Goal: Task Accomplishment & Management: Manage account settings

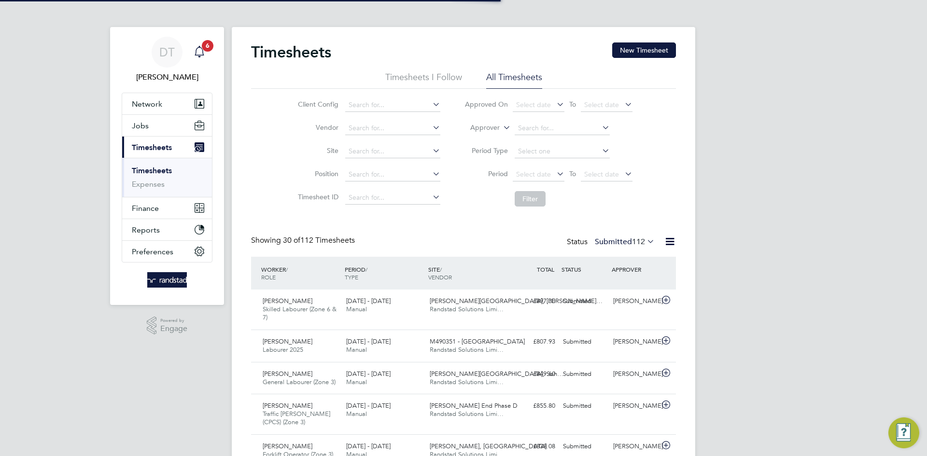
click at [203, 45] on span "6" at bounding box center [208, 46] width 12 height 12
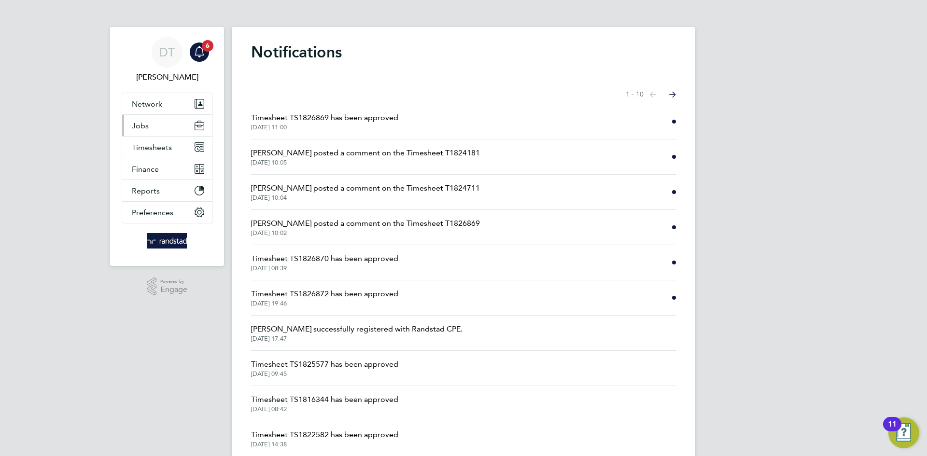
drag, startPoint x: 162, startPoint y: 127, endPoint x: 162, endPoint y: 135, distance: 8.7
click at [162, 126] on button "Jobs" at bounding box center [167, 125] width 90 height 21
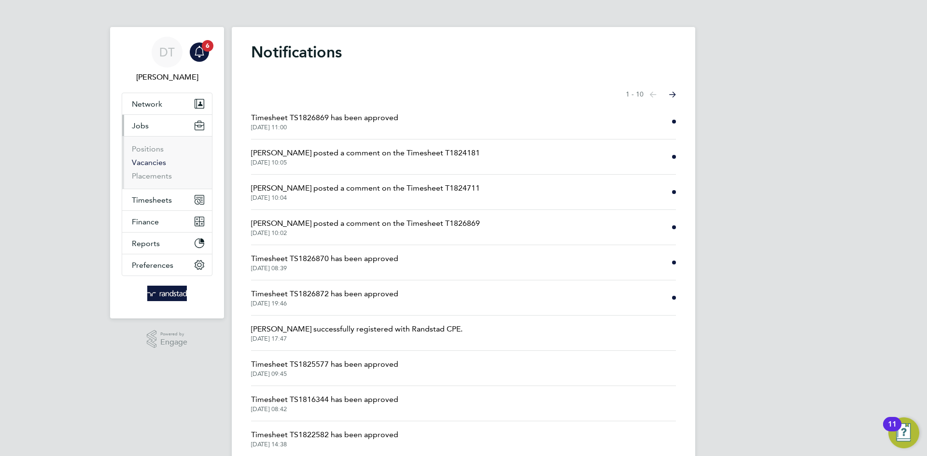
click at [148, 160] on link "Vacancies" at bounding box center [149, 162] width 34 height 9
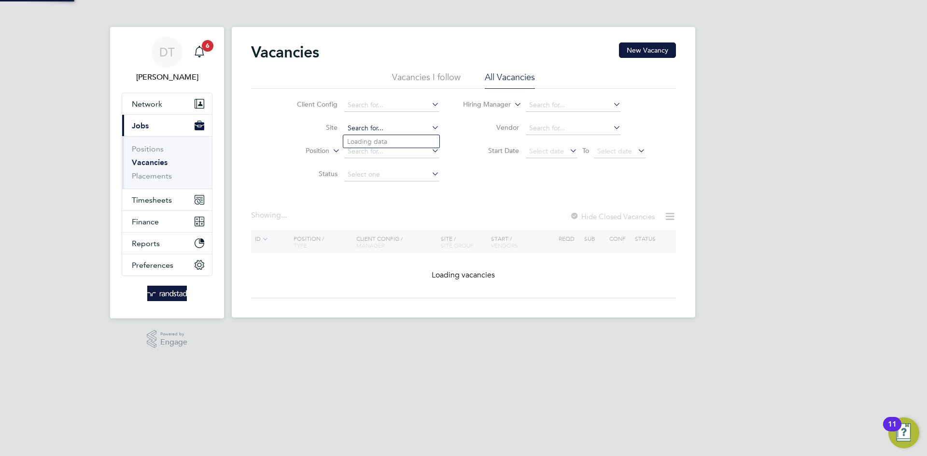
click at [360, 129] on input at bounding box center [391, 129] width 95 height 14
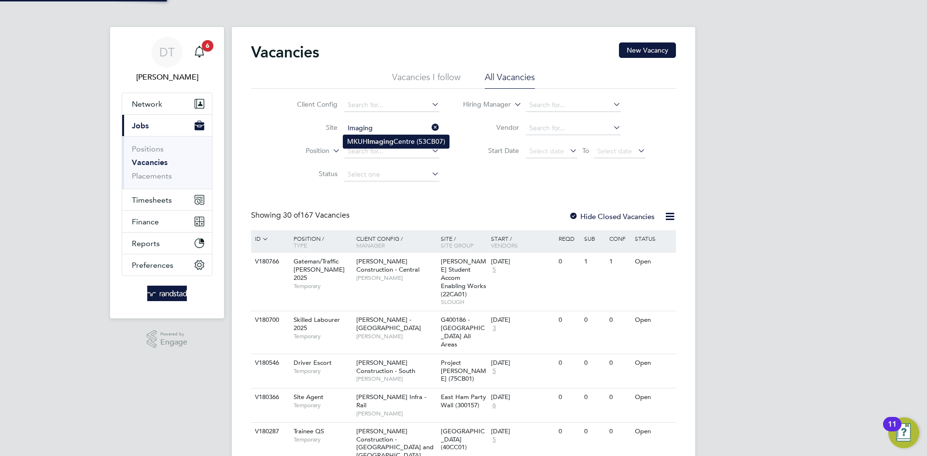
click at [372, 138] on b "Imaging" at bounding box center [381, 142] width 26 height 8
type input "MKUH Imaging Centre (53CB07)"
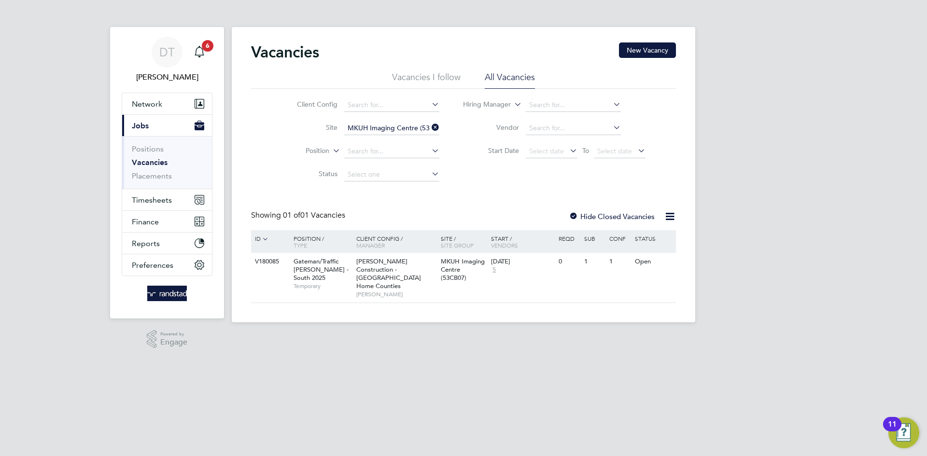
click at [589, 216] on label "Hide Closed Vacancies" at bounding box center [612, 216] width 86 height 9
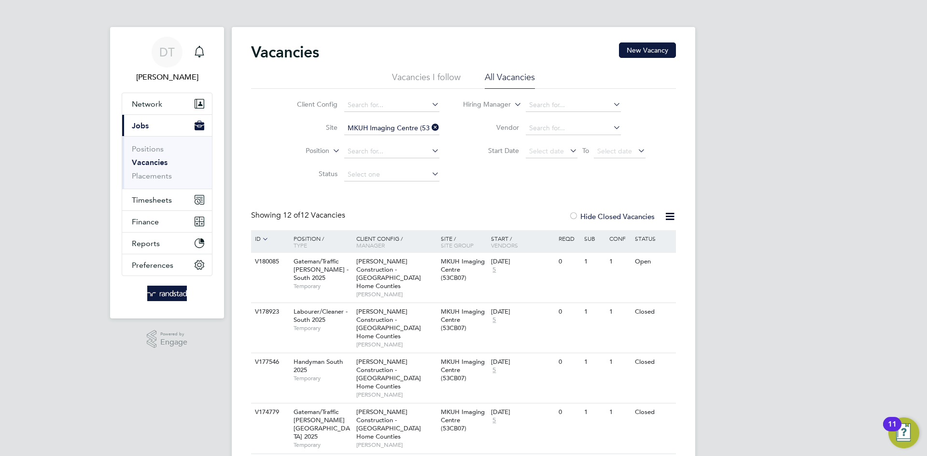
click at [153, 161] on link "Vacancies" at bounding box center [150, 162] width 36 height 9
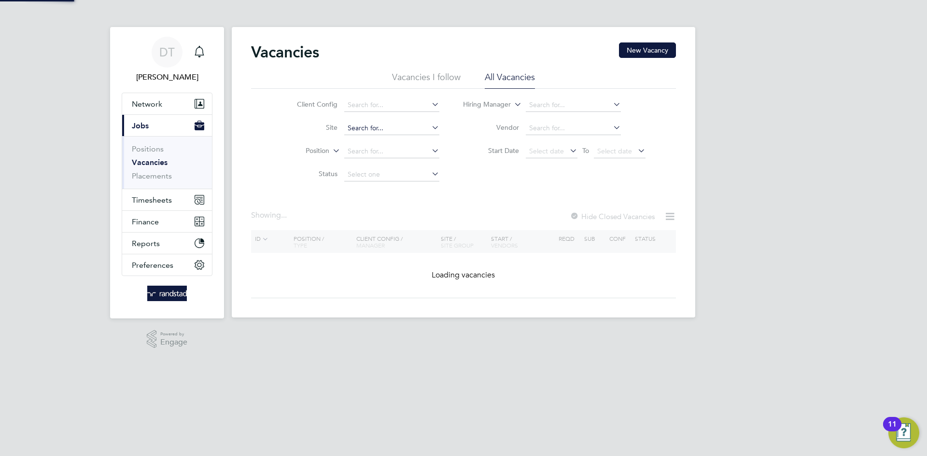
click at [361, 128] on input at bounding box center [391, 129] width 95 height 14
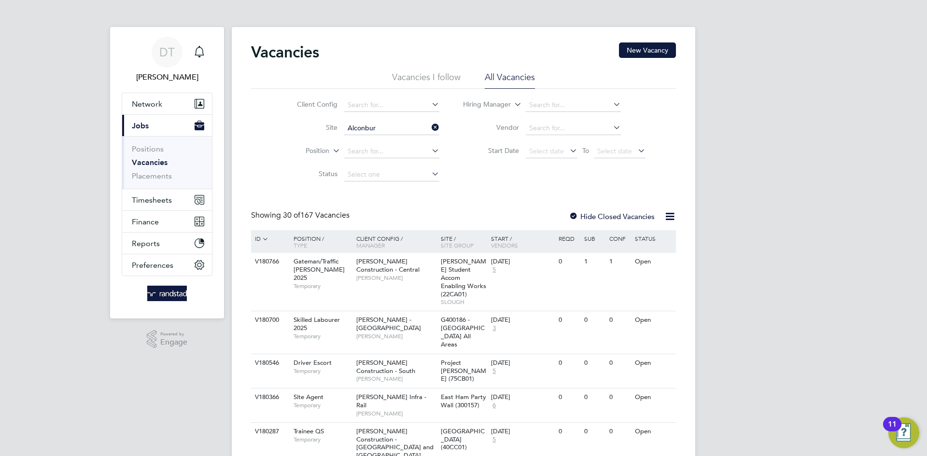
click at [384, 177] on li "Alconbur y Weald Secondary School (50CC01)" at bounding box center [440, 180] width 194 height 13
type input "Alconbury Weald Secondary School (50CC01)"
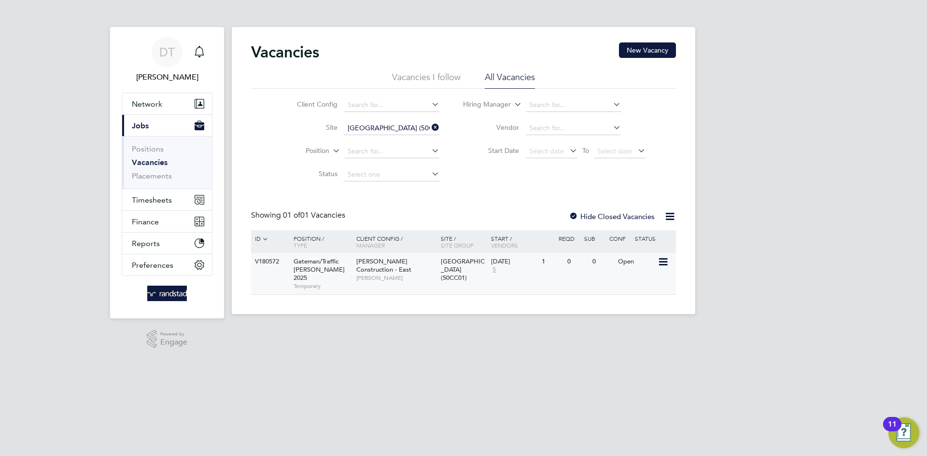
click at [528, 287] on div "V180572 Gateman/Traffic Marshall 2025 Temporary Morgan Sindall Construction - E…" at bounding box center [463, 274] width 425 height 42
click at [157, 199] on span "Timesheets" at bounding box center [152, 200] width 40 height 9
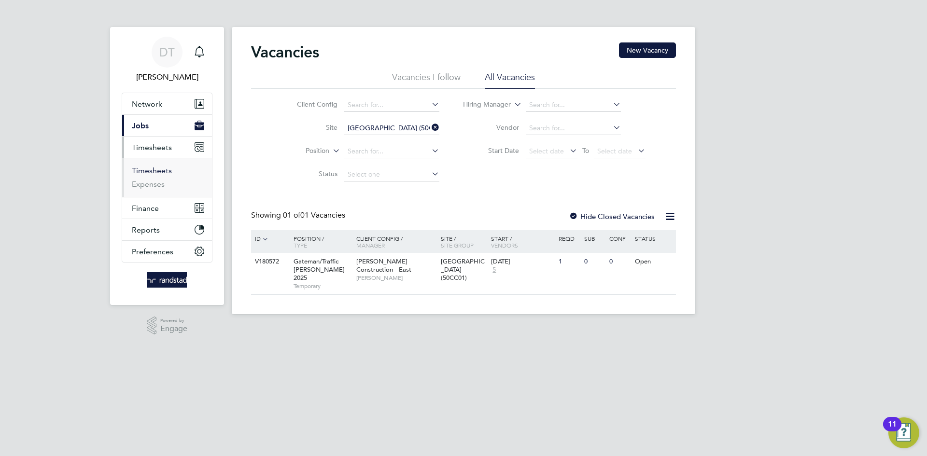
click at [156, 175] on link "Timesheets" at bounding box center [152, 170] width 40 height 9
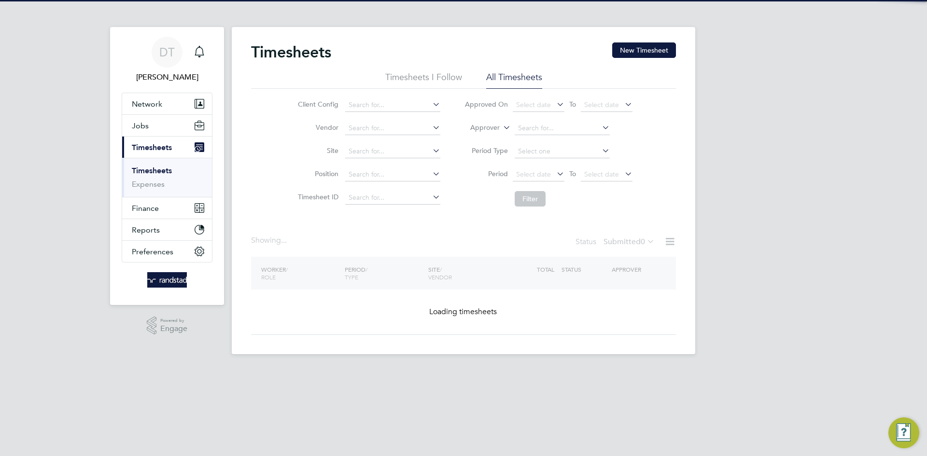
click at [626, 46] on button "New Timesheet" at bounding box center [644, 50] width 64 height 15
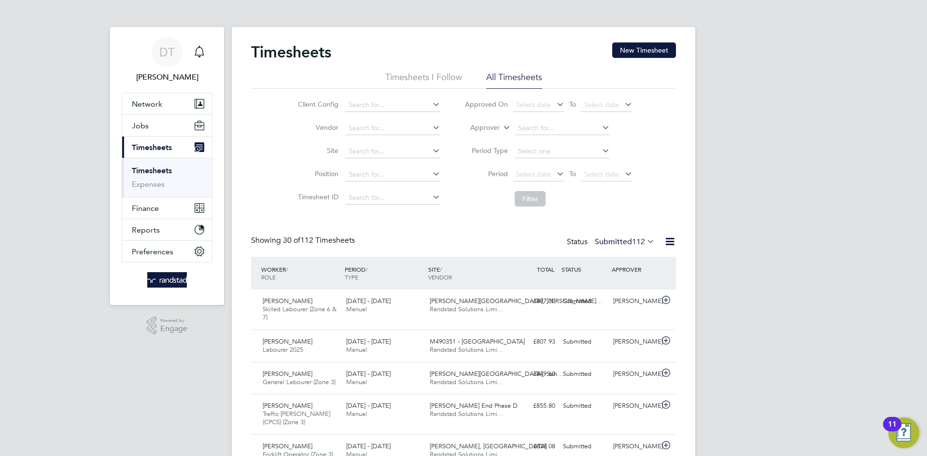
scroll to position [25, 84]
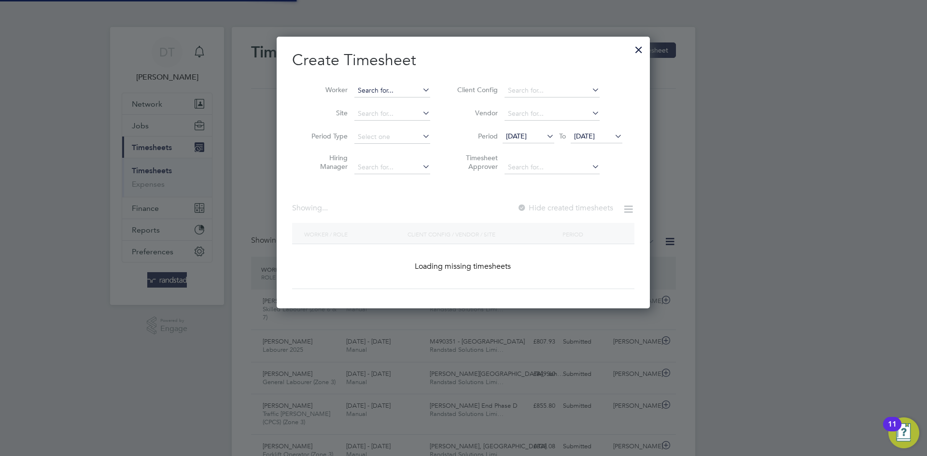
click at [369, 92] on input at bounding box center [393, 91] width 76 height 14
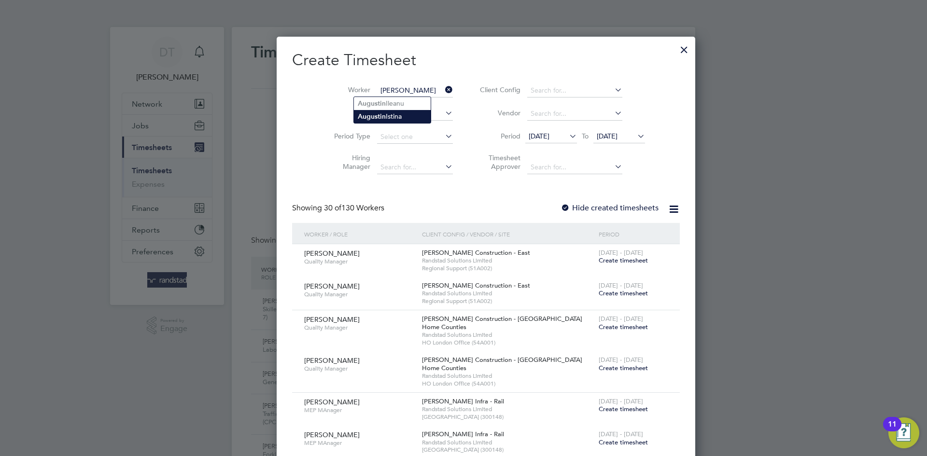
click at [380, 116] on b "i" at bounding box center [381, 117] width 2 height 8
type input "Augustin Istina"
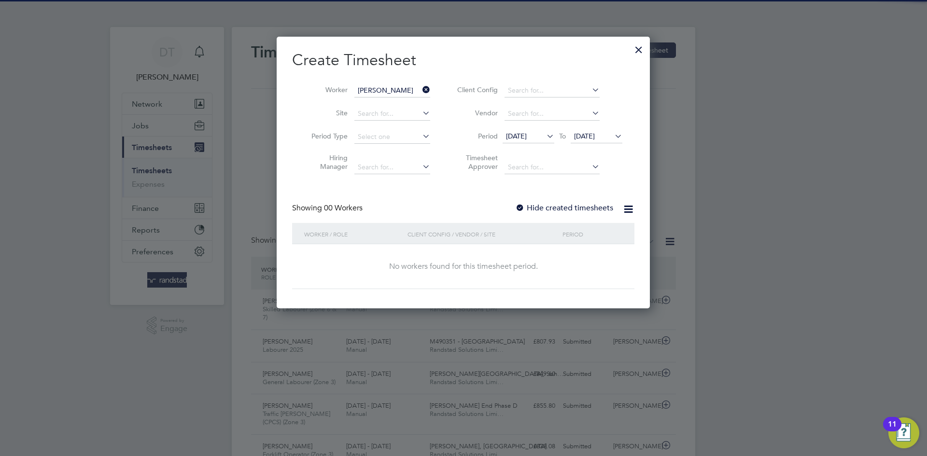
click at [555, 208] on label "Hide created timesheets" at bounding box center [564, 208] width 98 height 10
click at [580, 135] on span "[DATE]" at bounding box center [584, 136] width 21 height 9
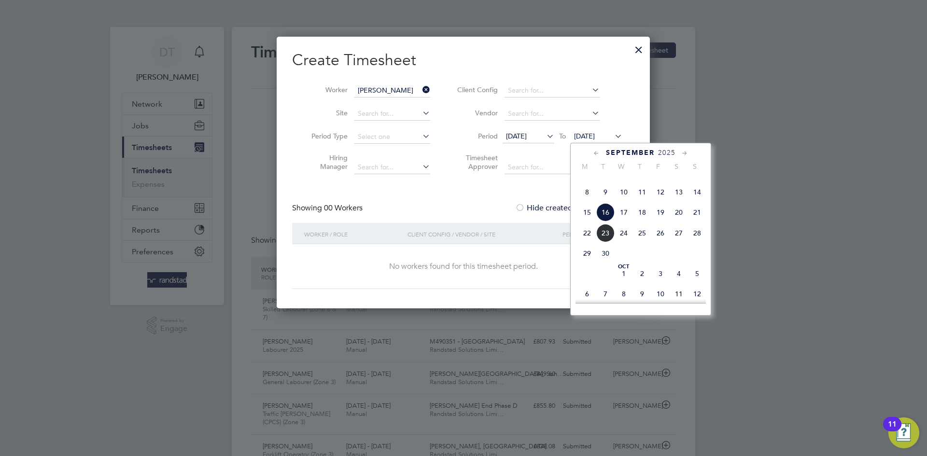
click at [610, 242] on span "23" at bounding box center [606, 233] width 18 height 18
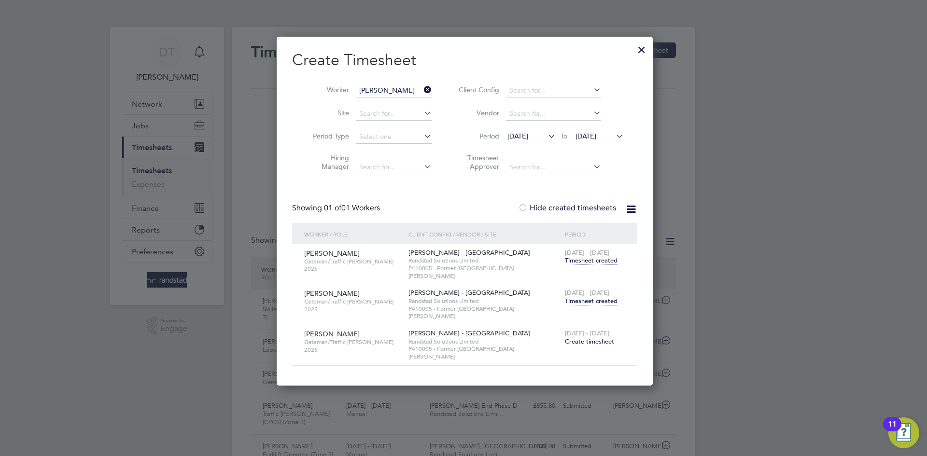
click at [587, 297] on span "Timesheet created" at bounding box center [591, 301] width 53 height 9
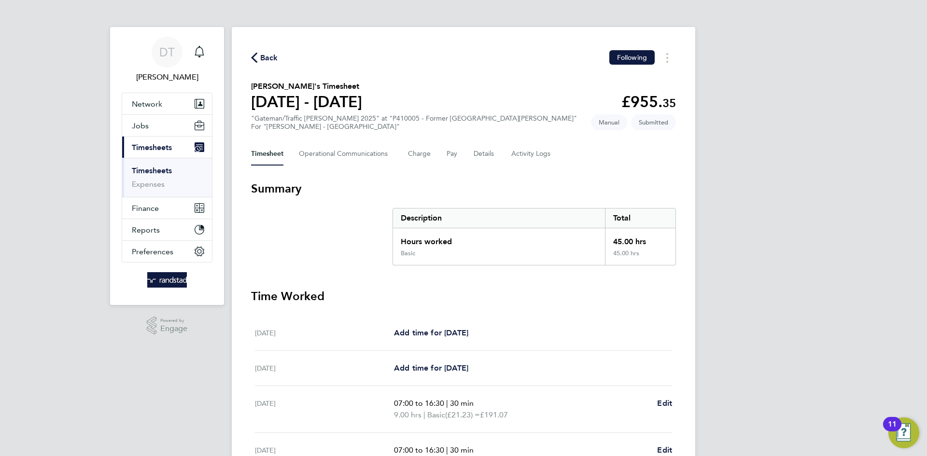
drag, startPoint x: 274, startPoint y: 54, endPoint x: 302, endPoint y: 64, distance: 30.1
click at [274, 54] on span "Back" at bounding box center [269, 58] width 18 height 12
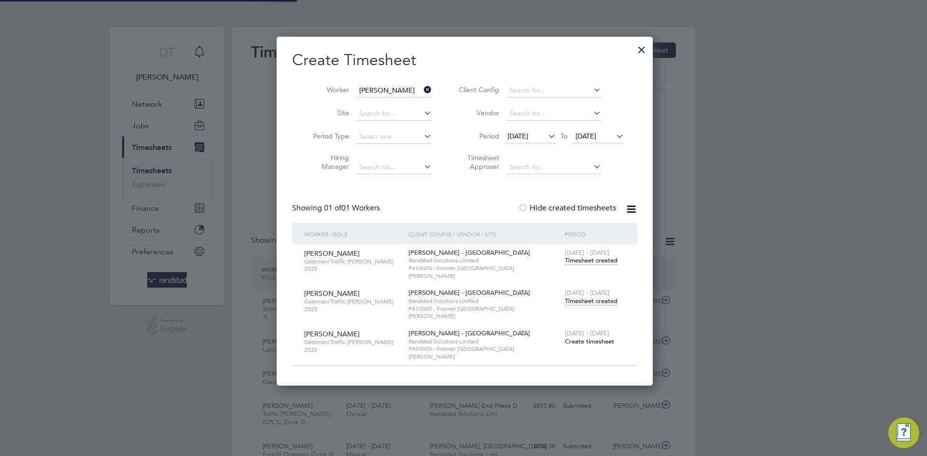
scroll to position [25, 84]
click at [422, 89] on icon at bounding box center [422, 90] width 0 height 14
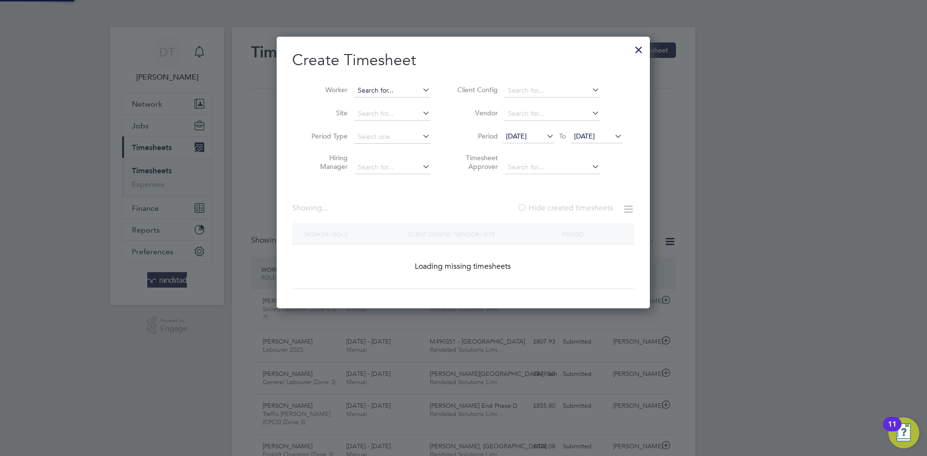
click at [393, 93] on input at bounding box center [393, 91] width 76 height 14
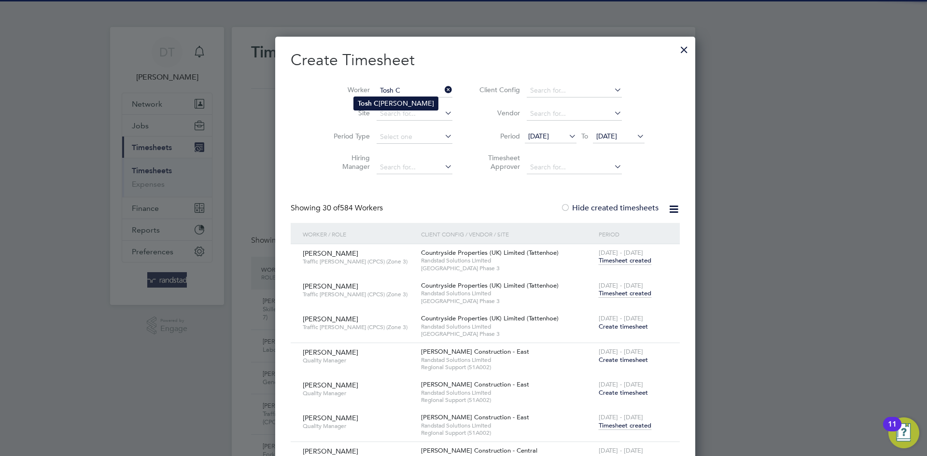
click at [382, 98] on li "Tosh C ockwell-Walsh" at bounding box center [396, 103] width 84 height 13
type input "[PERSON_NAME]"
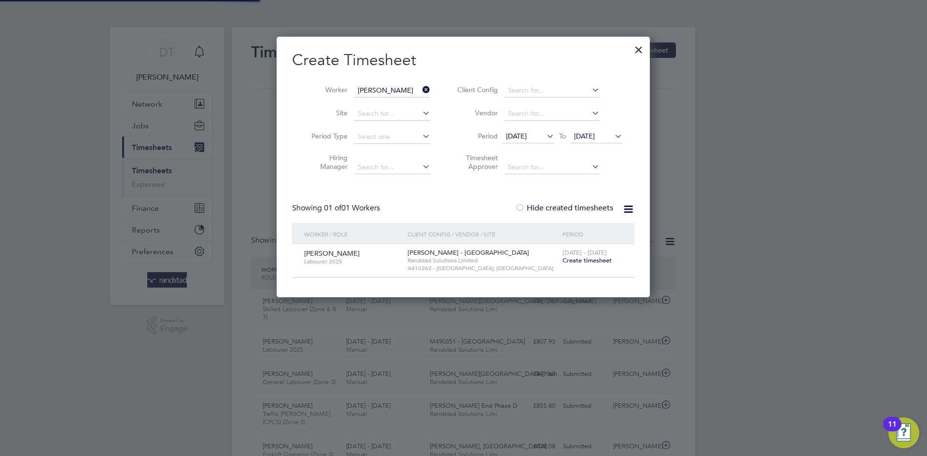
click at [582, 259] on span "Create timesheet" at bounding box center [587, 260] width 49 height 8
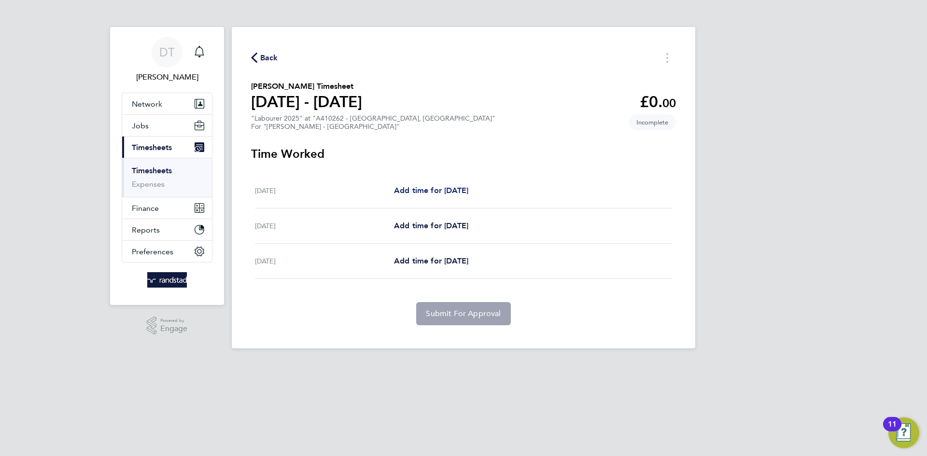
click at [427, 192] on span "Add time for [DATE]" at bounding box center [431, 190] width 74 height 9
select select "60"
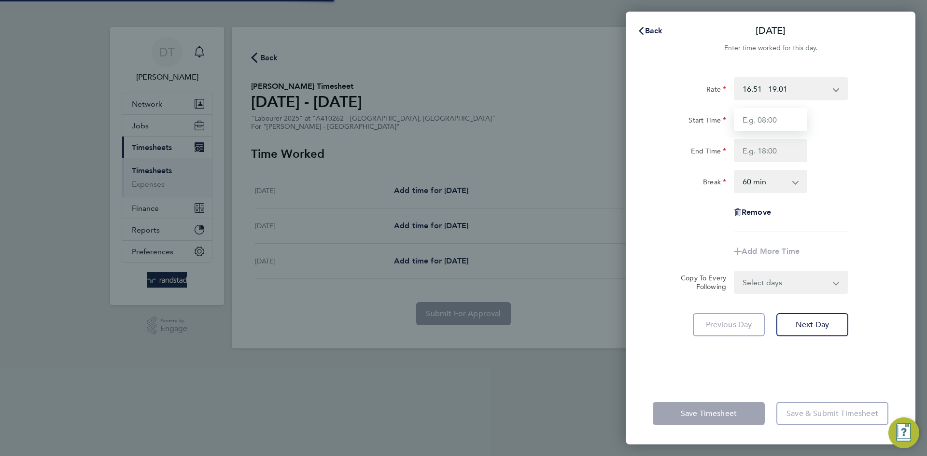
click at [756, 119] on input "Start Time" at bounding box center [770, 119] width 73 height 23
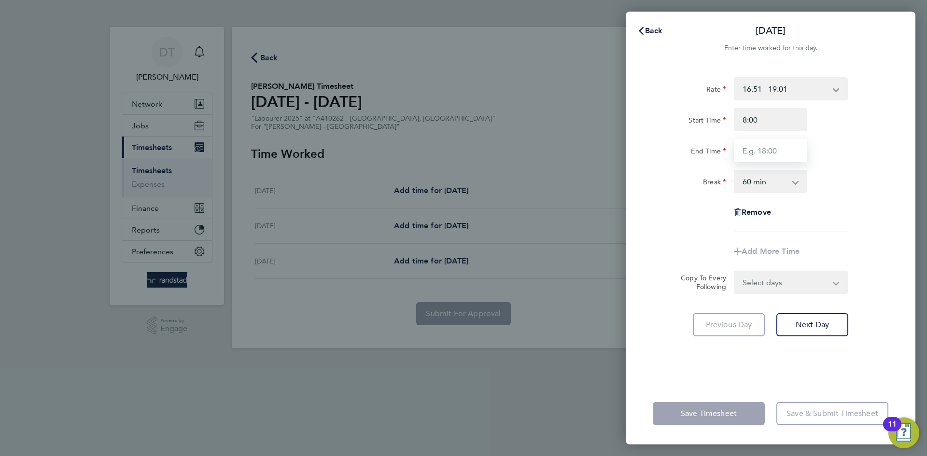
type input "08:00"
type input "16:30"
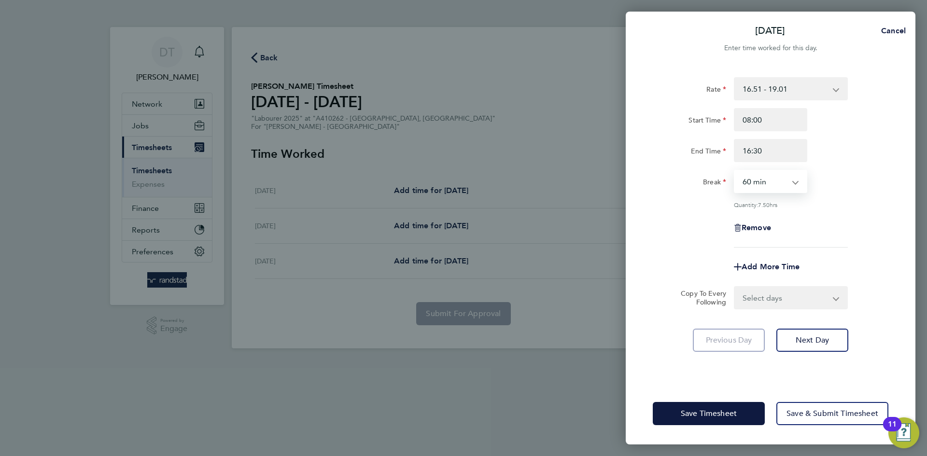
drag, startPoint x: 751, startPoint y: 184, endPoint x: 761, endPoint y: 188, distance: 11.2
click at [750, 183] on select "0 min 15 min 30 min 45 min 60 min 75 min 90 min" at bounding box center [765, 181] width 60 height 21
select select "30"
click at [735, 171] on select "0 min 15 min 30 min 45 min 60 min 75 min 90 min" at bounding box center [765, 181] width 60 height 21
click at [708, 224] on div "Remove" at bounding box center [770, 227] width 243 height 23
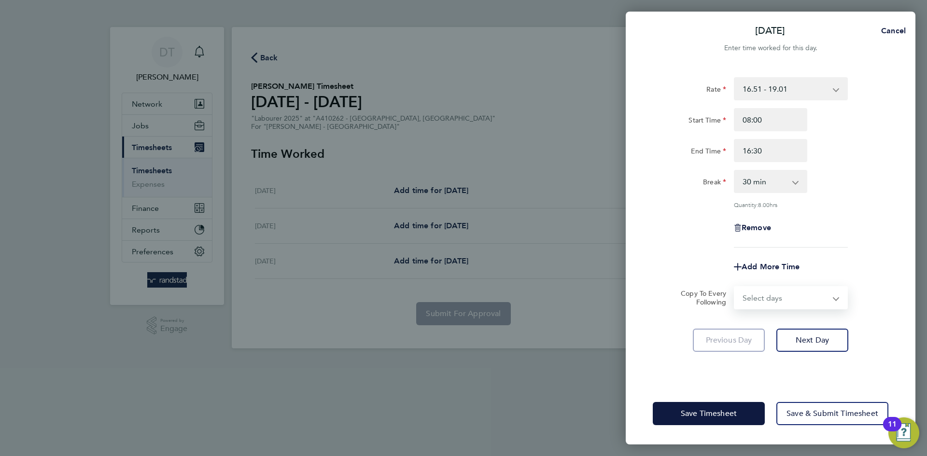
click at [778, 297] on select "Select days Day Thursday Friday" at bounding box center [785, 297] width 101 height 21
select select "DAY"
click at [735, 287] on select "Select days Day Thursday Friday" at bounding box center [785, 297] width 101 height 21
select select "[DATE]"
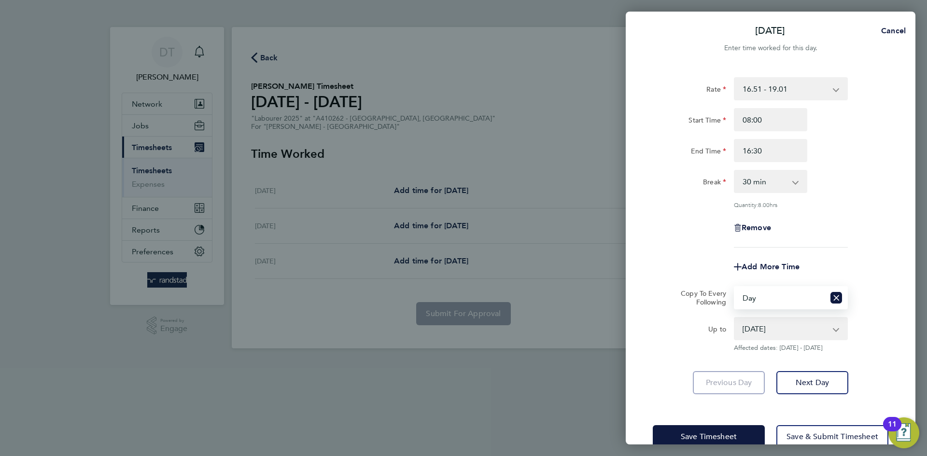
click at [692, 248] on app-timesheet-line-form-group "Rate 16.51 - 19.01 24.76 - 27.22 Start Time 08:00 End Time 16:30 Break 0 min 15…" at bounding box center [771, 177] width 236 height 201
click at [684, 439] on span "Save Timesheet" at bounding box center [709, 437] width 56 height 10
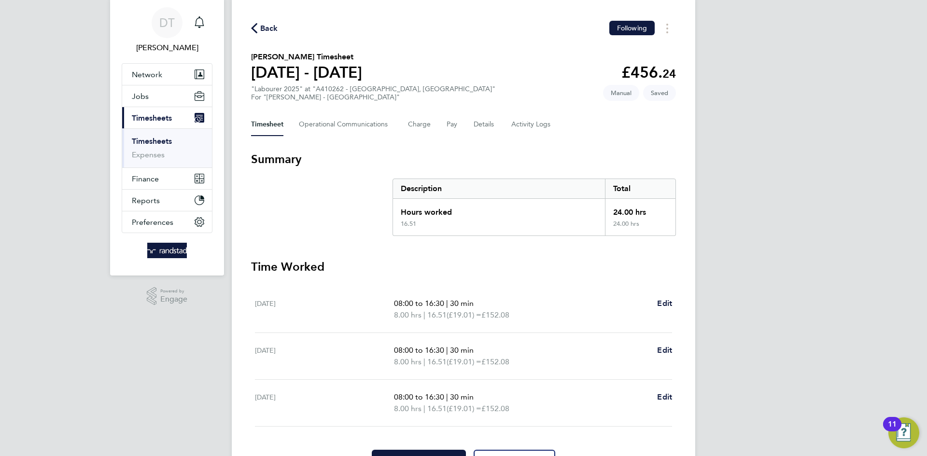
scroll to position [85, 0]
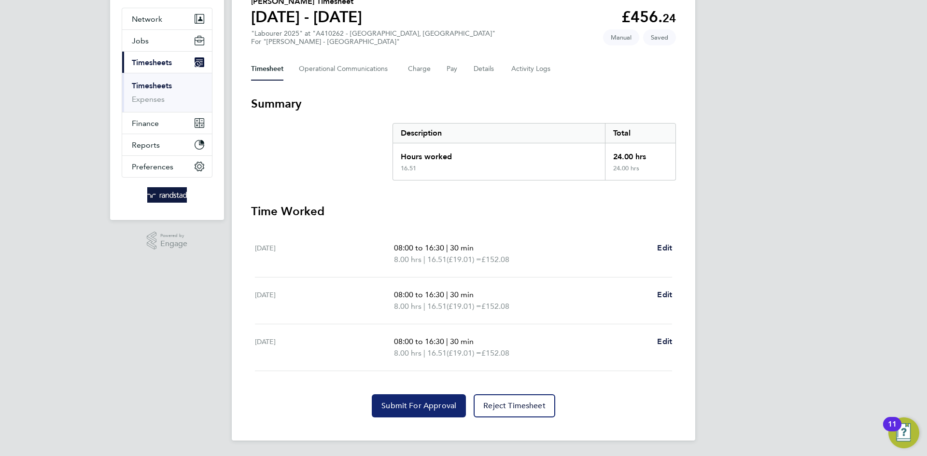
click at [388, 408] on span "Submit For Approval" at bounding box center [419, 406] width 75 height 10
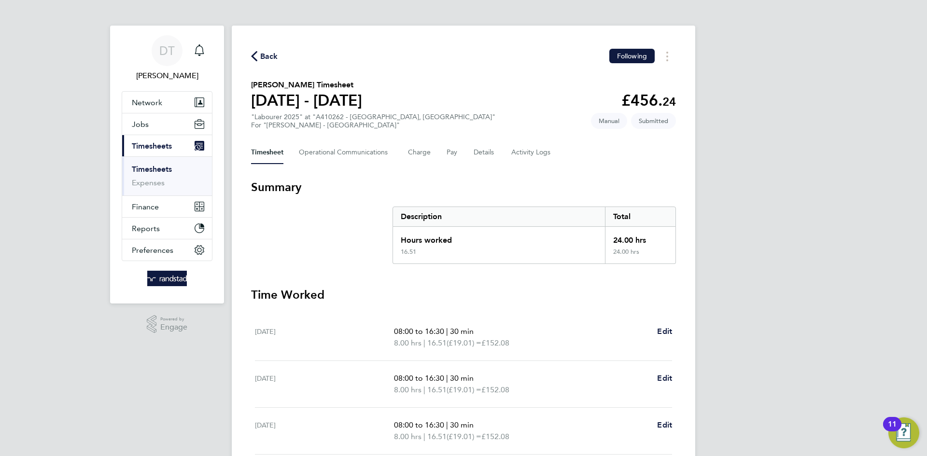
scroll to position [0, 0]
click at [267, 55] on span "Back" at bounding box center [269, 58] width 18 height 12
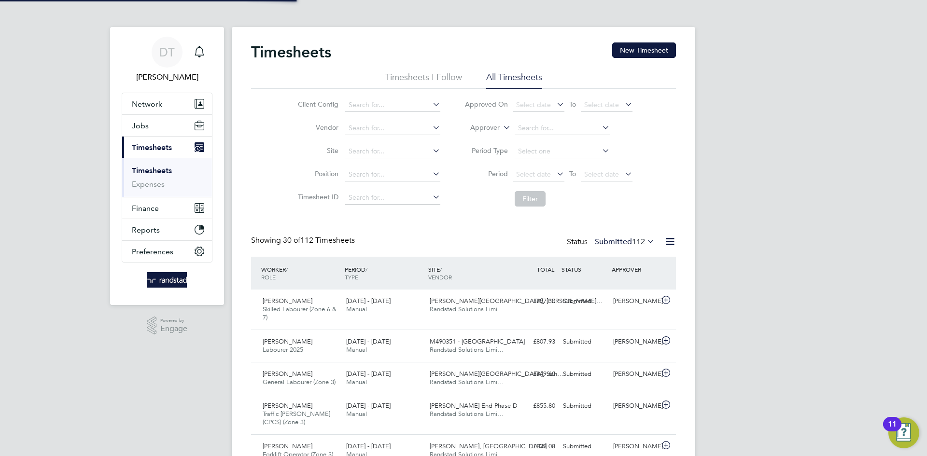
scroll to position [25, 84]
click at [632, 48] on button "New Timesheet" at bounding box center [644, 50] width 64 height 15
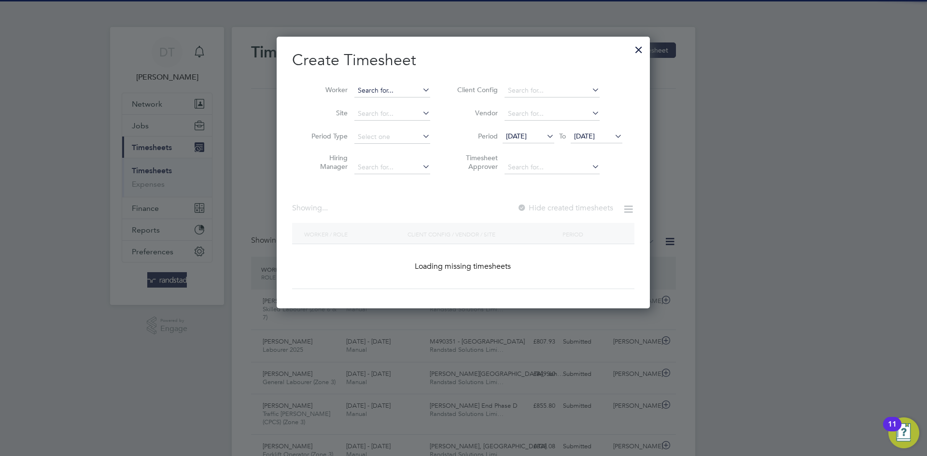
click at [385, 88] on input at bounding box center [393, 91] width 76 height 14
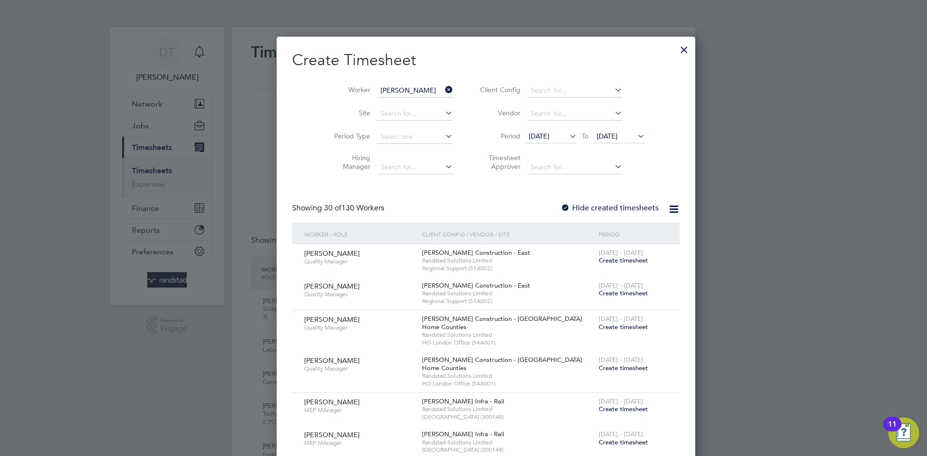
drag, startPoint x: 380, startPoint y: 104, endPoint x: 373, endPoint y: 102, distance: 7.4
click at [376, 103] on li "Jacob May es" at bounding box center [397, 103] width 86 height 13
type input "Jacob Mayes"
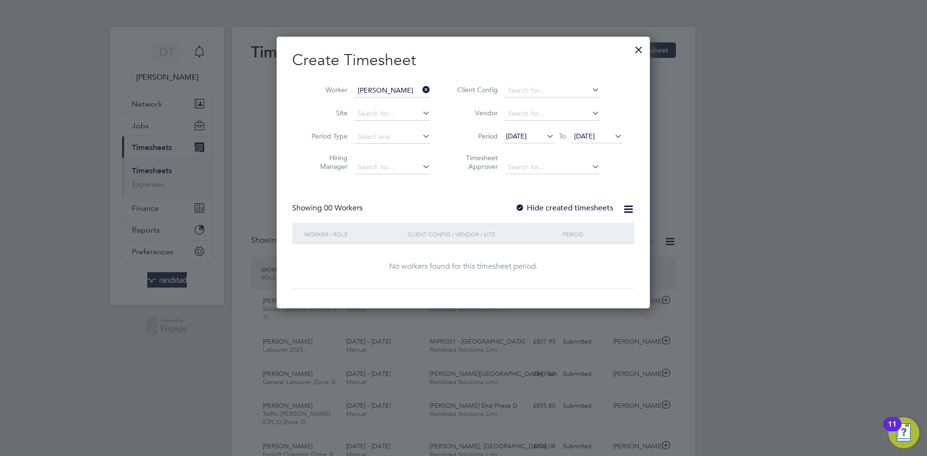
click at [543, 208] on label "Hide created timesheets" at bounding box center [564, 208] width 98 height 10
click at [585, 138] on span "[DATE]" at bounding box center [584, 136] width 21 height 9
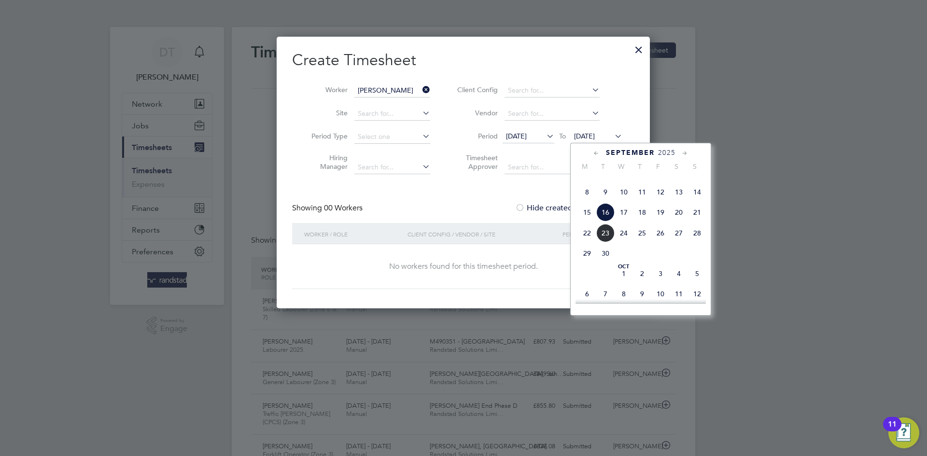
click at [605, 242] on span "23" at bounding box center [606, 233] width 18 height 18
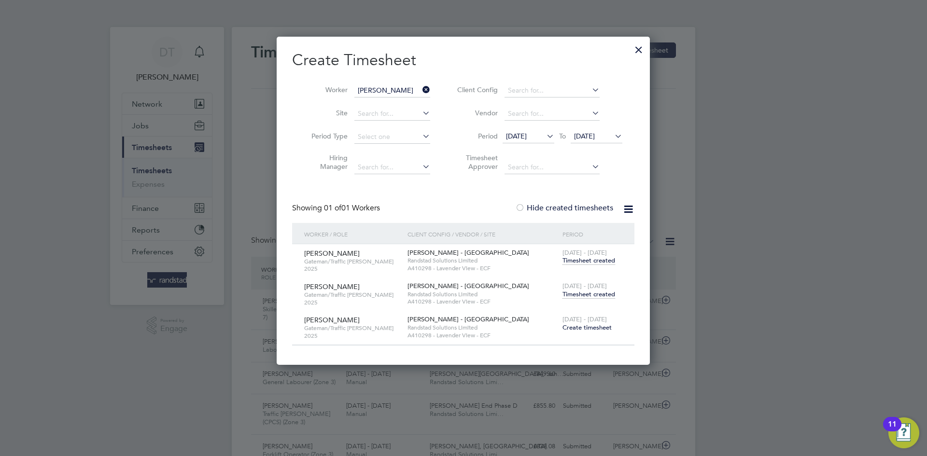
click at [583, 292] on span "Timesheet created" at bounding box center [589, 294] width 53 height 9
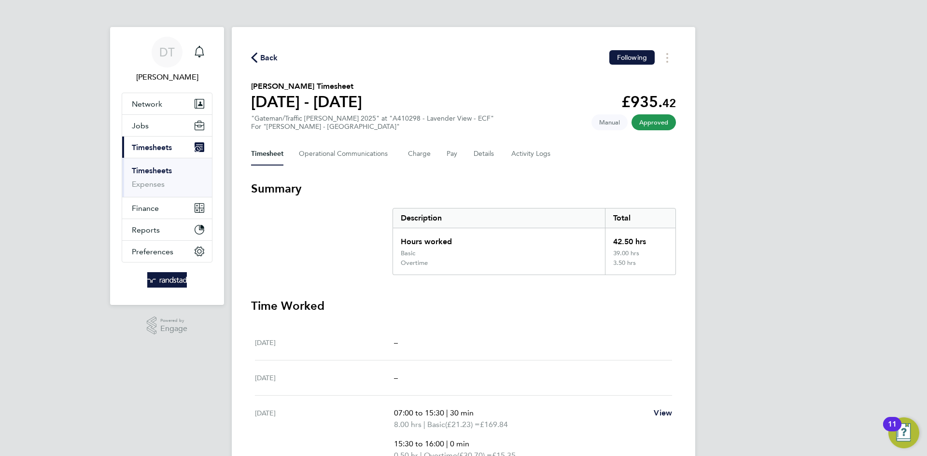
click at [276, 60] on span "Back" at bounding box center [269, 58] width 18 height 12
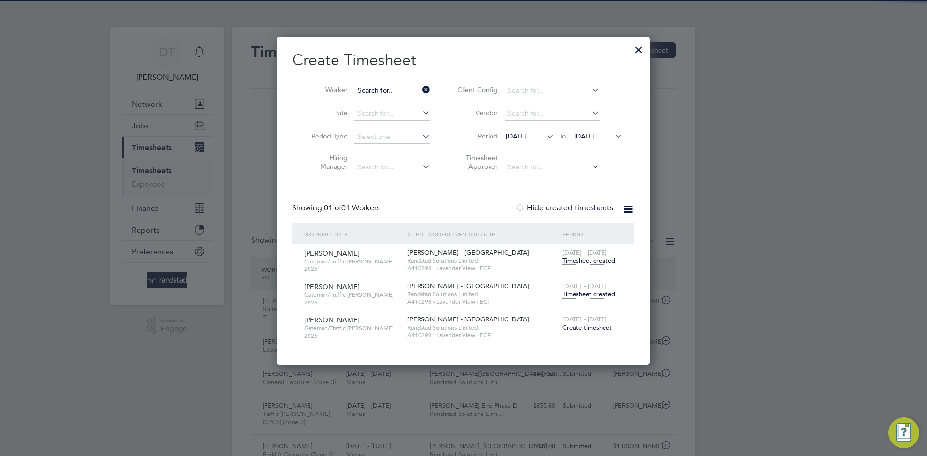
click at [406, 91] on input at bounding box center [393, 91] width 76 height 14
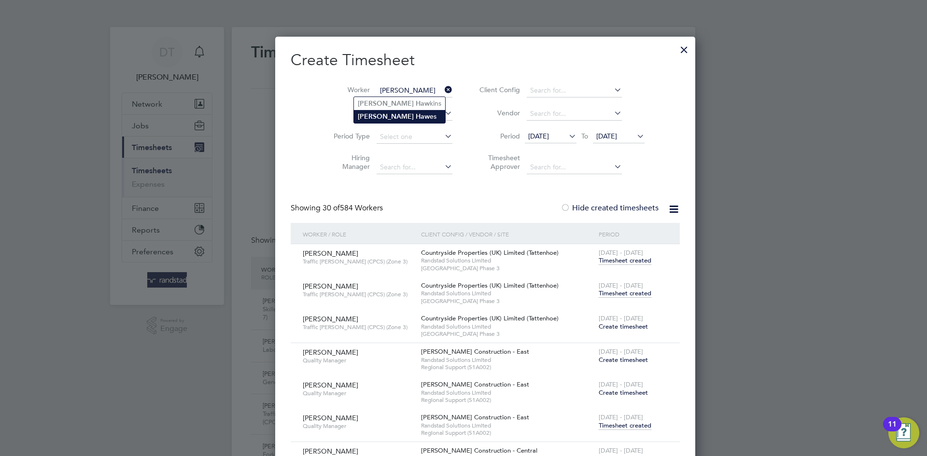
click at [373, 114] on b "[PERSON_NAME]" at bounding box center [386, 117] width 56 height 8
type input "Stephen Hawes"
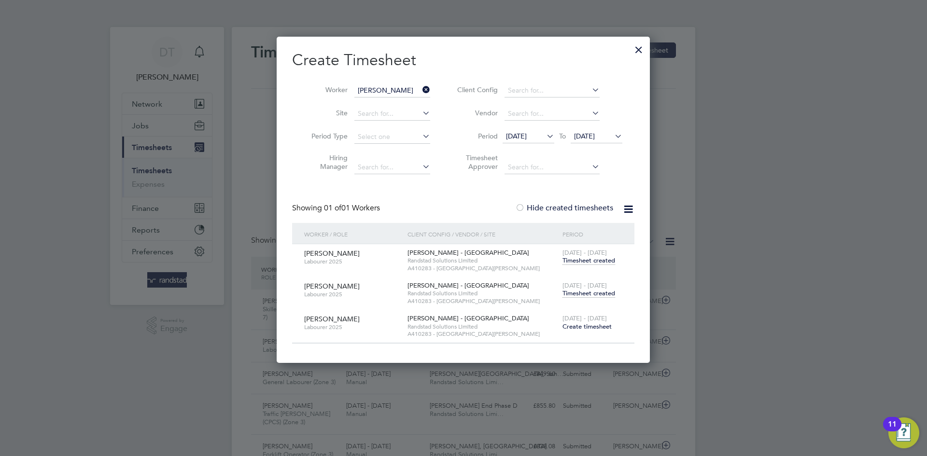
click at [574, 292] on span "Timesheet created" at bounding box center [589, 293] width 53 height 9
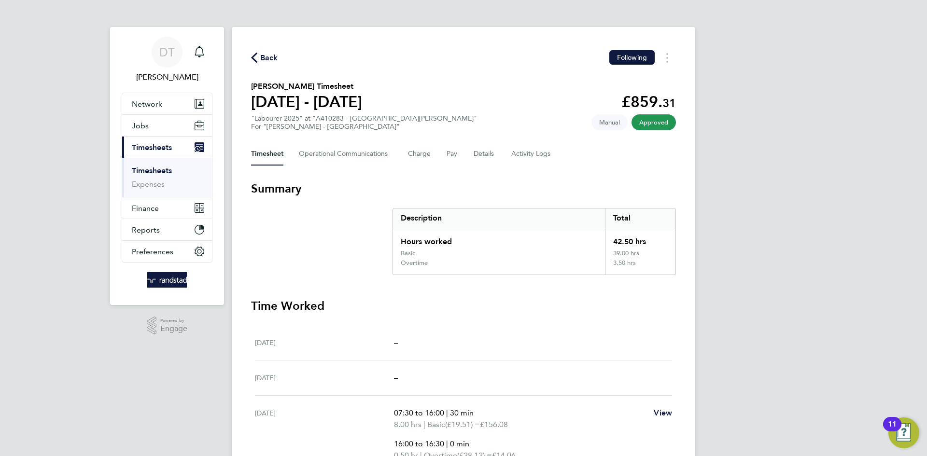
click at [272, 60] on span "Back" at bounding box center [269, 58] width 18 height 12
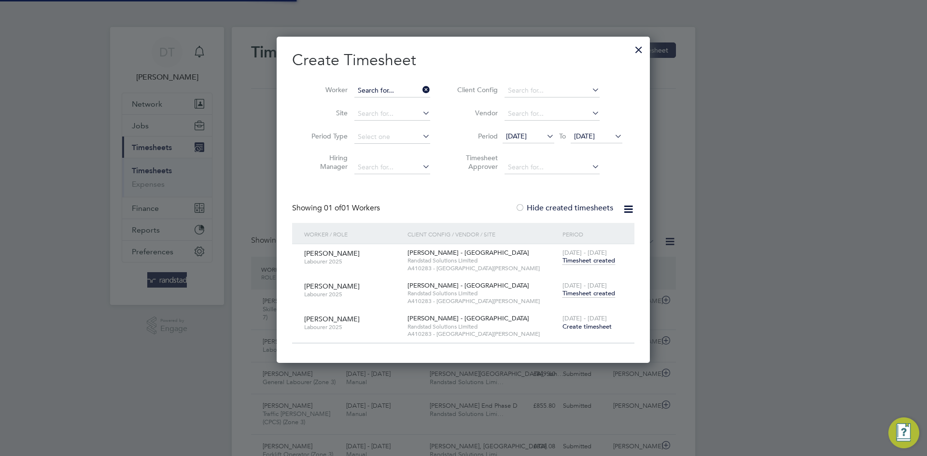
click at [372, 85] on input at bounding box center [393, 91] width 76 height 14
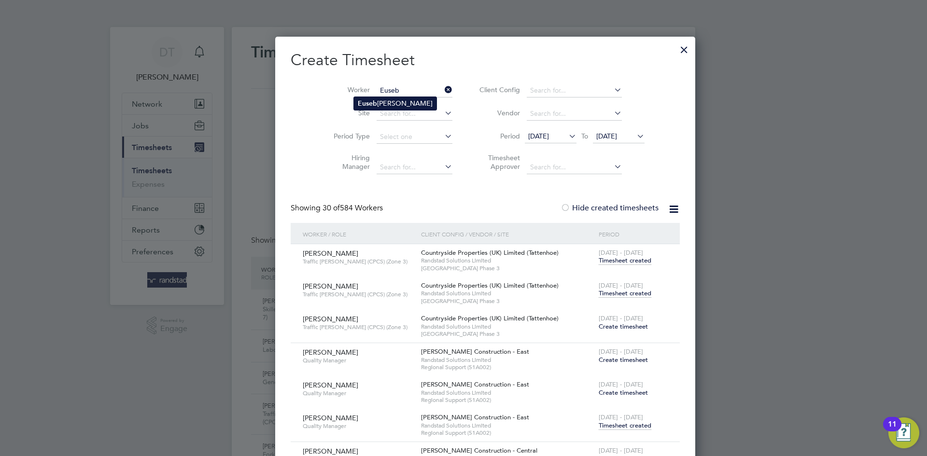
click at [382, 97] on li "Euseb iu Cristian Spiridon" at bounding box center [395, 103] width 83 height 13
type input "Eusebiu Cristian Spiridon"
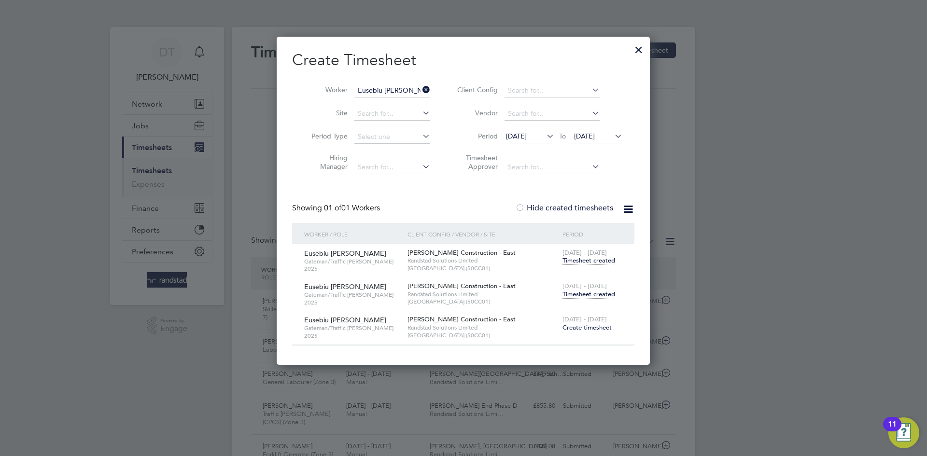
click at [583, 292] on span "Timesheet created" at bounding box center [589, 294] width 53 height 9
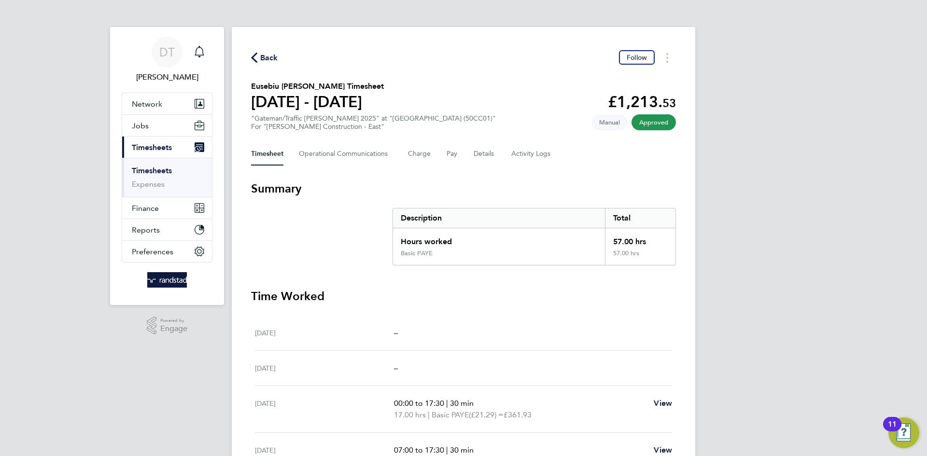
click at [266, 54] on span "Back" at bounding box center [269, 58] width 18 height 12
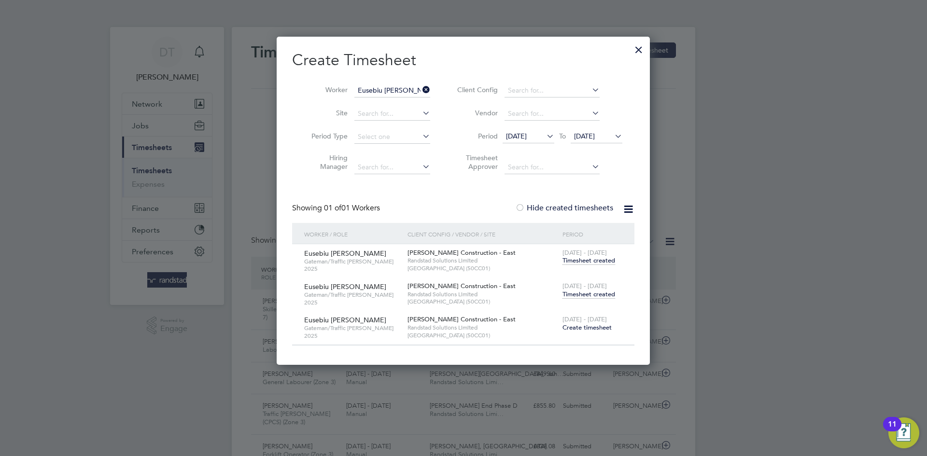
click at [640, 48] on div at bounding box center [638, 47] width 17 height 17
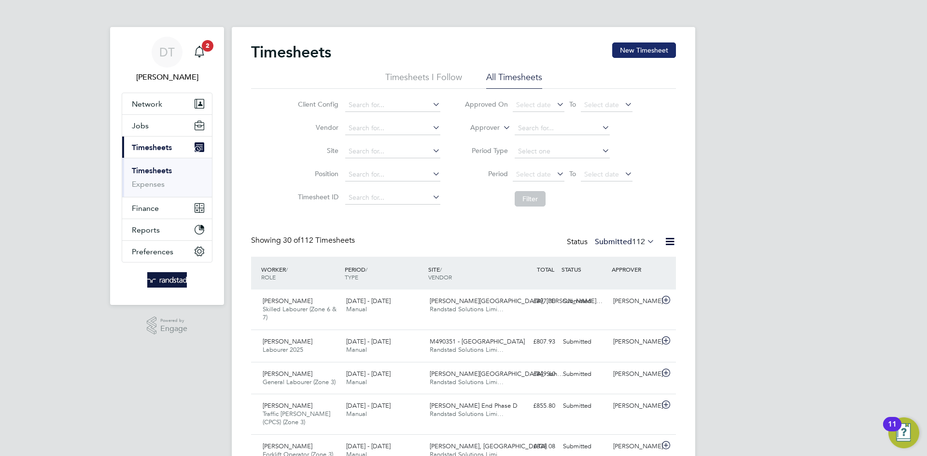
drag, startPoint x: 645, startPoint y: 44, endPoint x: 620, endPoint y: 42, distance: 25.2
click at [644, 44] on button "New Timesheet" at bounding box center [644, 50] width 64 height 15
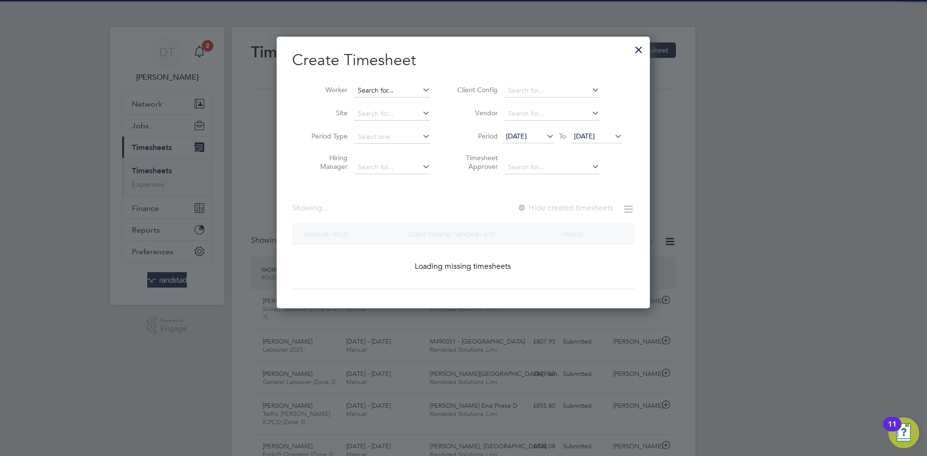
scroll to position [1979, 374]
click at [371, 91] on input at bounding box center [393, 91] width 76 height 14
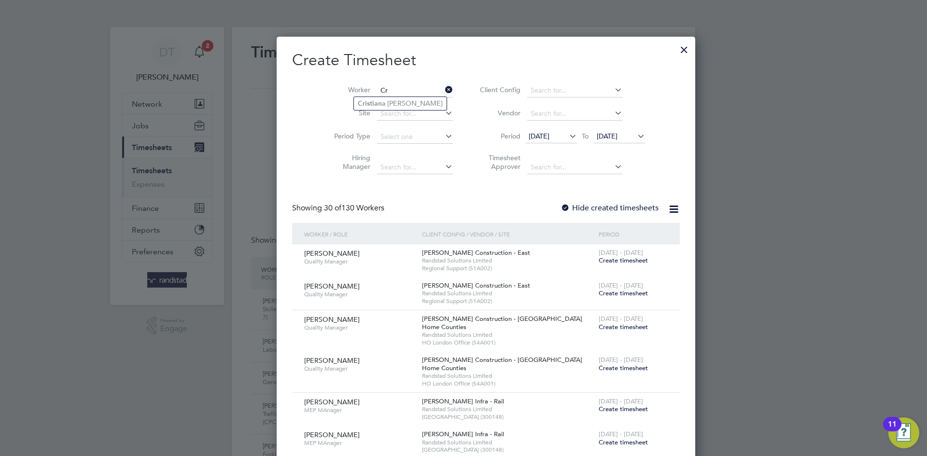
type input "C"
click at [393, 106] on li "Euseb iu Cristian Spiridon" at bounding box center [395, 103] width 83 height 13
type input "Eusebiu Cristian Spiridon"
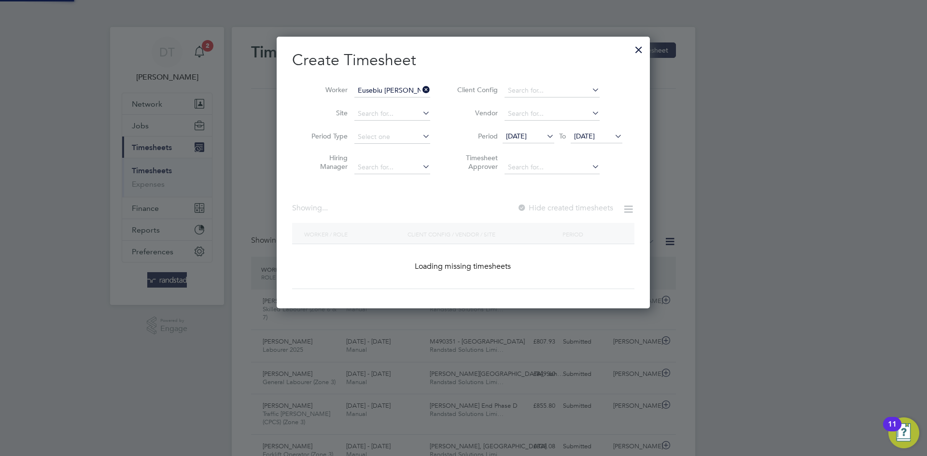
scroll to position [272, 374]
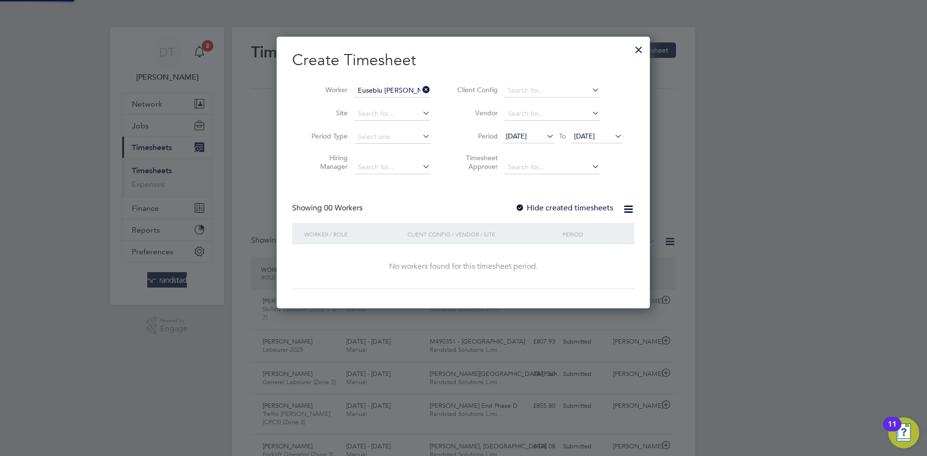
click at [564, 209] on label "Hide created timesheets" at bounding box center [564, 208] width 98 height 10
click at [588, 134] on span "[DATE]" at bounding box center [584, 136] width 21 height 9
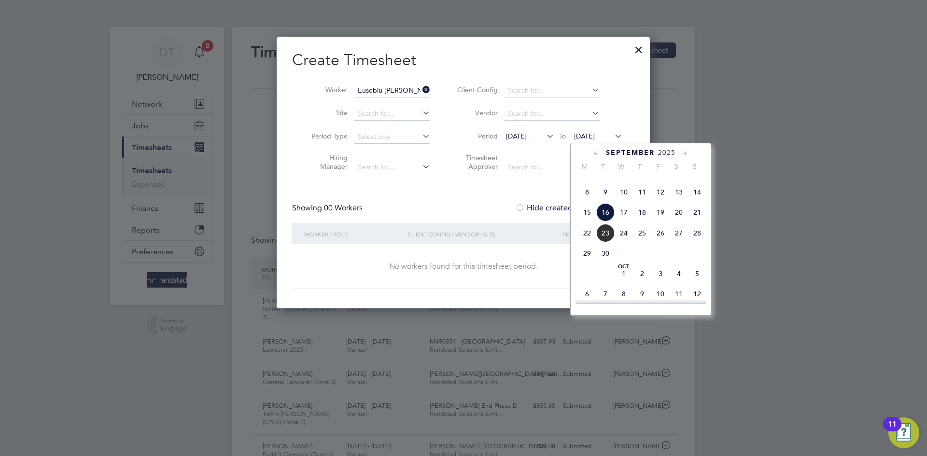
click at [601, 242] on span "23" at bounding box center [606, 233] width 18 height 18
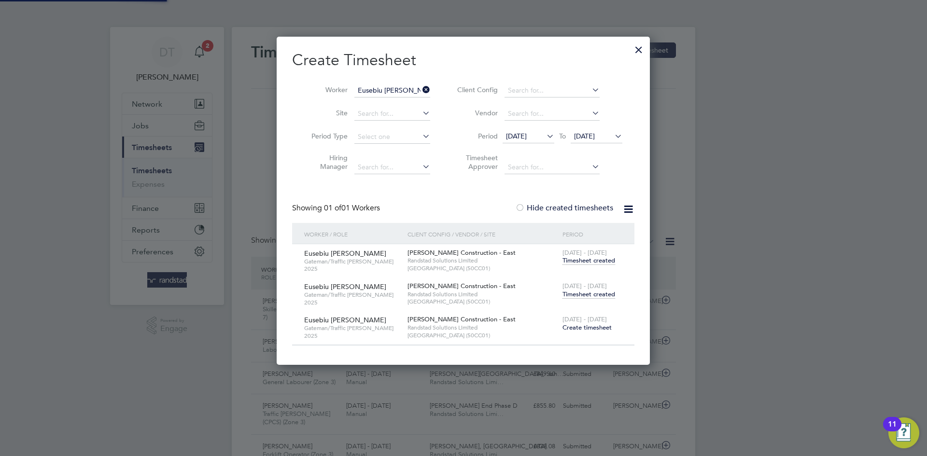
scroll to position [326, 374]
click at [585, 290] on span "Timesheet created" at bounding box center [589, 294] width 53 height 9
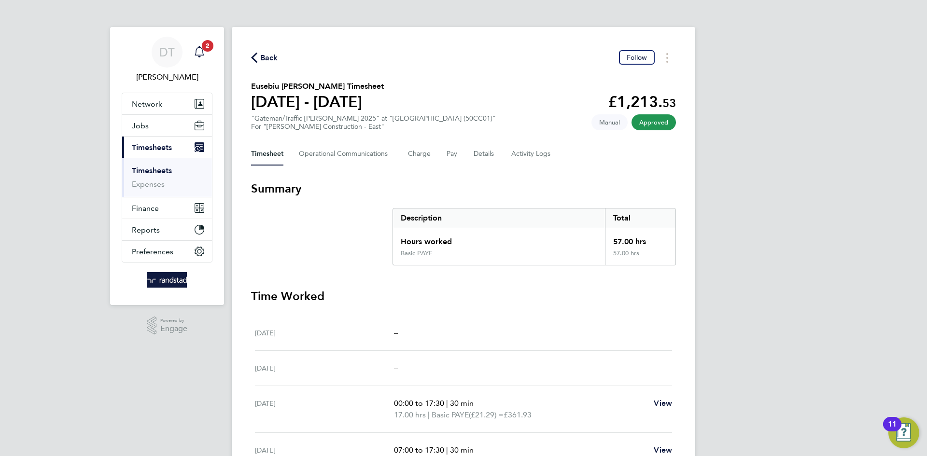
click at [206, 44] on span "2" at bounding box center [208, 46] width 12 height 12
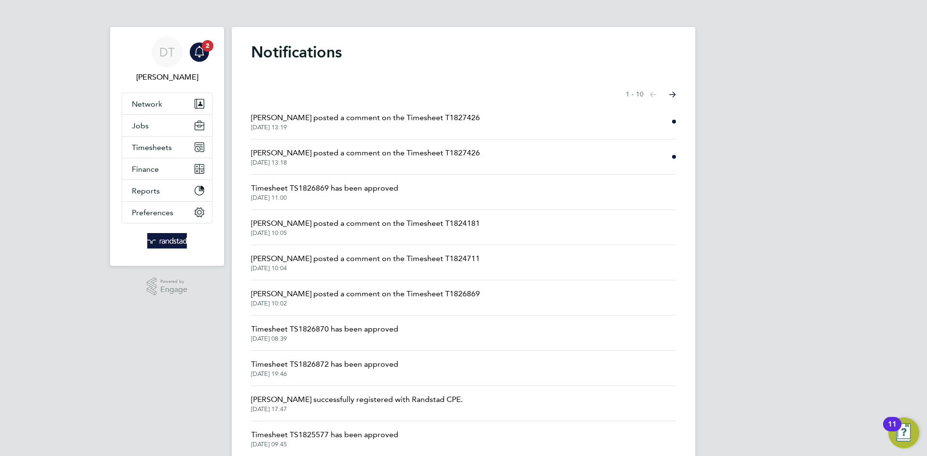
click at [314, 152] on span "[PERSON_NAME] posted a comment on the Timesheet T1827426" at bounding box center [365, 153] width 229 height 12
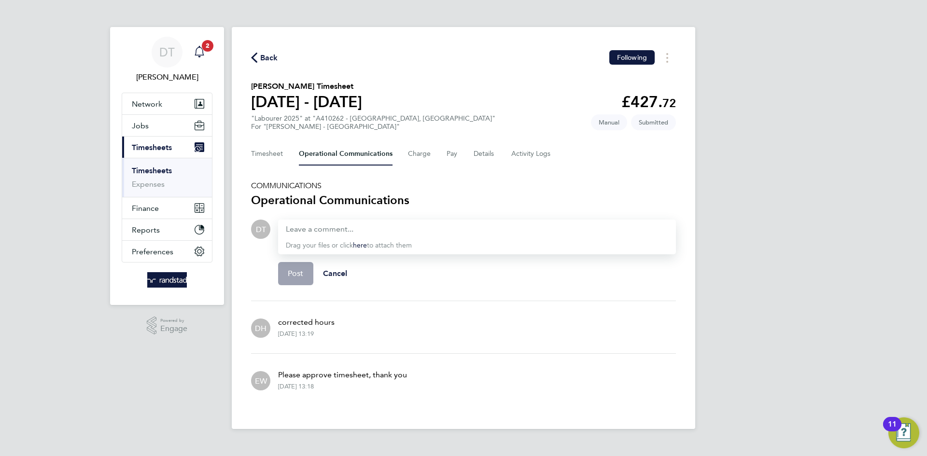
click at [196, 44] on div "Main navigation" at bounding box center [199, 52] width 19 height 19
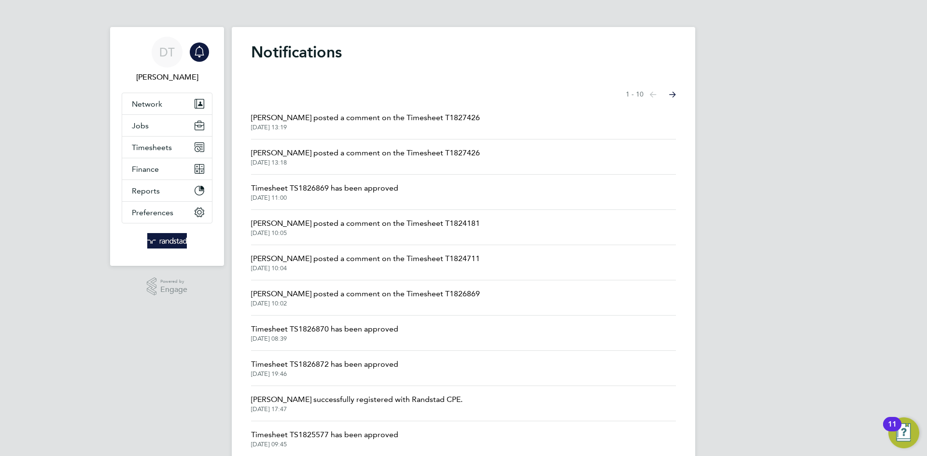
click at [289, 120] on span "[PERSON_NAME] posted a comment on the Timesheet T1827426" at bounding box center [365, 118] width 229 height 12
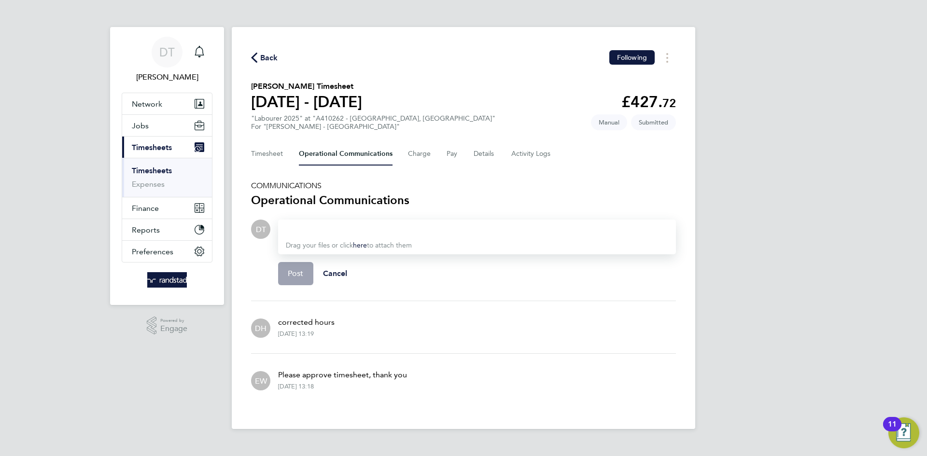
click at [268, 166] on div "Back Following Tosh Cockwell-Walsh's Timesheet 13 - 19 Sept 2025 £427. 72 "Labo…" at bounding box center [464, 228] width 464 height 402
click at [272, 155] on button "Timesheet" at bounding box center [267, 153] width 32 height 23
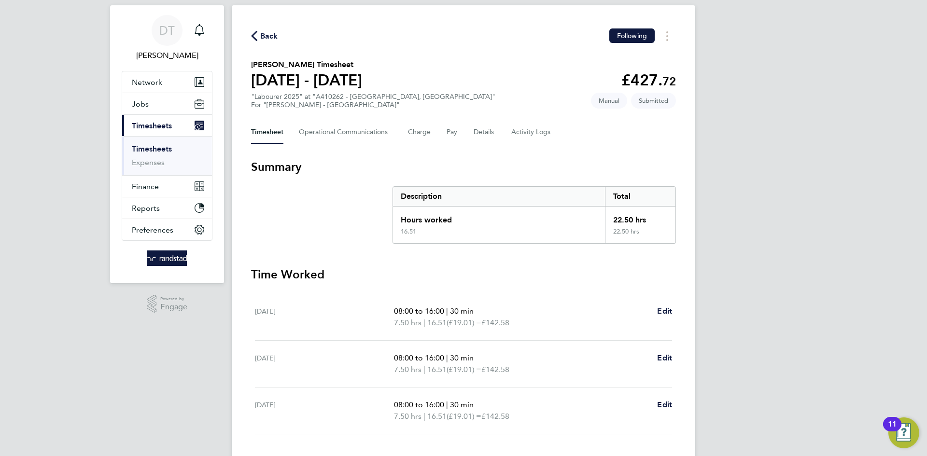
scroll to position [44, 0]
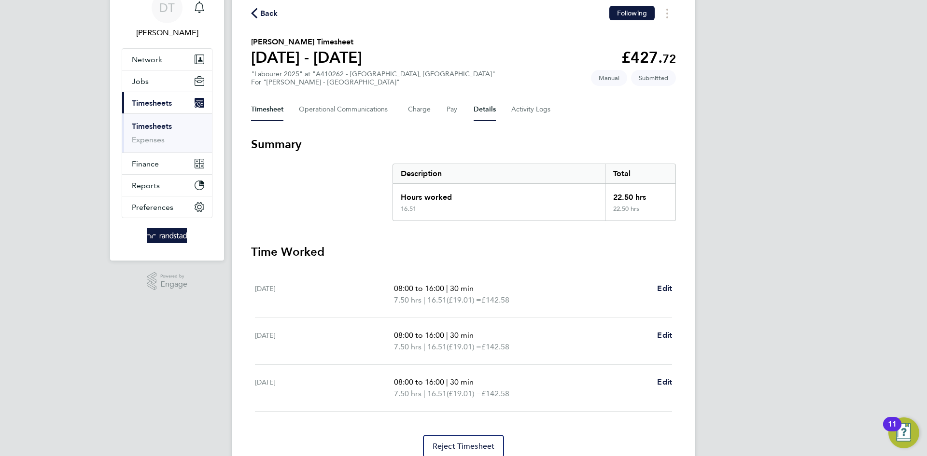
click at [475, 109] on button "Details" at bounding box center [485, 109] width 22 height 23
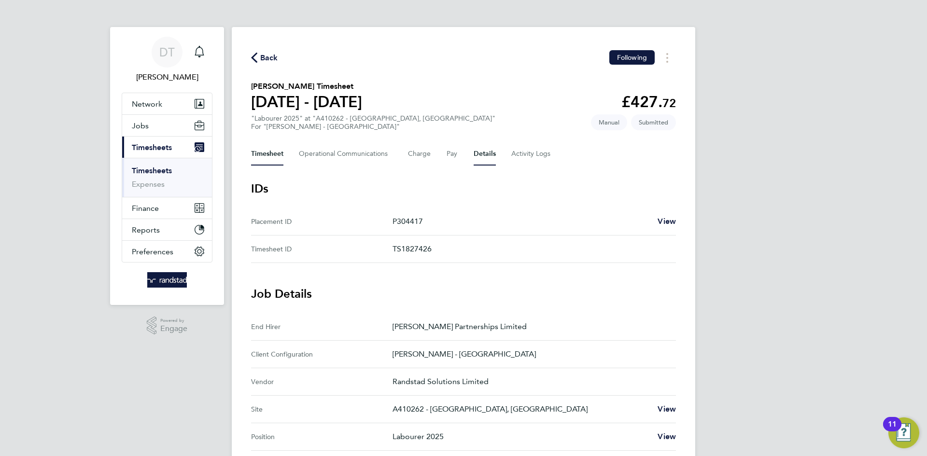
click at [273, 157] on button "Timesheet" at bounding box center [267, 153] width 32 height 23
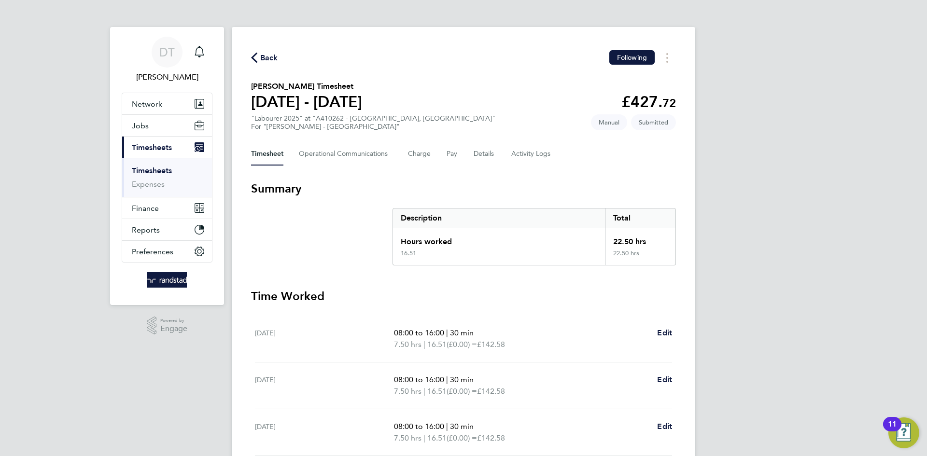
click at [265, 52] on span "Back" at bounding box center [269, 58] width 18 height 12
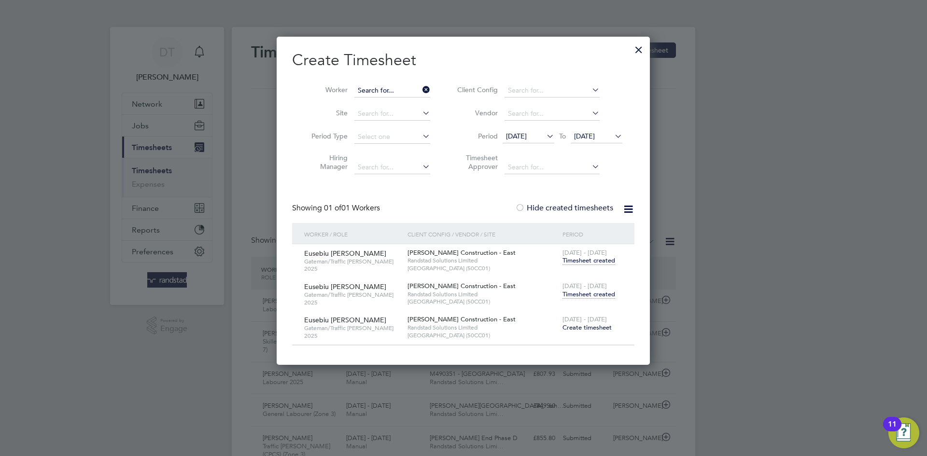
scroll to position [272, 374]
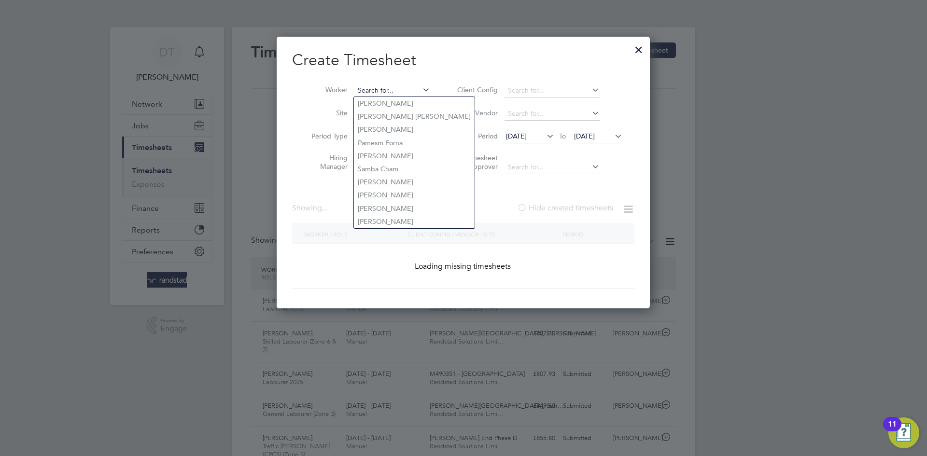
click at [406, 91] on input at bounding box center [393, 91] width 76 height 14
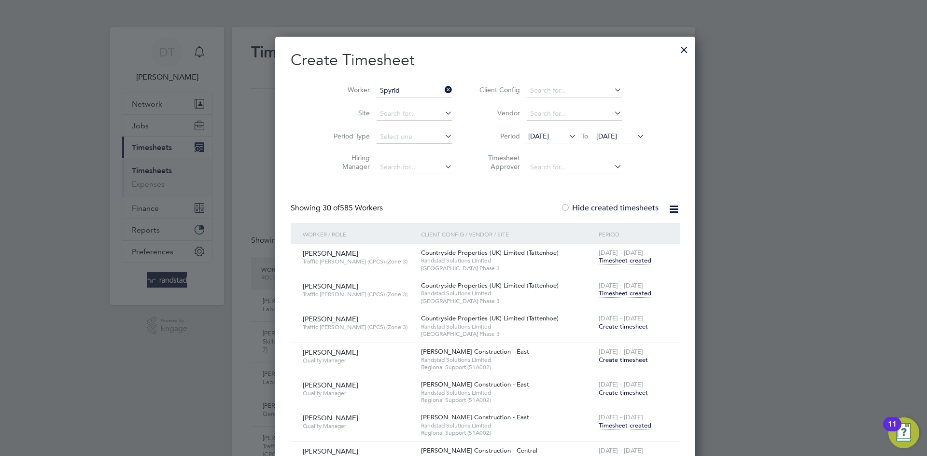
click at [385, 100] on li "Spyrid on Tsioumis" at bounding box center [392, 103] width 77 height 13
type input "Spyridon Tsioumis"
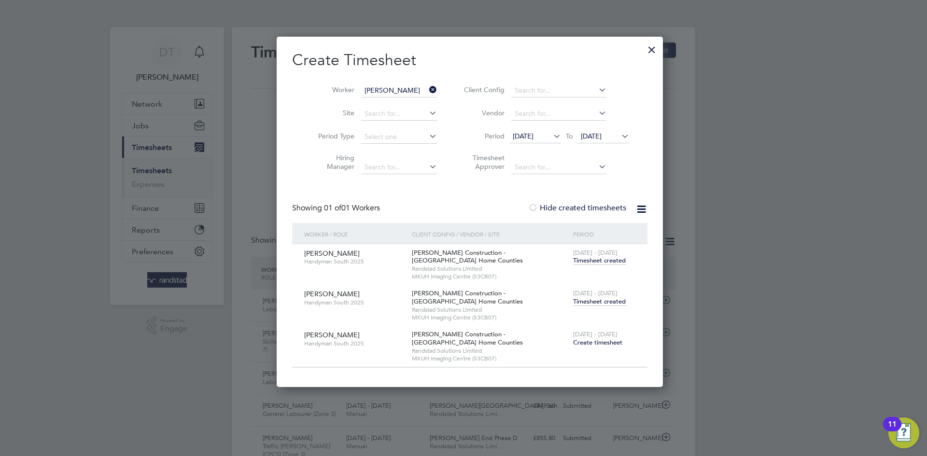
click at [582, 302] on span "Timesheet created" at bounding box center [599, 302] width 53 height 9
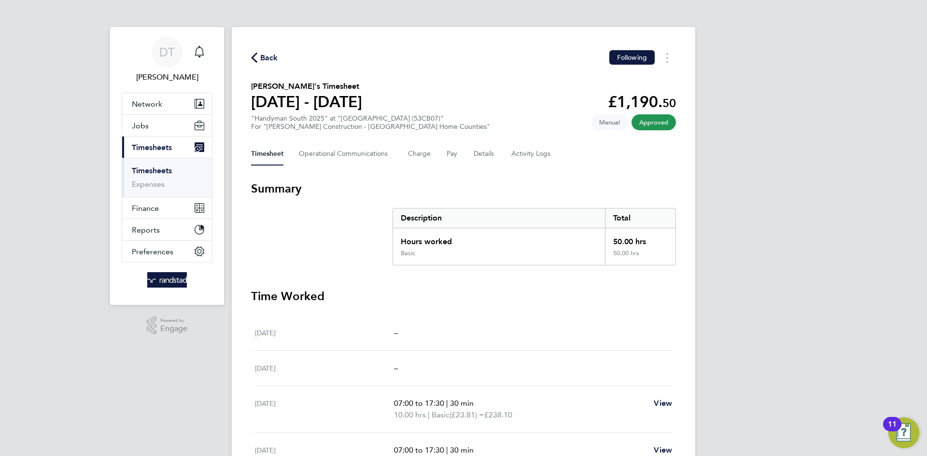
click at [268, 55] on span "Back" at bounding box center [269, 58] width 18 height 12
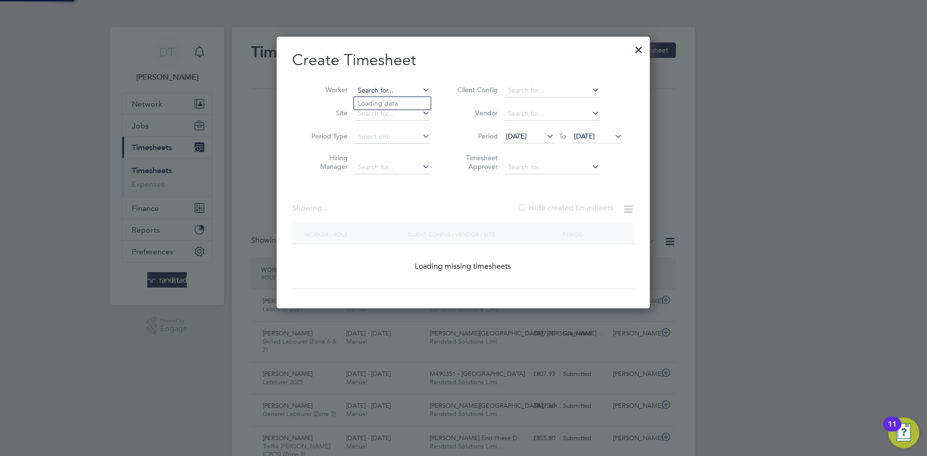
click at [401, 85] on input at bounding box center [393, 91] width 76 height 14
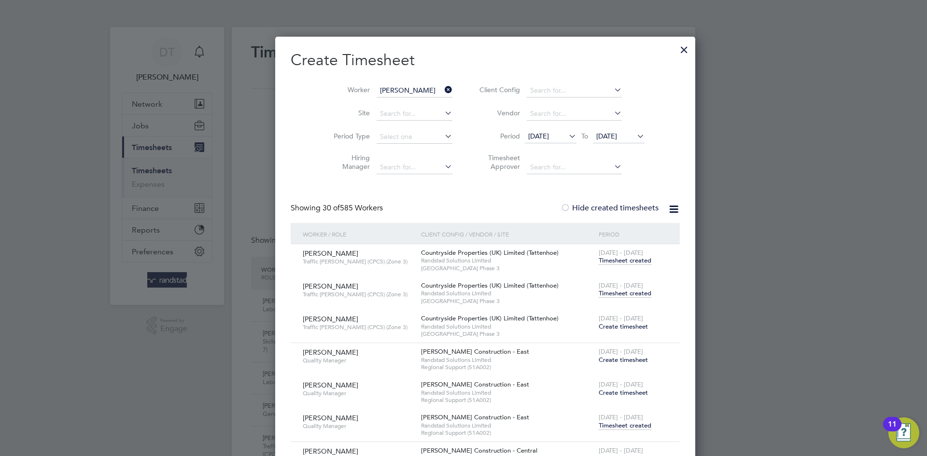
click at [393, 109] on li "Marius Ilic ea" at bounding box center [395, 103] width 82 height 13
type input "[PERSON_NAME]"
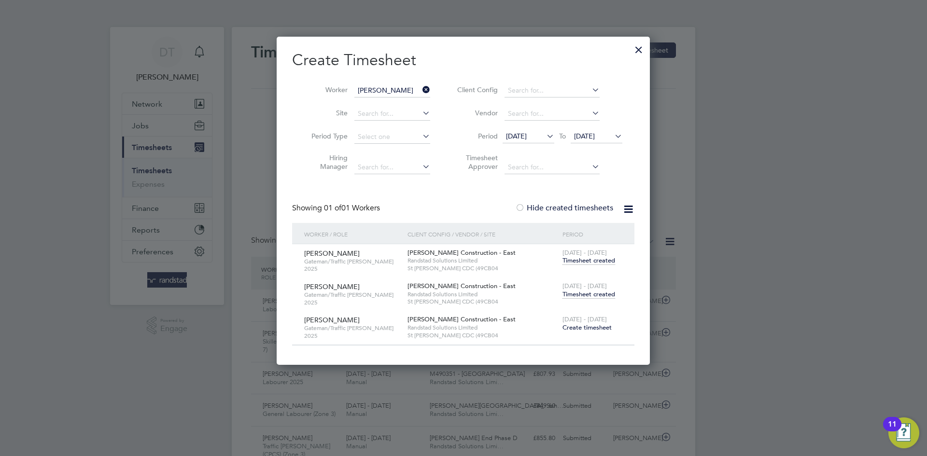
click at [575, 293] on span "Timesheet created" at bounding box center [589, 294] width 53 height 9
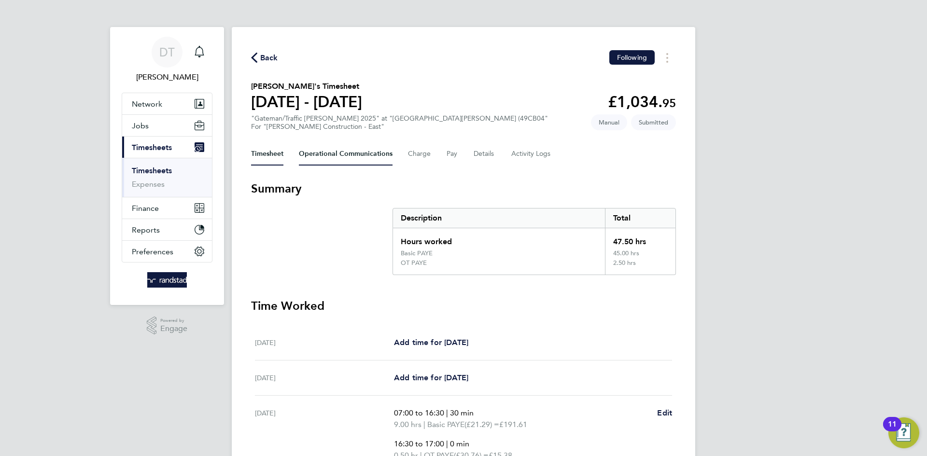
click at [310, 153] on Communications-tab "Operational Communications" at bounding box center [346, 153] width 94 height 23
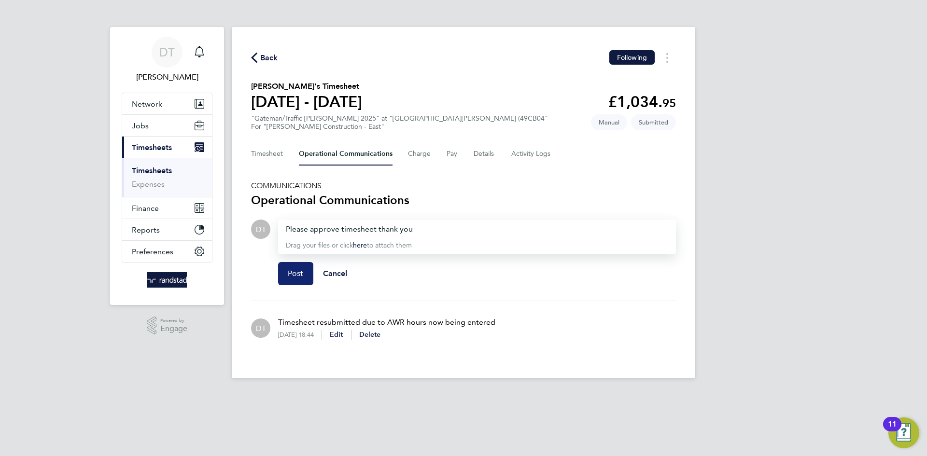
drag, startPoint x: 293, startPoint y: 273, endPoint x: 291, endPoint y: 264, distance: 10.0
click at [293, 272] on span "Post" at bounding box center [296, 274] width 16 height 10
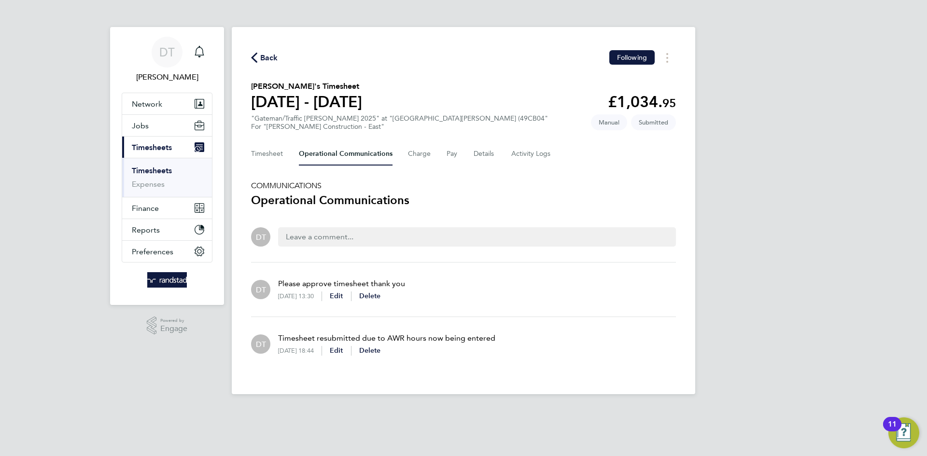
click at [270, 43] on div "Back Following Marius Ilicea's Timesheet 13 - 19 Sept 2025 £1,034. 95 "Gateman/…" at bounding box center [464, 211] width 464 height 368
click at [271, 64] on div "Back Following" at bounding box center [463, 57] width 425 height 15
click at [283, 61] on div "Back Following" at bounding box center [463, 57] width 425 height 15
click at [272, 61] on span "Back" at bounding box center [269, 58] width 18 height 12
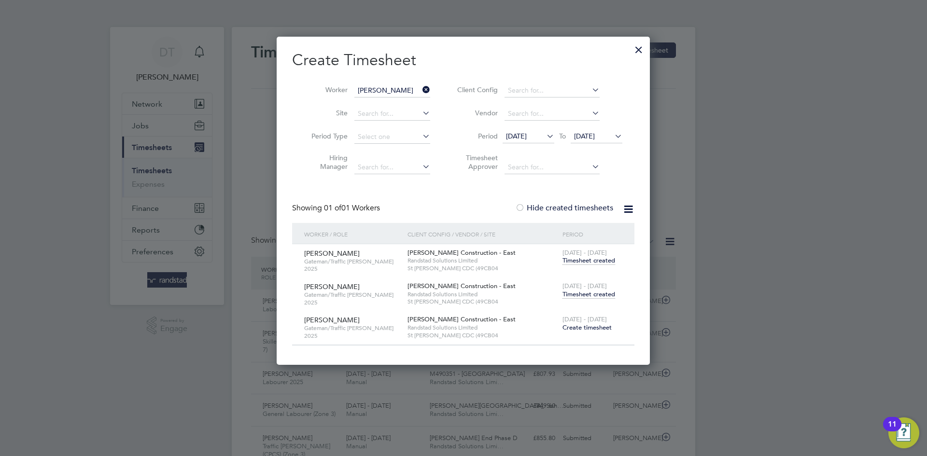
click at [421, 91] on icon at bounding box center [421, 90] width 0 height 14
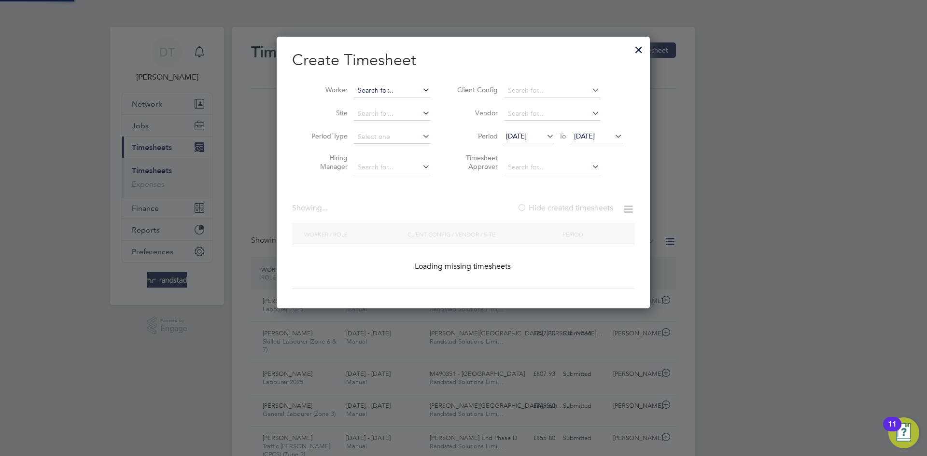
click at [410, 89] on input at bounding box center [393, 91] width 76 height 14
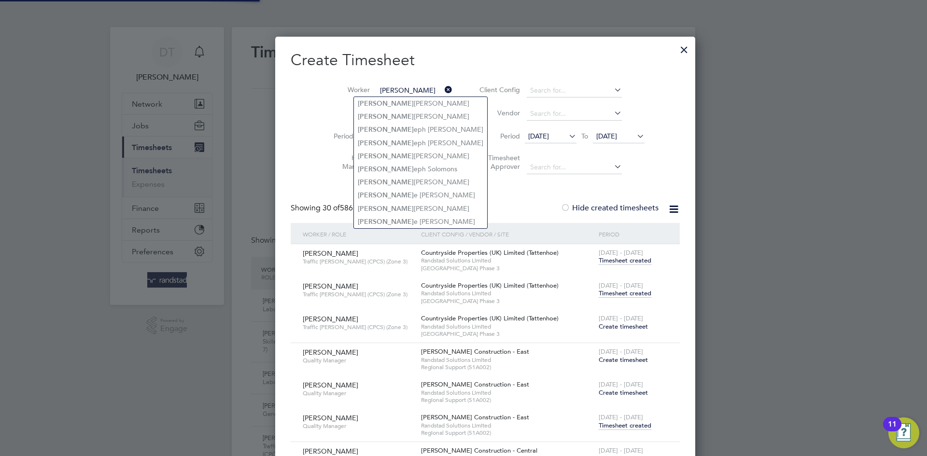
type input "[PERSON_NAME]"
click at [676, 50] on div at bounding box center [684, 47] width 17 height 17
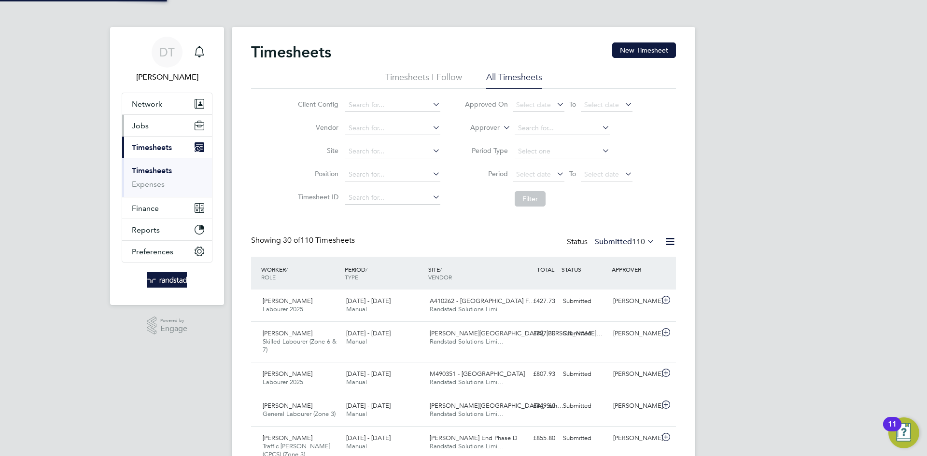
click at [171, 122] on button "Jobs" at bounding box center [167, 125] width 90 height 21
click at [154, 120] on button "Jobs" at bounding box center [167, 125] width 90 height 21
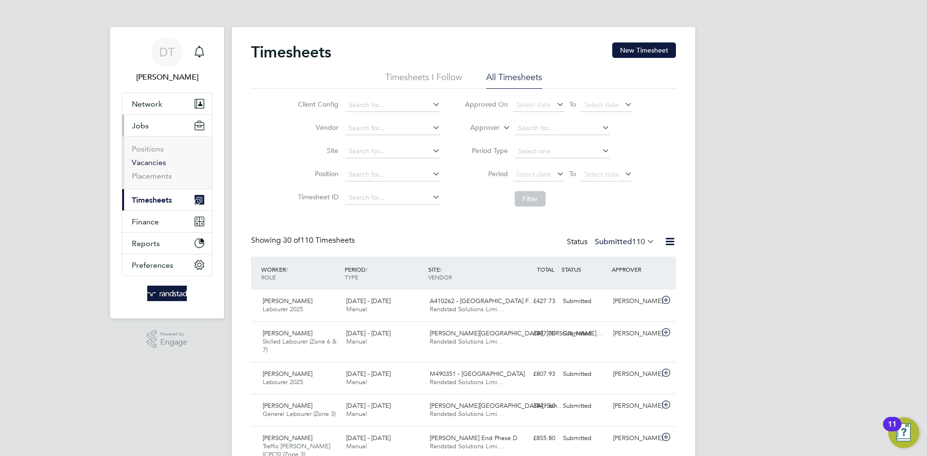
click at [151, 165] on link "Vacancies" at bounding box center [149, 162] width 34 height 9
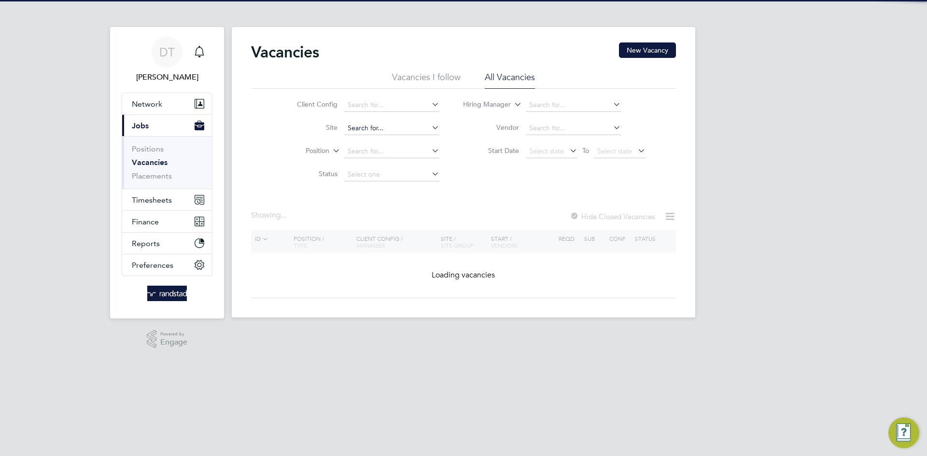
click at [357, 129] on input at bounding box center [391, 129] width 95 height 14
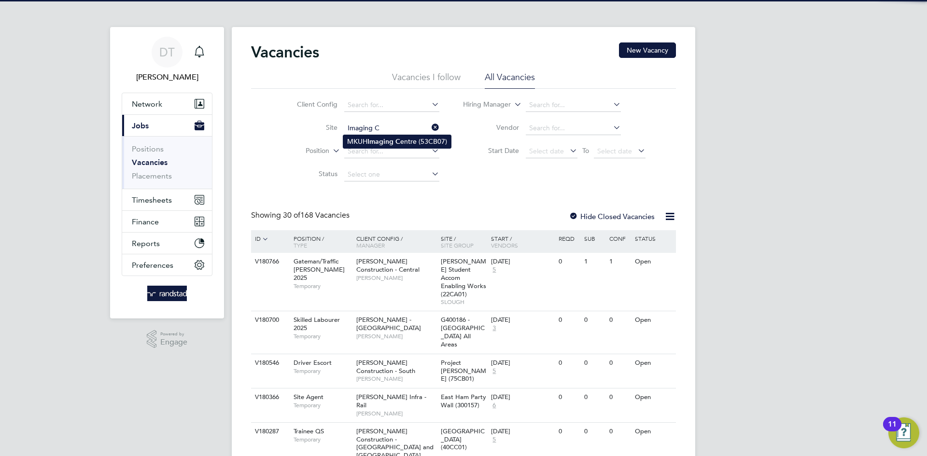
click at [379, 144] on b "Imaging" at bounding box center [381, 142] width 26 height 8
type input "MKUH Imaging Centre (53CB07)"
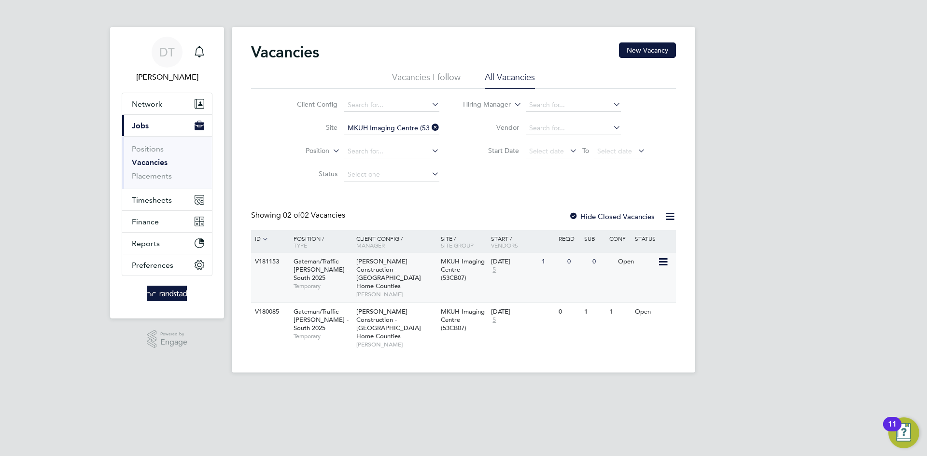
click at [522, 262] on div "[DATE]" at bounding box center [514, 262] width 46 height 8
click at [199, 40] on link "Notifications 1" at bounding box center [199, 52] width 19 height 31
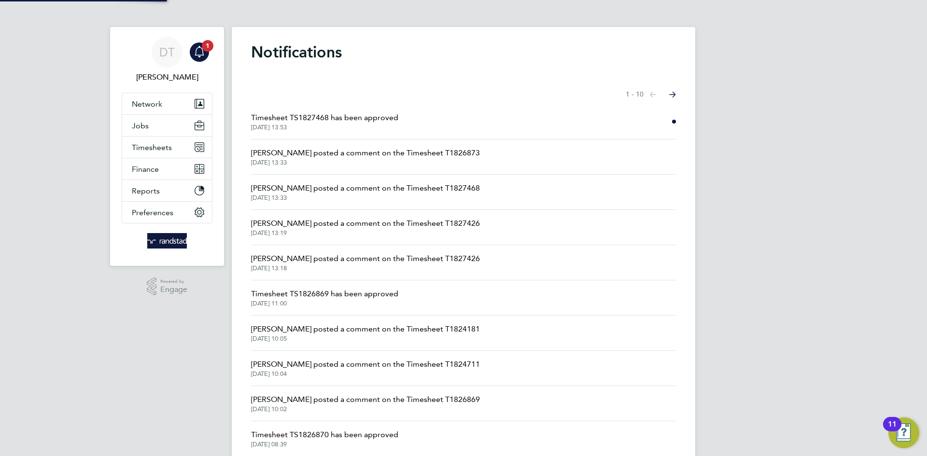
click at [315, 118] on span "Timesheet TS1827468 has been approved" at bounding box center [324, 118] width 147 height 12
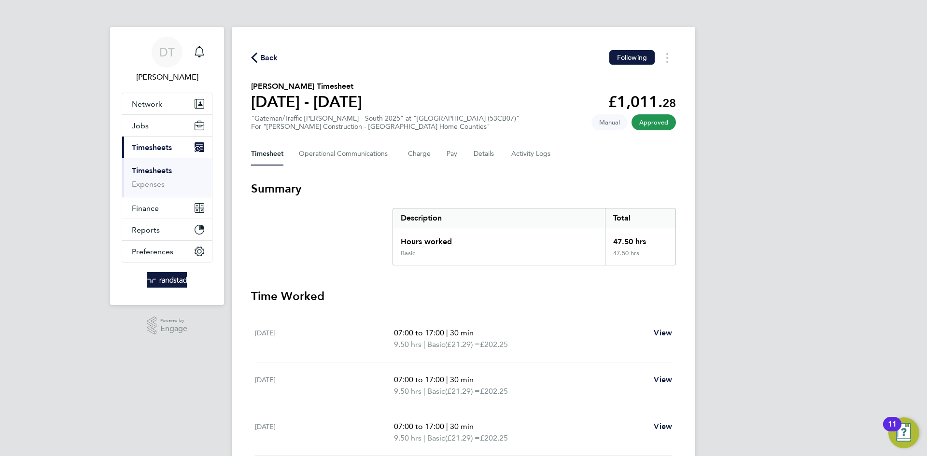
click at [151, 176] on li "Timesheets" at bounding box center [168, 173] width 72 height 14
click at [153, 169] on link "Timesheets" at bounding box center [152, 170] width 40 height 9
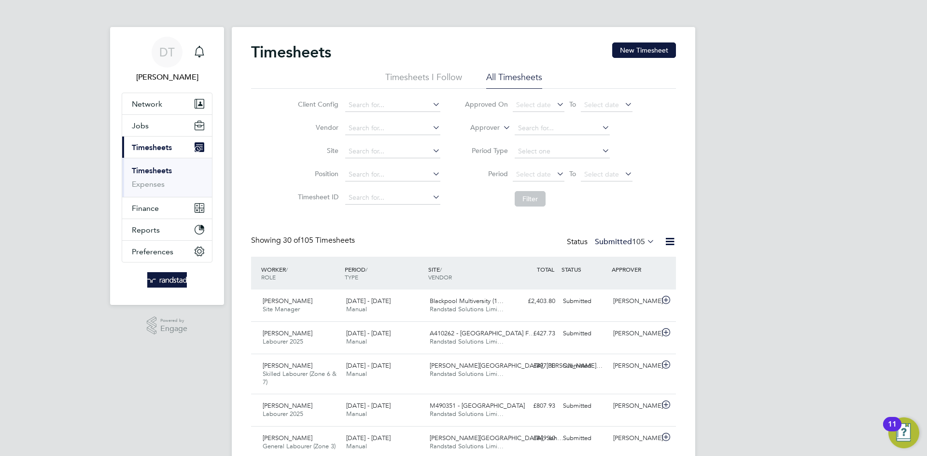
scroll to position [32, 84]
click at [205, 55] on icon "Main navigation" at bounding box center [200, 52] width 12 height 12
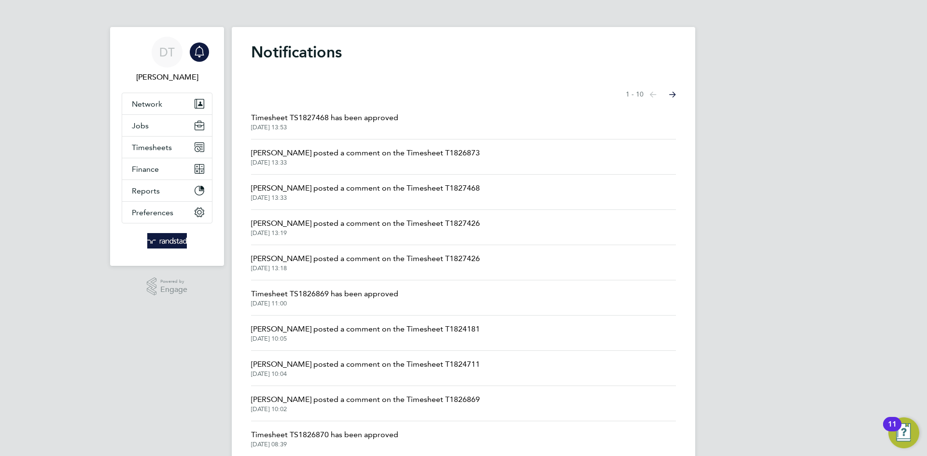
click at [198, 57] on icon "Main navigation" at bounding box center [199, 56] width 2 height 1
click at [168, 142] on button "Timesheets" at bounding box center [167, 147] width 90 height 21
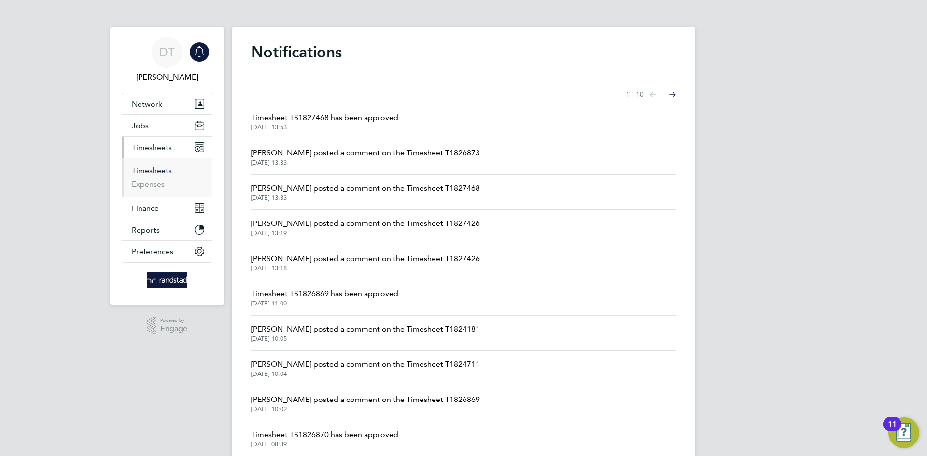
click at [153, 169] on link "Timesheets" at bounding box center [152, 170] width 40 height 9
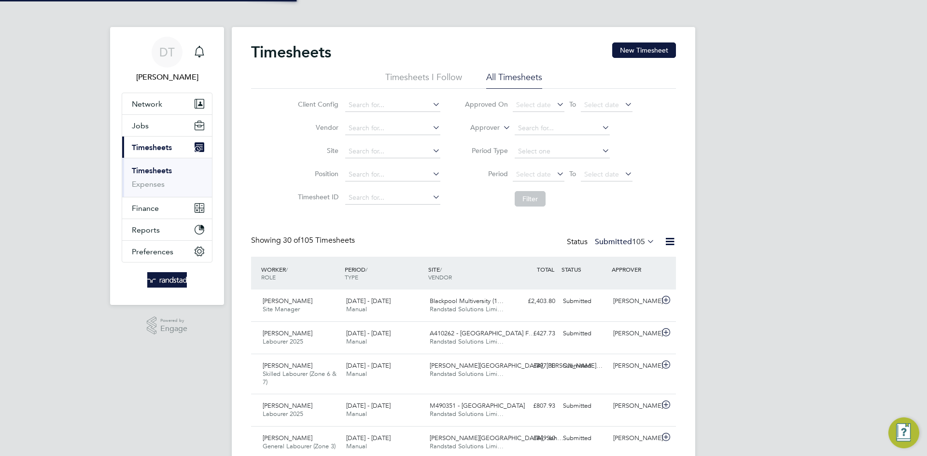
scroll to position [32, 84]
click at [158, 170] on link "Timesheets" at bounding box center [152, 170] width 40 height 9
click at [630, 52] on button "New Timesheet" at bounding box center [644, 50] width 64 height 15
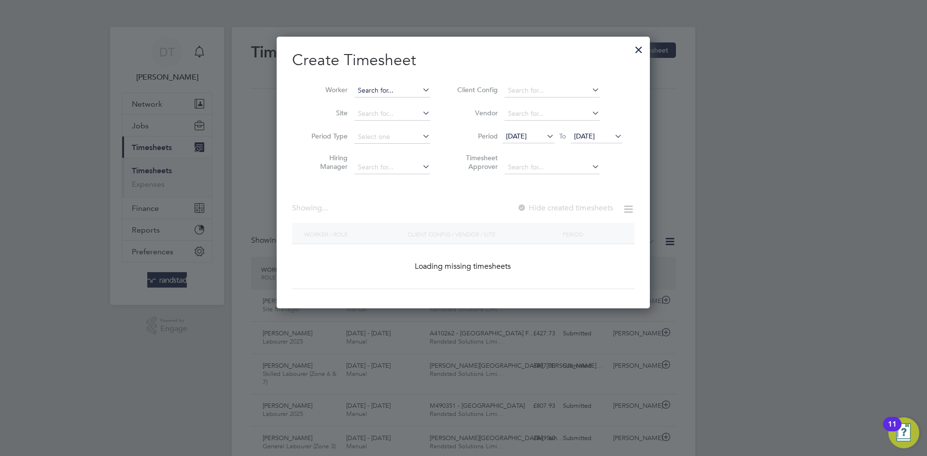
scroll to position [2029, 374]
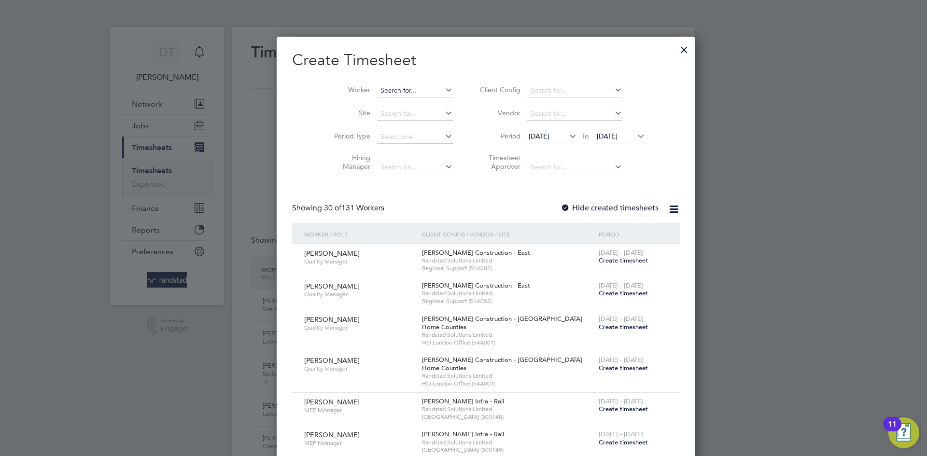
click at [387, 87] on input at bounding box center [415, 91] width 76 height 14
click at [371, 100] on b "Euse" at bounding box center [365, 104] width 15 height 8
type input "Eusebiu Cristian Spiridon"
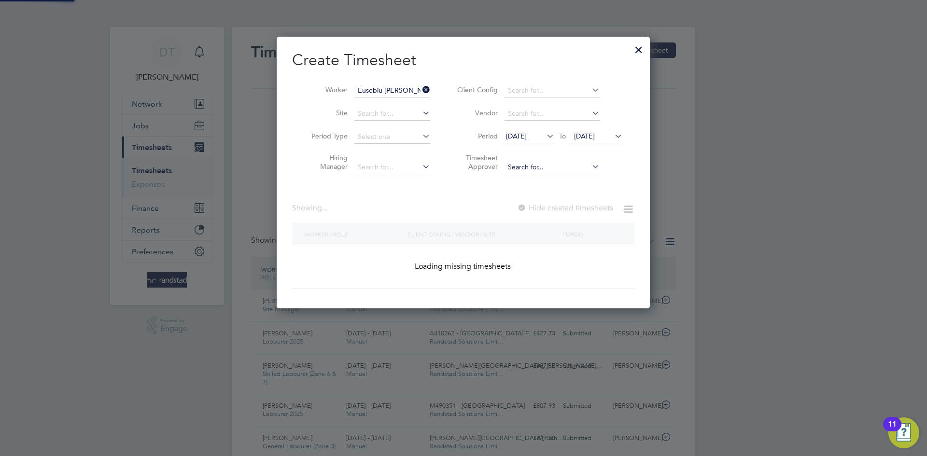
scroll to position [272, 374]
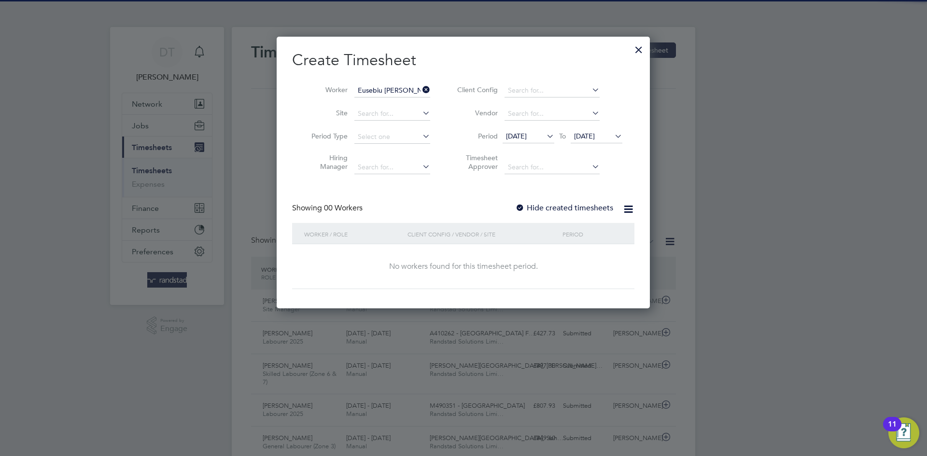
click at [553, 204] on label "Hide created timesheets" at bounding box center [564, 208] width 98 height 10
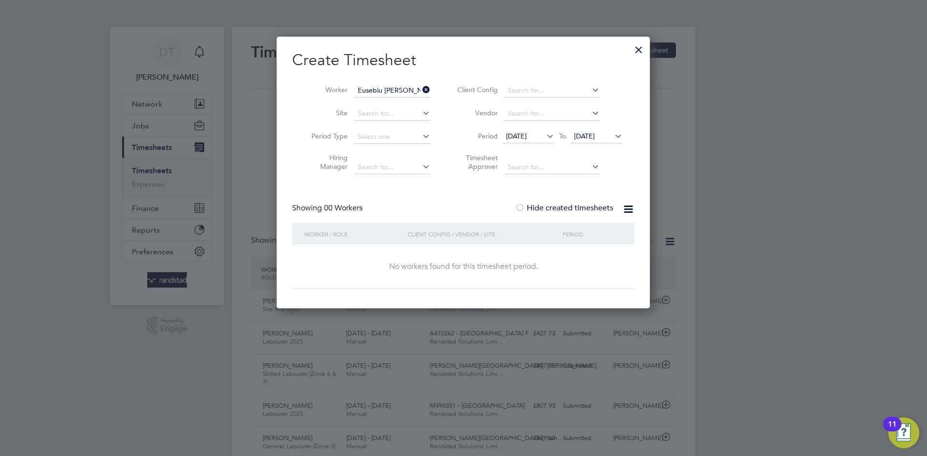
click at [595, 133] on span "[DATE]" at bounding box center [584, 136] width 21 height 9
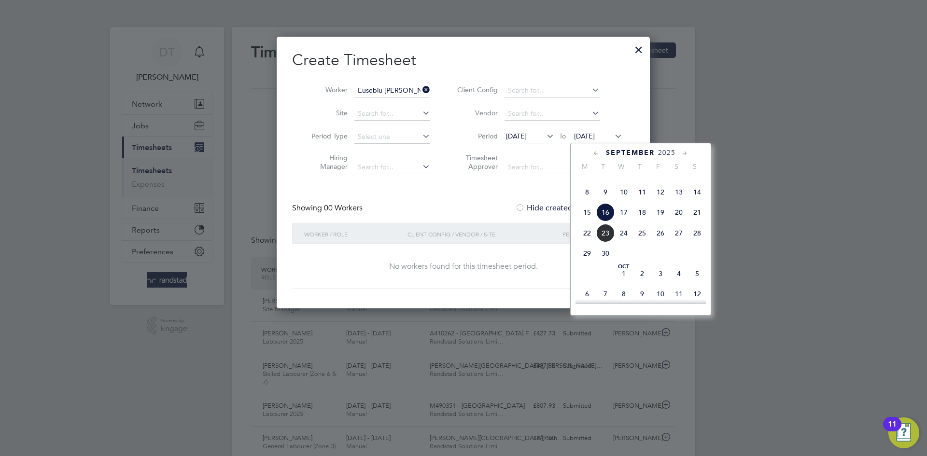
click at [607, 242] on span "23" at bounding box center [606, 233] width 18 height 18
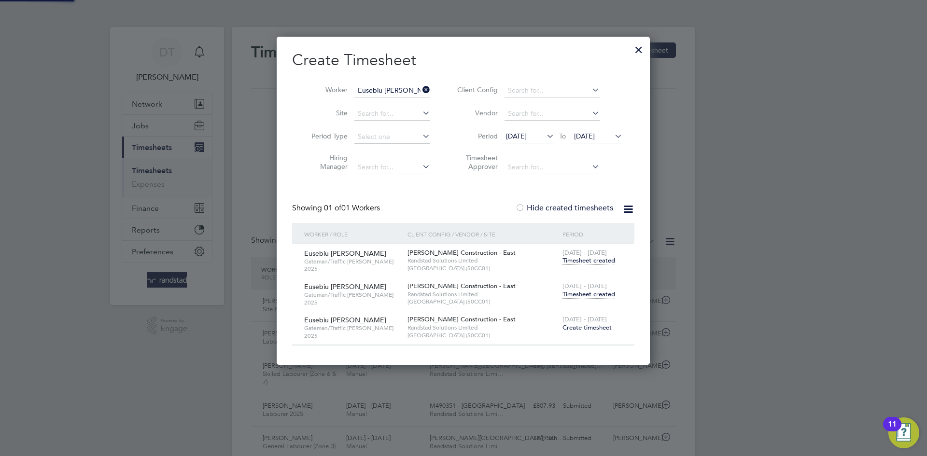
scroll to position [326, 374]
click at [583, 293] on span "Timesheet created" at bounding box center [589, 294] width 53 height 9
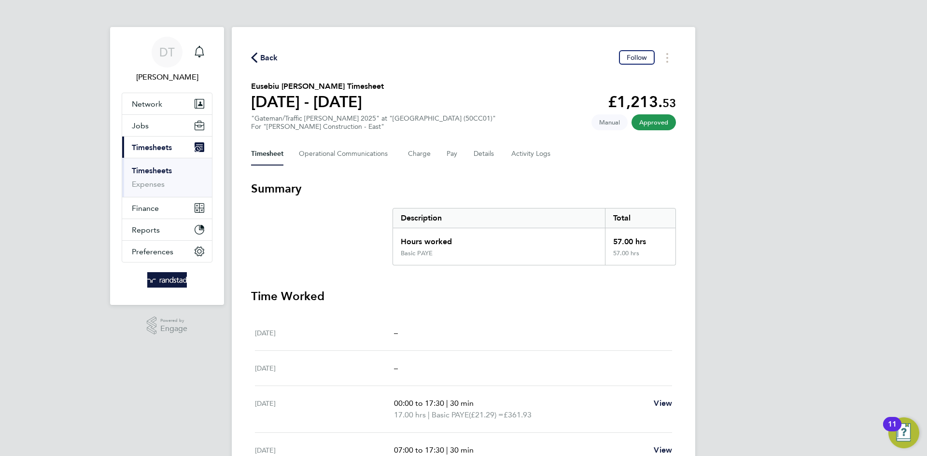
scroll to position [249, 0]
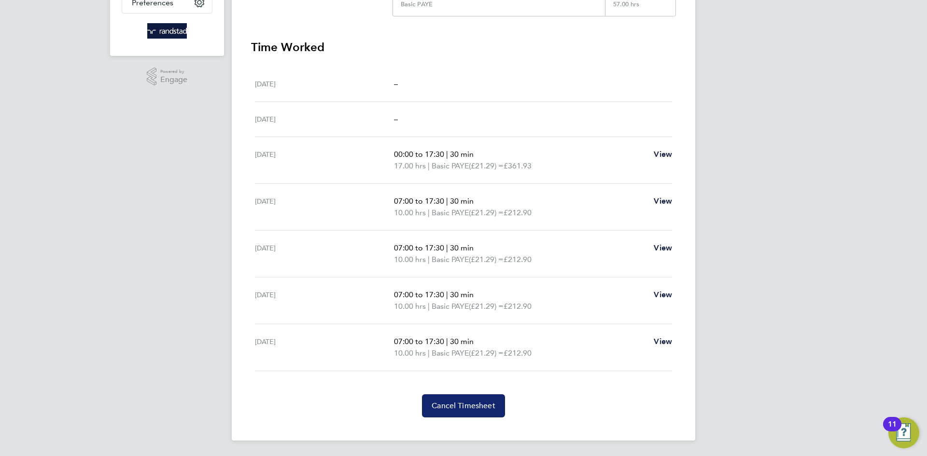
click at [461, 406] on span "Cancel Timesheet" at bounding box center [464, 406] width 64 height 10
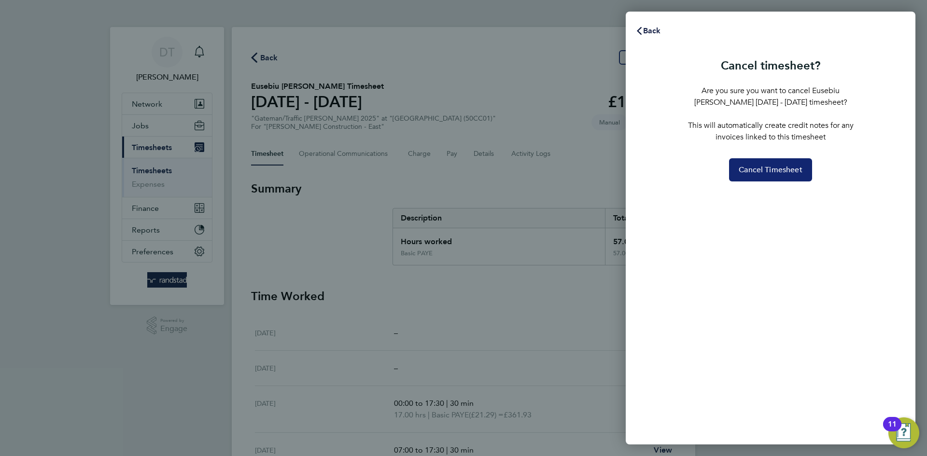
click at [767, 170] on span "Cancel Timesheet" at bounding box center [771, 170] width 64 height 10
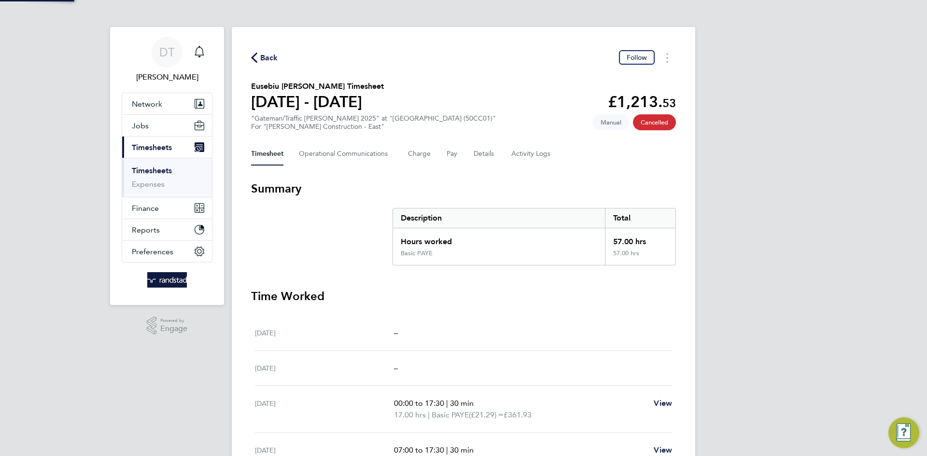
click at [269, 52] on button "Back" at bounding box center [264, 58] width 27 height 12
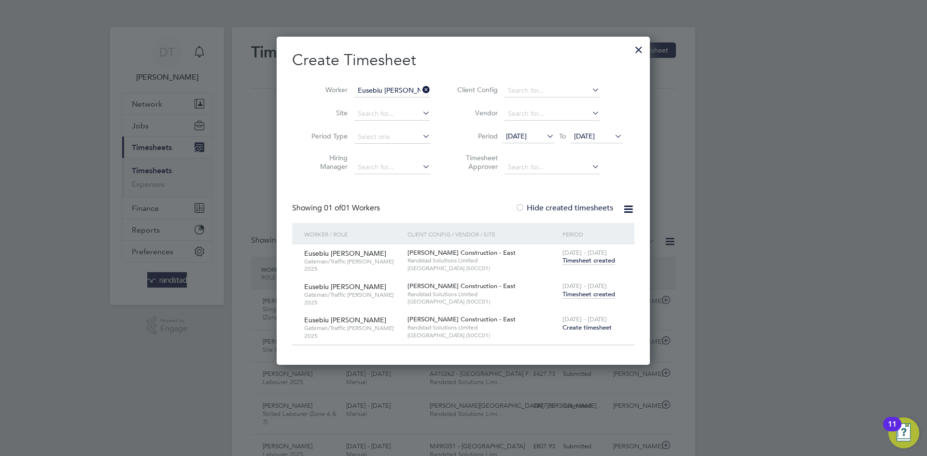
click at [632, 55] on div at bounding box center [638, 47] width 17 height 17
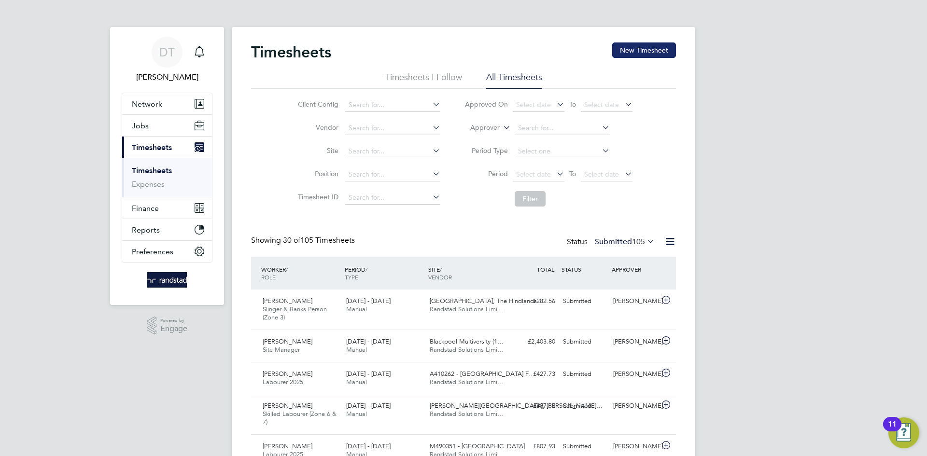
click at [651, 51] on button "New Timesheet" at bounding box center [644, 50] width 64 height 15
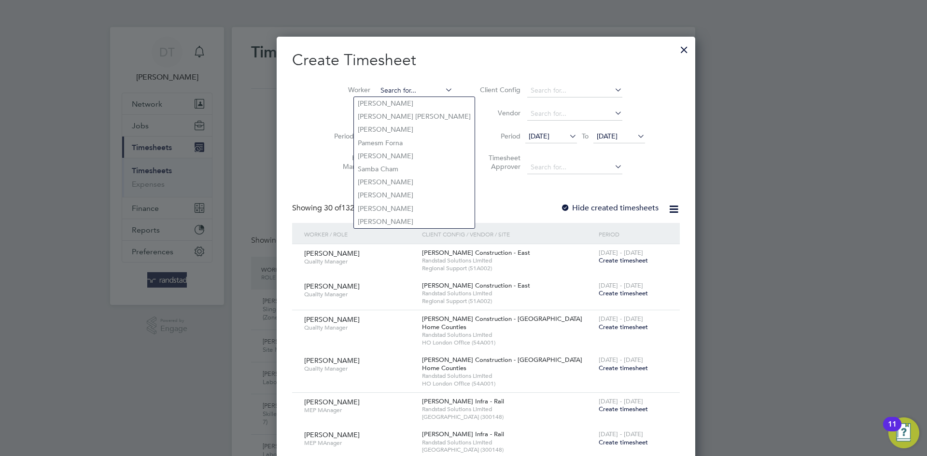
click at [388, 93] on input at bounding box center [415, 91] width 76 height 14
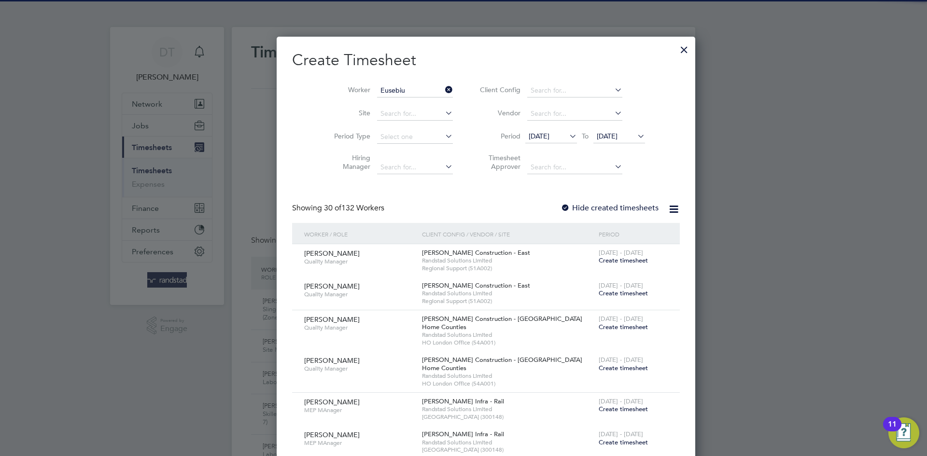
click at [384, 104] on li "Eusebiu Cristian Spiridon" at bounding box center [398, 103] width 88 height 13
type input "Eusebiu Cristian Spiridon"
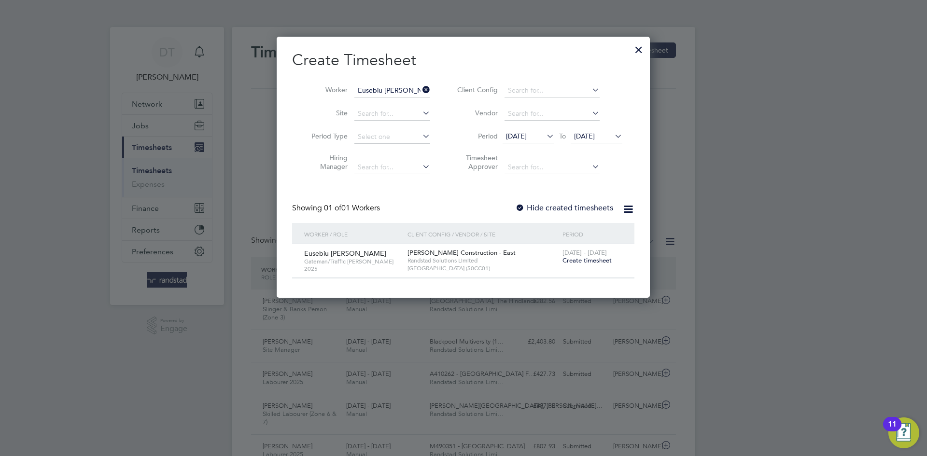
click at [580, 259] on span "Create timesheet" at bounding box center [587, 260] width 49 height 8
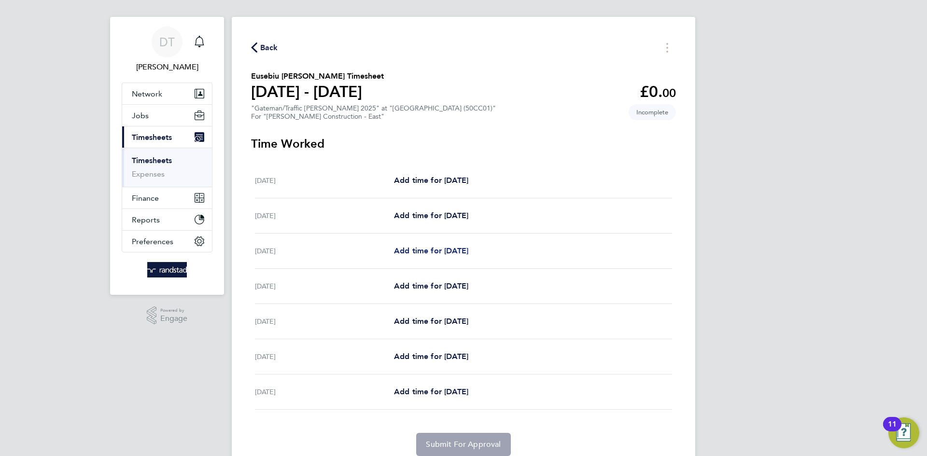
click at [437, 247] on span "Add time for [DATE]" at bounding box center [431, 250] width 74 height 9
select select "30"
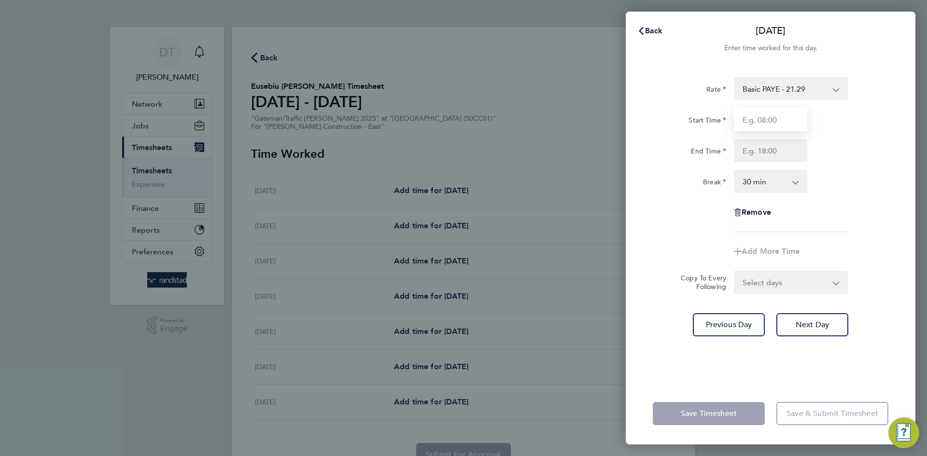
click at [771, 124] on input "Start Time" at bounding box center [770, 119] width 73 height 23
type input "07:00"
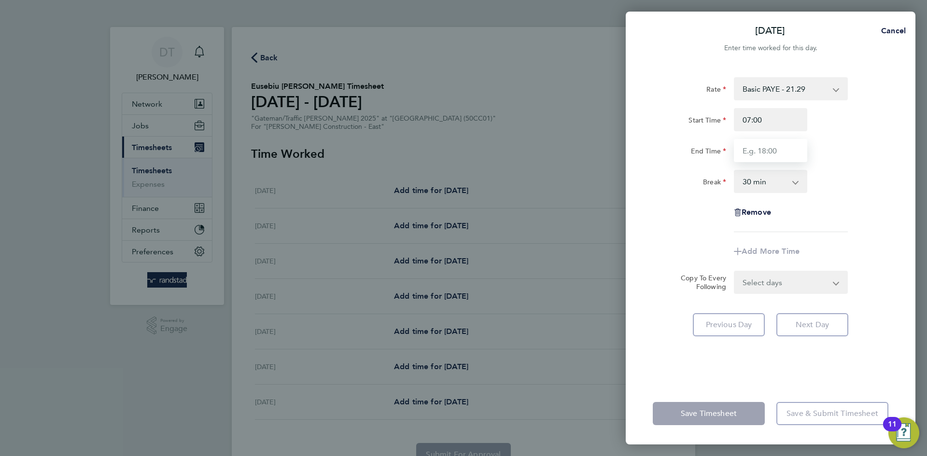
click at [764, 152] on input "End Time" at bounding box center [770, 150] width 73 height 23
type input "17:30"
click at [686, 213] on div "Rate Basic PAYE - 21.29 OT PAYE - 30.63 Start Time 07:00 End Time 17:30 Break 0…" at bounding box center [771, 154] width 236 height 155
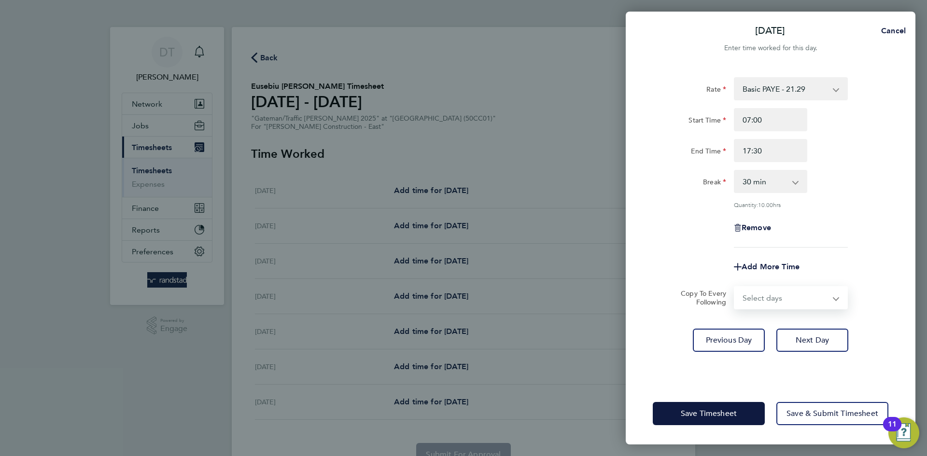
click at [753, 296] on select "Select days Day [DATE] [DATE] [DATE] [DATE]" at bounding box center [785, 297] width 101 height 21
select select "DAY"
click at [735, 287] on select "Select days Day [DATE] [DATE] [DATE] [DATE]" at bounding box center [785, 297] width 101 height 21
select select "[DATE]"
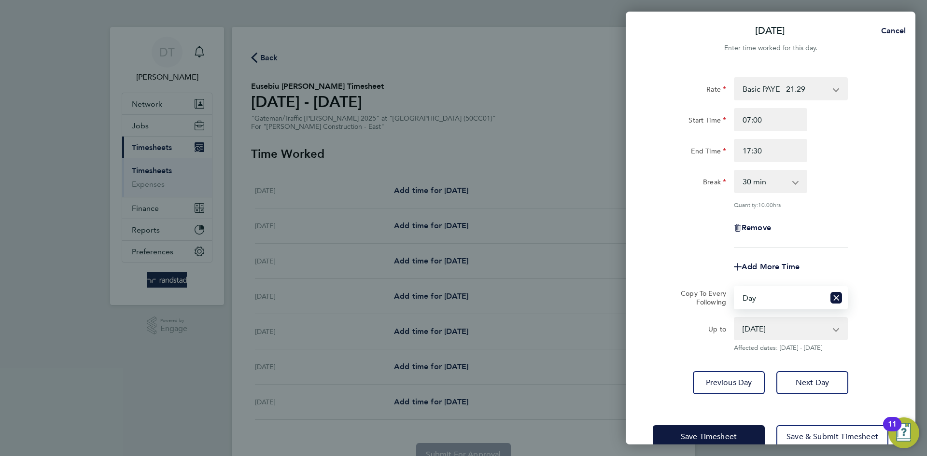
drag, startPoint x: 626, startPoint y: 245, endPoint x: 642, endPoint y: 246, distance: 17.0
click at [626, 244] on div "Rate Basic PAYE - 21.29 OT PAYE - 30.63 Start Time 07:00 End Time 17:30 Break 0…" at bounding box center [771, 236] width 290 height 341
click at [652, 247] on div "Rate Basic PAYE - 21.29 OT PAYE - 30.63 Start Time 07:00 End Time 17:30 Break 0…" at bounding box center [771, 236] width 290 height 341
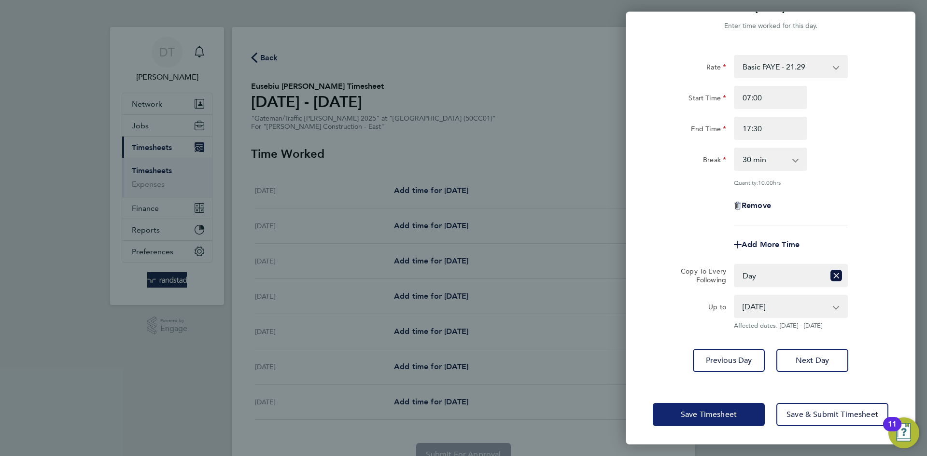
click at [688, 406] on button "Save Timesheet" at bounding box center [709, 414] width 112 height 23
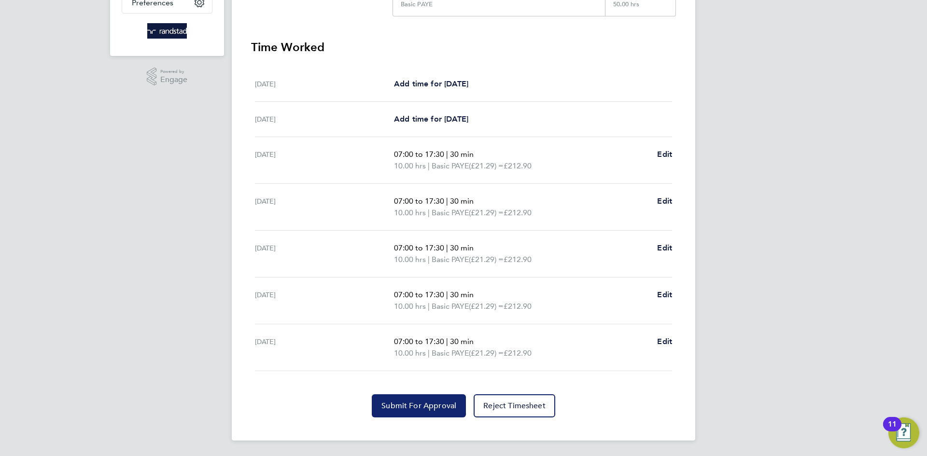
click at [395, 397] on button "Submit For Approval" at bounding box center [419, 406] width 94 height 23
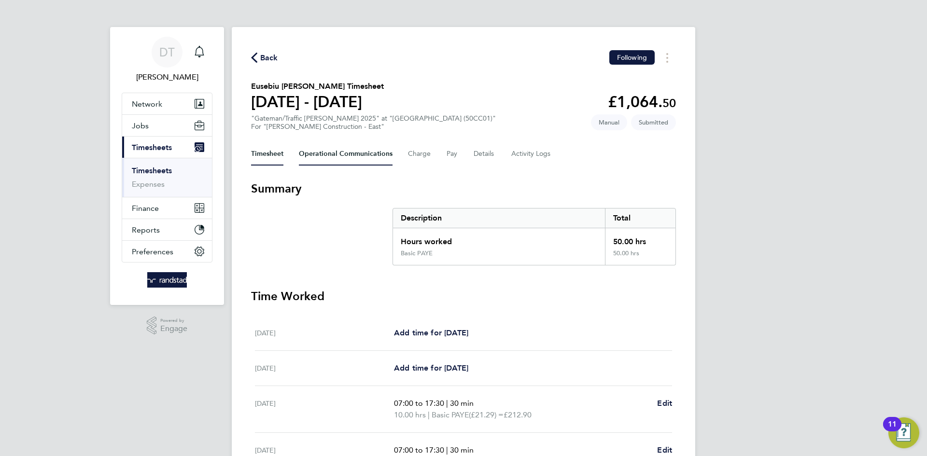
click at [338, 149] on Communications-tab "Operational Communications" at bounding box center [346, 153] width 94 height 23
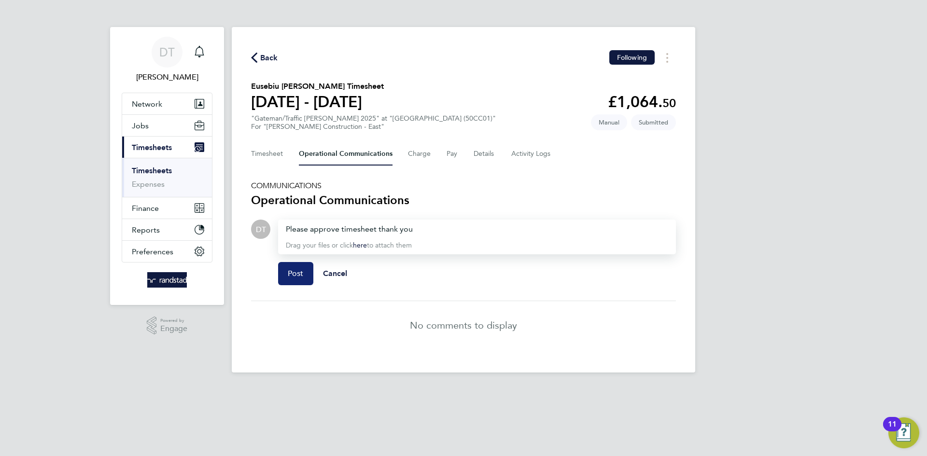
click at [289, 278] on span "Post" at bounding box center [296, 274] width 16 height 10
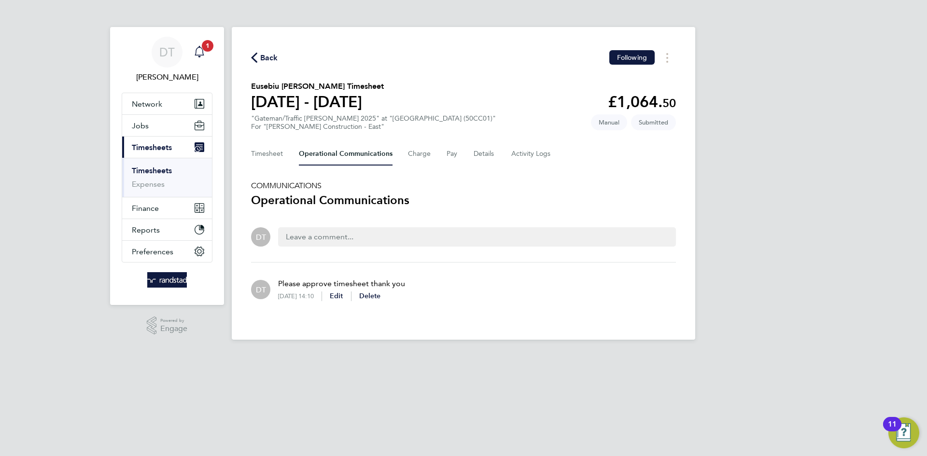
click at [202, 48] on span "1" at bounding box center [208, 46] width 12 height 12
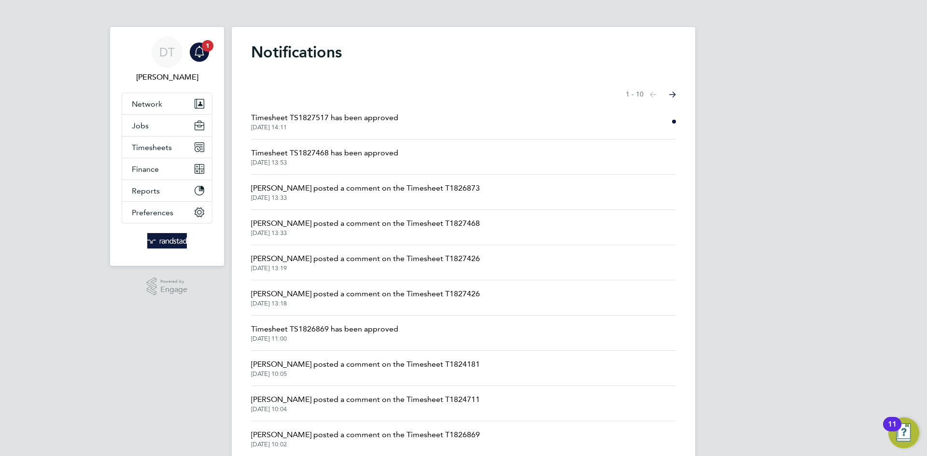
click at [362, 122] on span "Timesheet TS1827517 has been approved" at bounding box center [324, 118] width 147 height 12
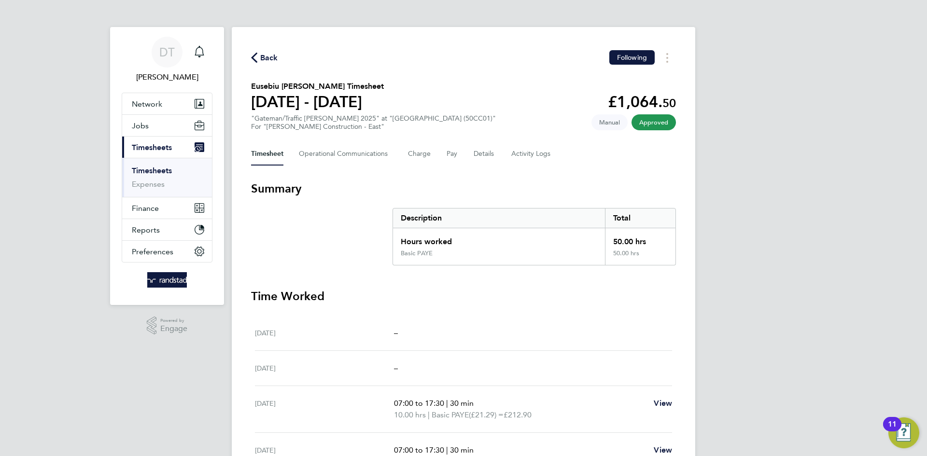
click at [273, 55] on span "Back" at bounding box center [269, 58] width 18 height 12
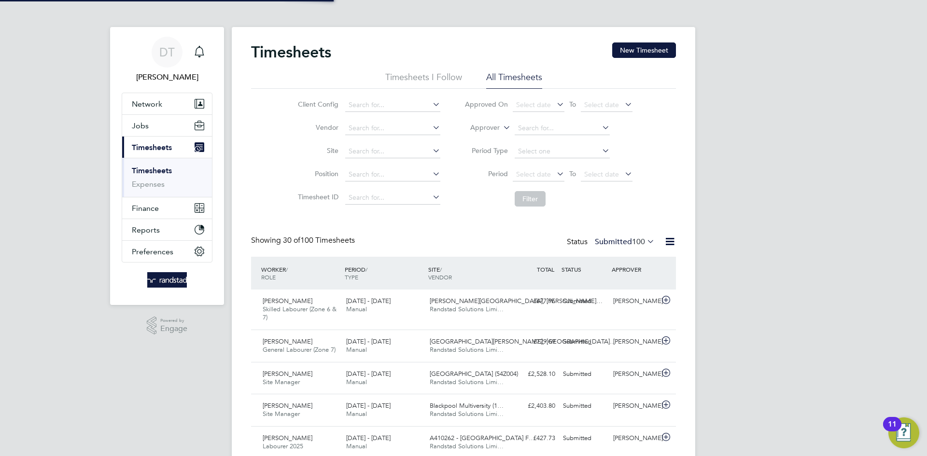
scroll to position [25, 84]
click at [629, 51] on button "New Timesheet" at bounding box center [644, 50] width 64 height 15
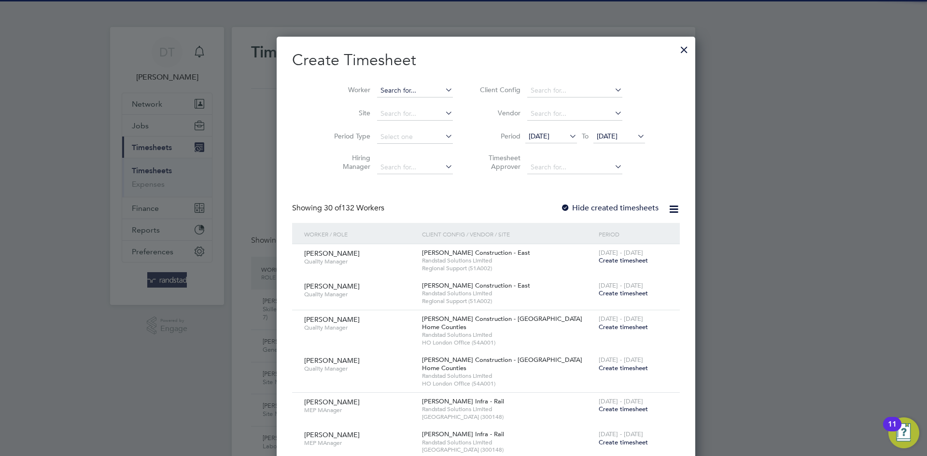
scroll to position [2029, 374]
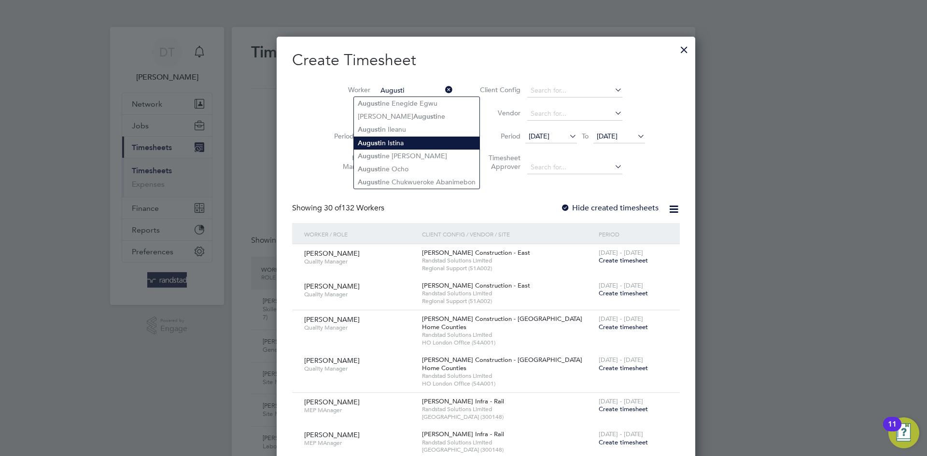
click at [407, 146] on li "Augusti n Istina" at bounding box center [417, 143] width 126 height 13
type input "Augustin Istina"
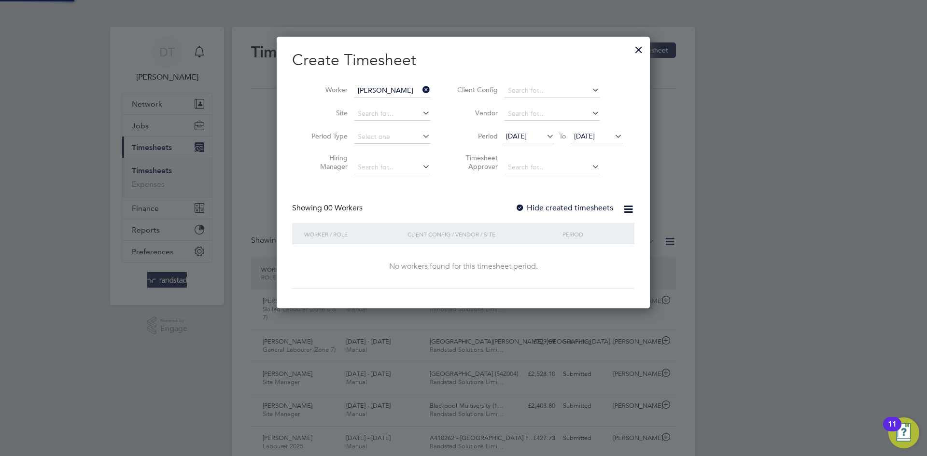
scroll to position [272, 374]
click at [546, 208] on label "Hide created timesheets" at bounding box center [564, 208] width 98 height 10
click at [584, 126] on li "Period 09 Sep 2025 To 16 Sep 2025" at bounding box center [538, 137] width 192 height 23
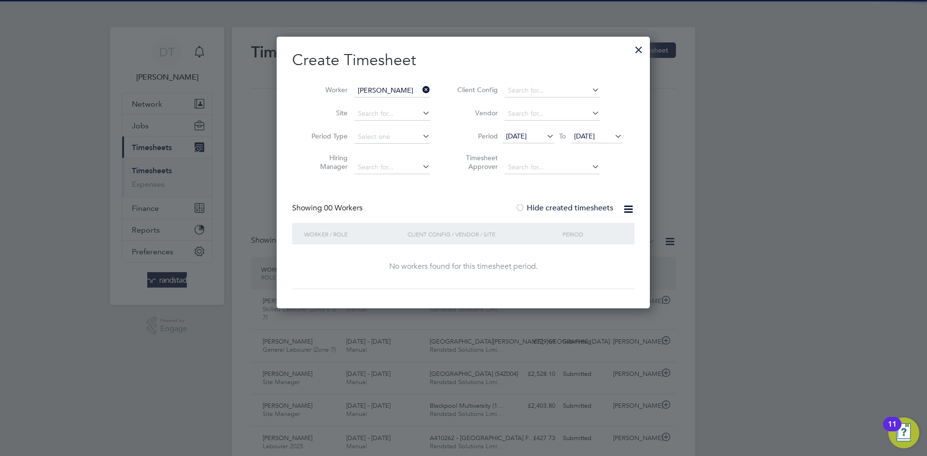
drag, startPoint x: 586, startPoint y: 134, endPoint x: 590, endPoint y: 140, distance: 6.6
click at [586, 134] on span "[DATE]" at bounding box center [584, 136] width 21 height 9
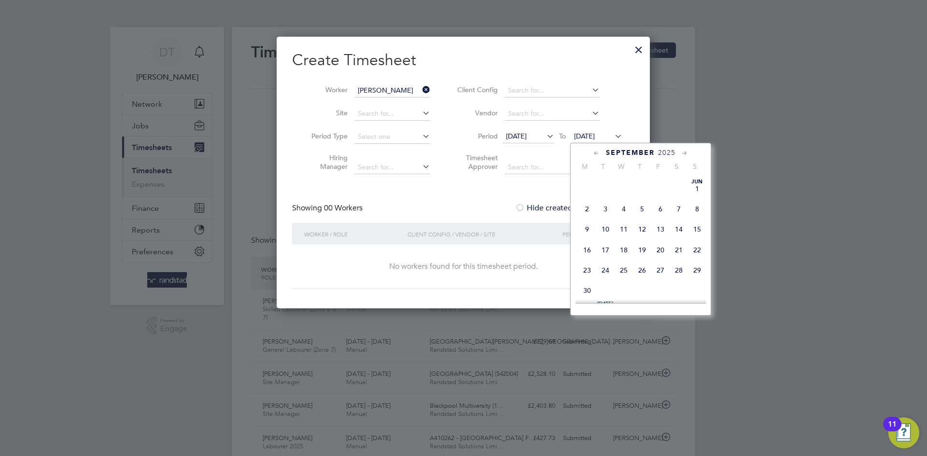
scroll to position [343, 0]
click at [601, 242] on span "23" at bounding box center [606, 233] width 18 height 18
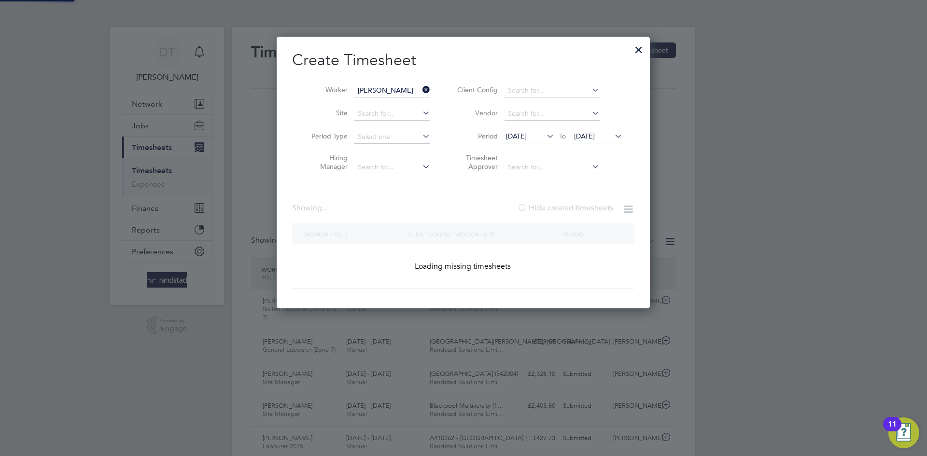
scroll to position [326, 374]
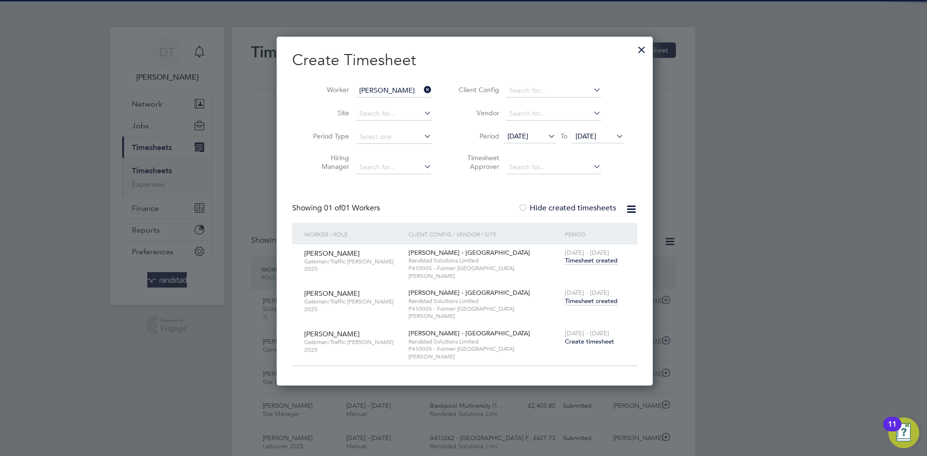
click at [590, 297] on span "Timesheet created" at bounding box center [591, 301] width 53 height 9
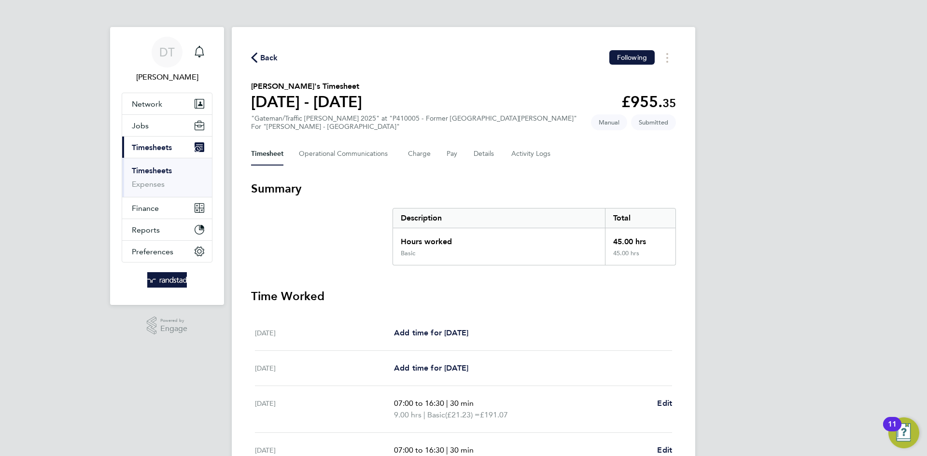
click at [269, 57] on span "Back" at bounding box center [269, 58] width 18 height 12
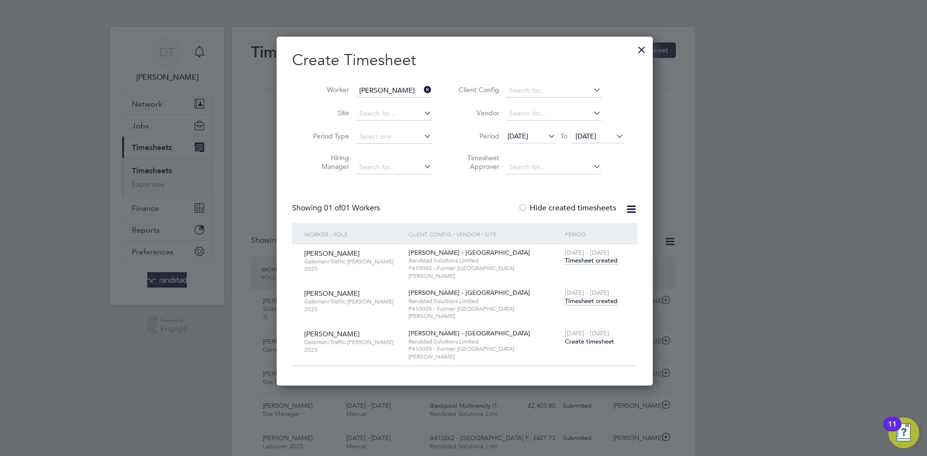
scroll to position [25, 84]
drag, startPoint x: 401, startPoint y: 91, endPoint x: 407, endPoint y: 96, distance: 7.9
click at [401, 91] on input at bounding box center [394, 91] width 76 height 14
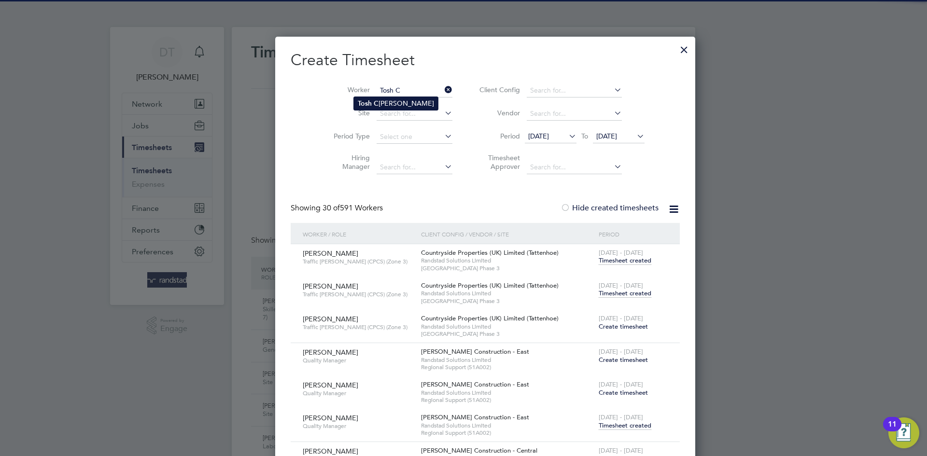
click at [400, 106] on li "Tosh C ockwell-Walsh" at bounding box center [396, 103] width 84 height 13
type input "[PERSON_NAME]"
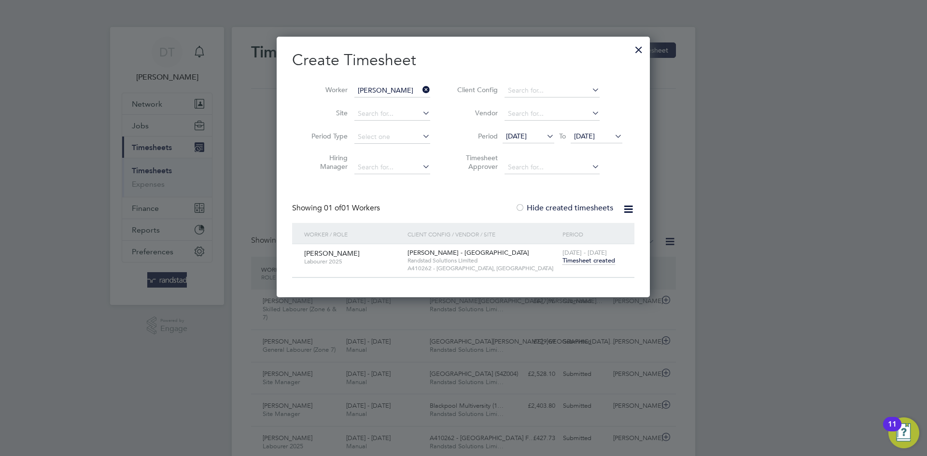
click at [582, 266] on div "13 - 19 Sep 2025 Timesheet created" at bounding box center [592, 257] width 65 height 26
click at [579, 261] on span "Timesheet created" at bounding box center [589, 260] width 53 height 9
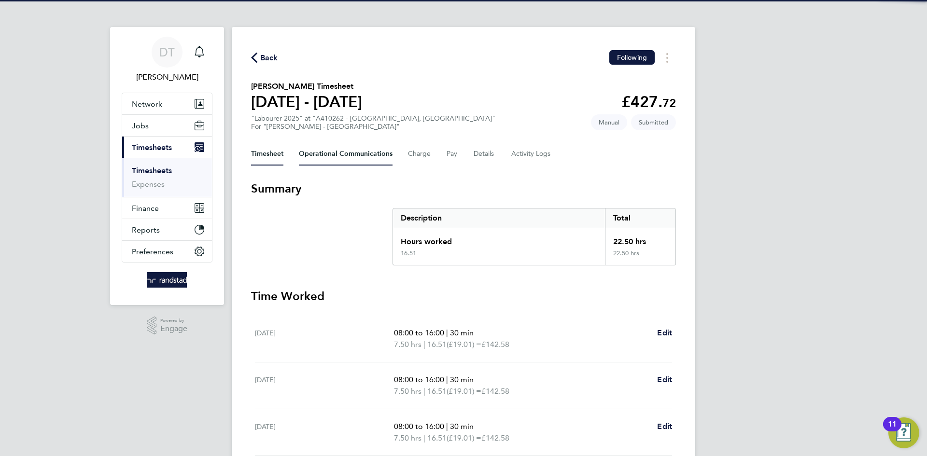
click at [322, 154] on Communications-tab "Operational Communications" at bounding box center [346, 153] width 94 height 23
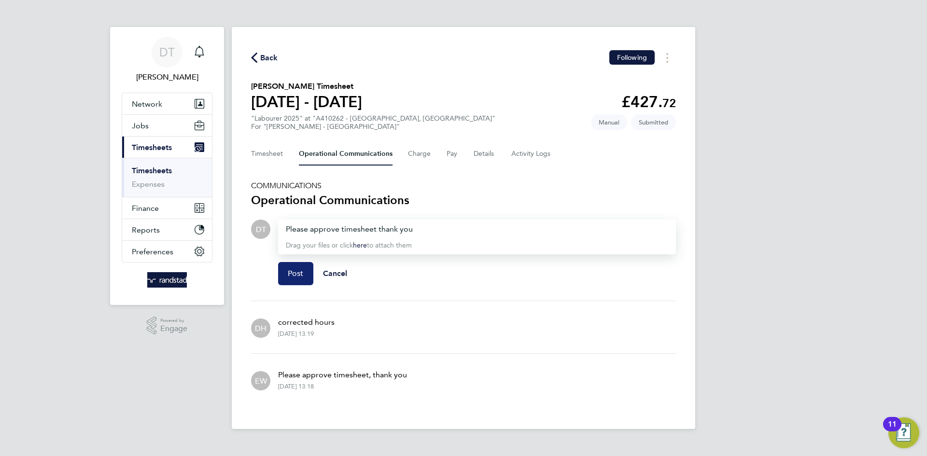
drag, startPoint x: 296, startPoint y: 275, endPoint x: 291, endPoint y: 230, distance: 45.2
click at [296, 276] on span "Post" at bounding box center [296, 274] width 16 height 10
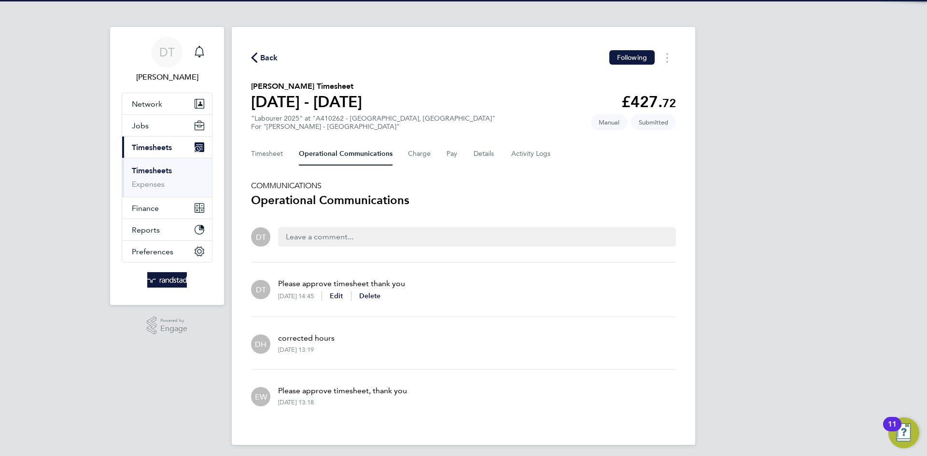
click at [270, 62] on span "Back" at bounding box center [269, 58] width 18 height 12
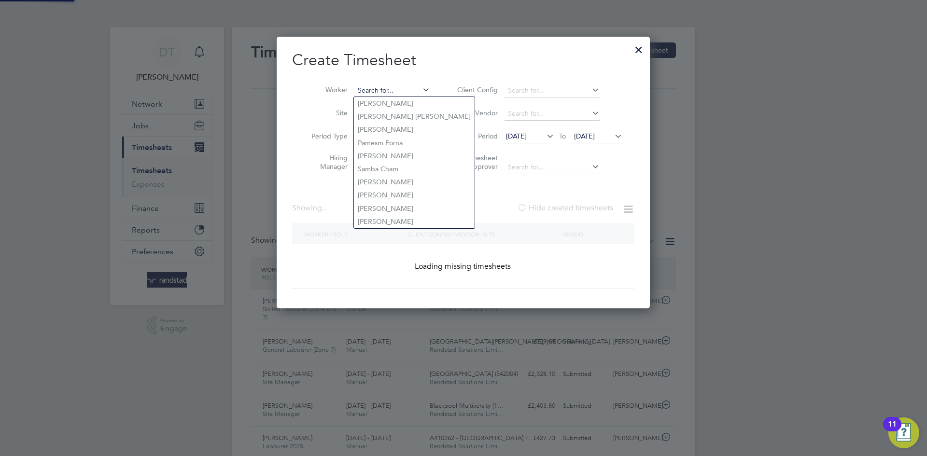
click at [381, 87] on input at bounding box center [393, 91] width 76 height 14
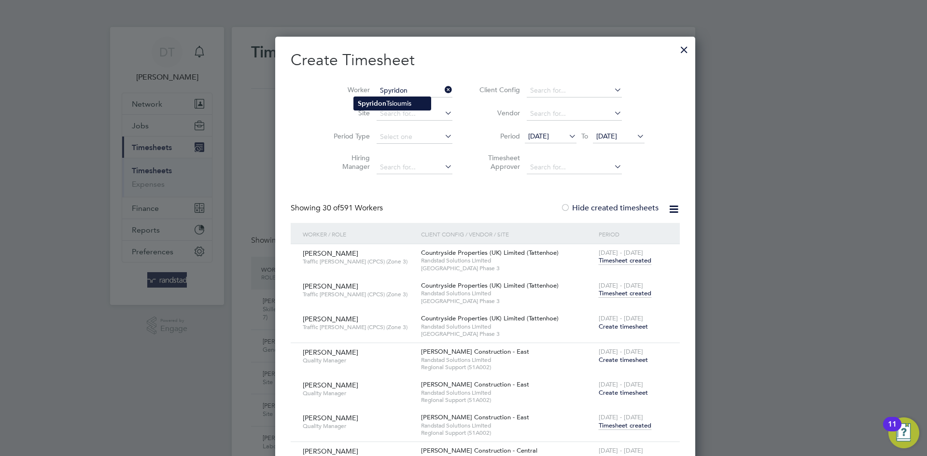
click at [388, 97] on li "Spyridon Tsioumis" at bounding box center [392, 103] width 77 height 13
type input "Spyridon Tsioumis"
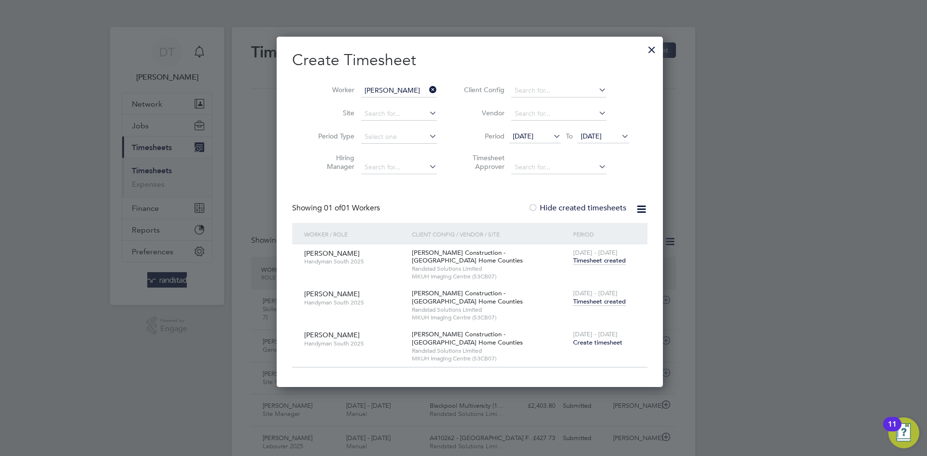
click at [583, 304] on span "Timesheet created" at bounding box center [599, 302] width 53 height 9
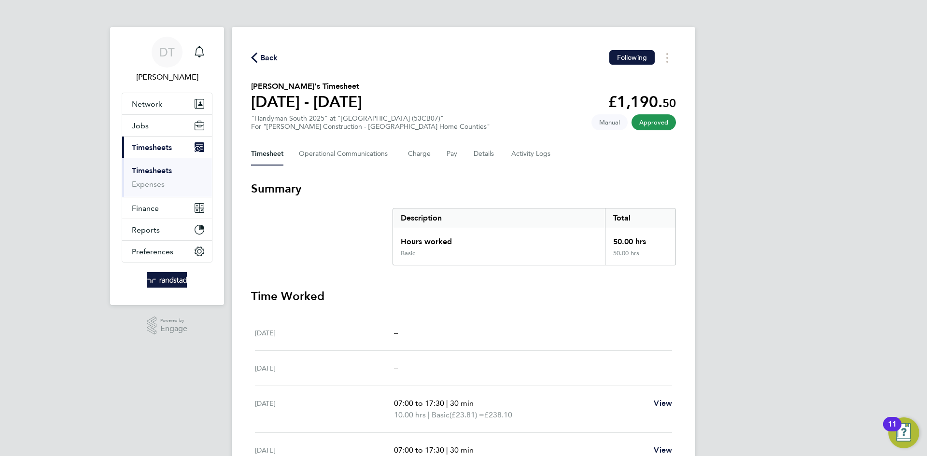
click at [267, 58] on span "Back" at bounding box center [269, 58] width 18 height 12
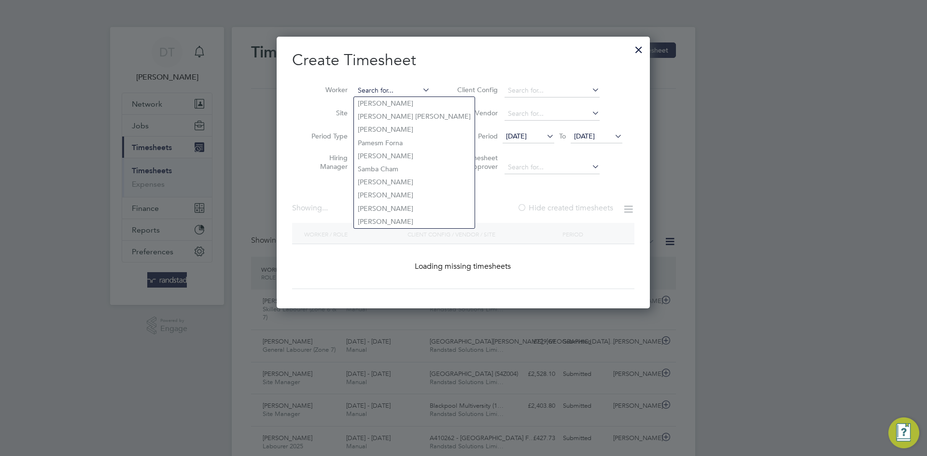
click at [372, 90] on input at bounding box center [393, 91] width 76 height 14
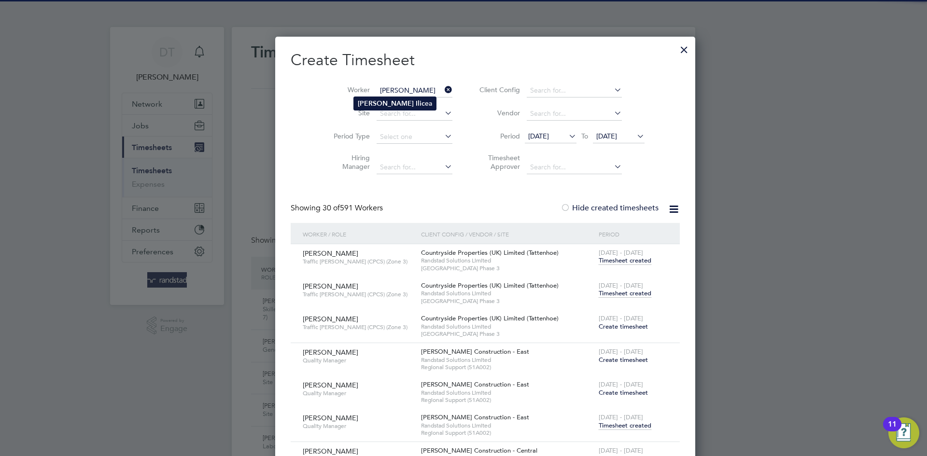
click at [367, 104] on b "Marius" at bounding box center [386, 104] width 56 height 8
type input "[PERSON_NAME]"
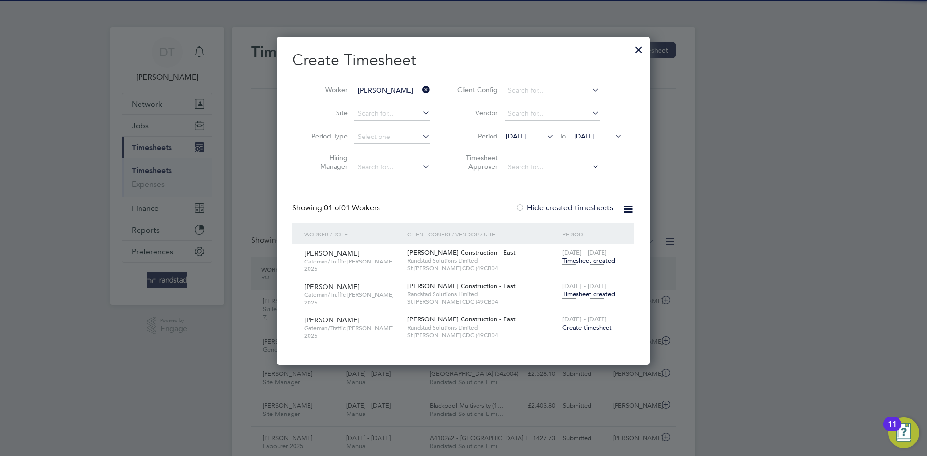
click at [579, 294] on span "Timesheet created" at bounding box center [589, 294] width 53 height 9
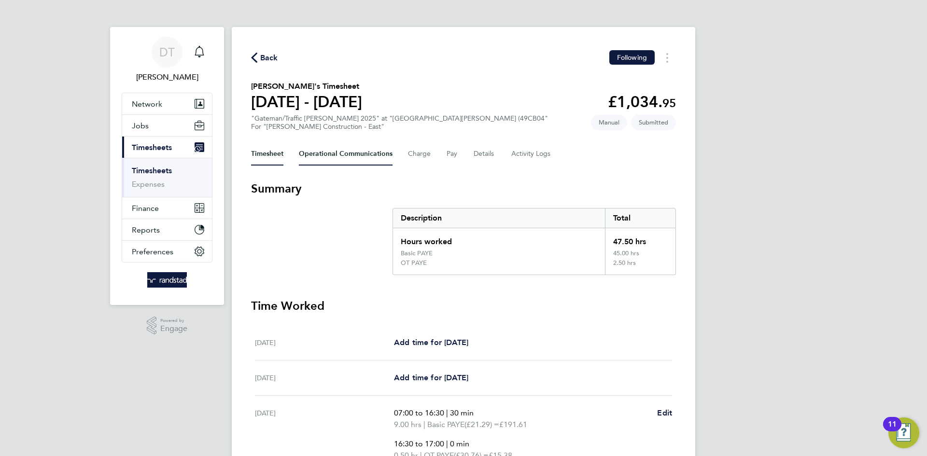
click at [346, 148] on Communications-tab "Operational Communications" at bounding box center [346, 153] width 94 height 23
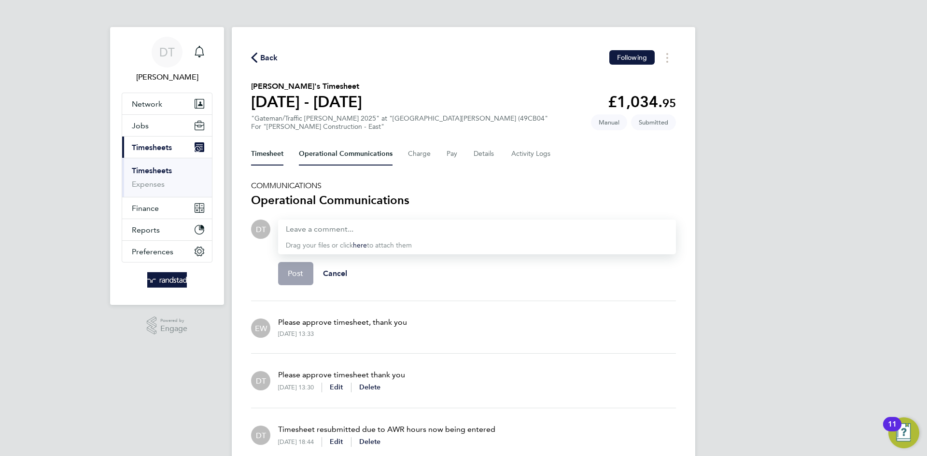
click at [265, 150] on button "Timesheet" at bounding box center [267, 153] width 32 height 23
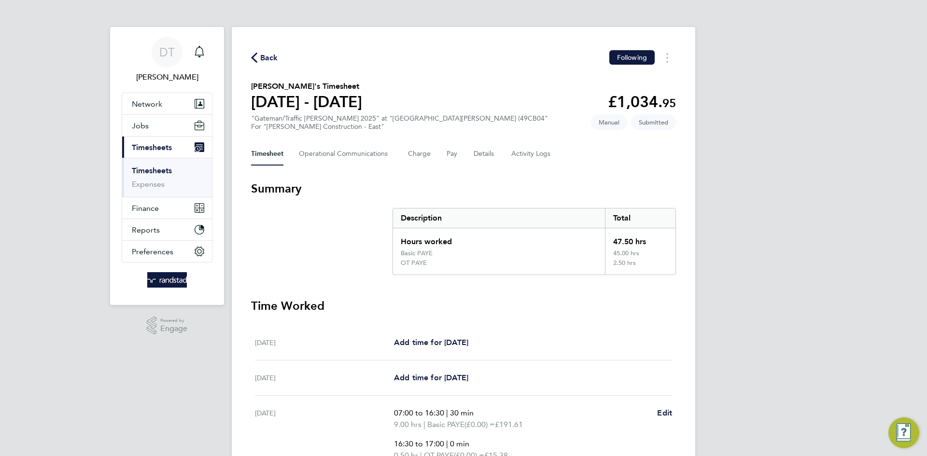
click at [268, 58] on span "Back" at bounding box center [269, 58] width 18 height 12
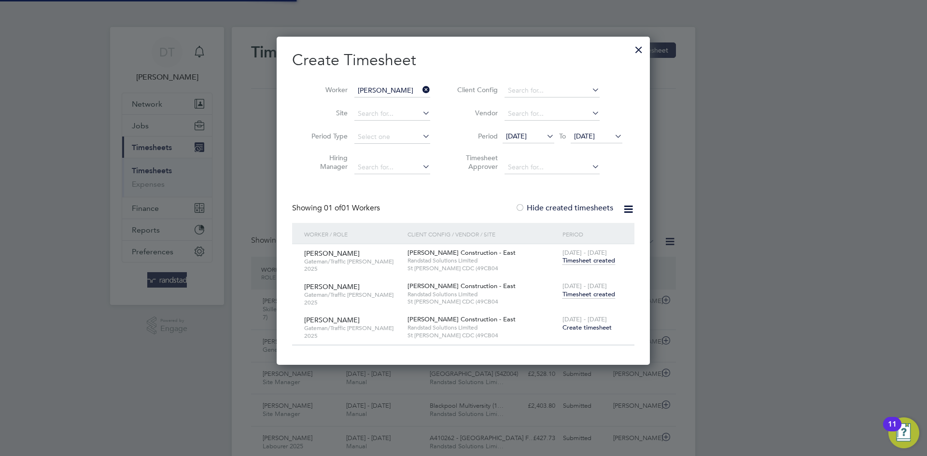
scroll to position [25, 84]
click at [634, 49] on div at bounding box center [638, 47] width 17 height 17
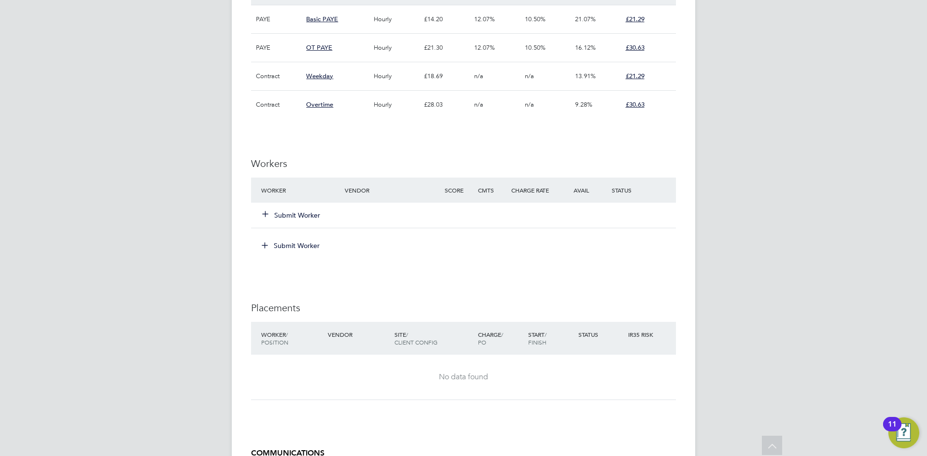
scroll to position [658, 0]
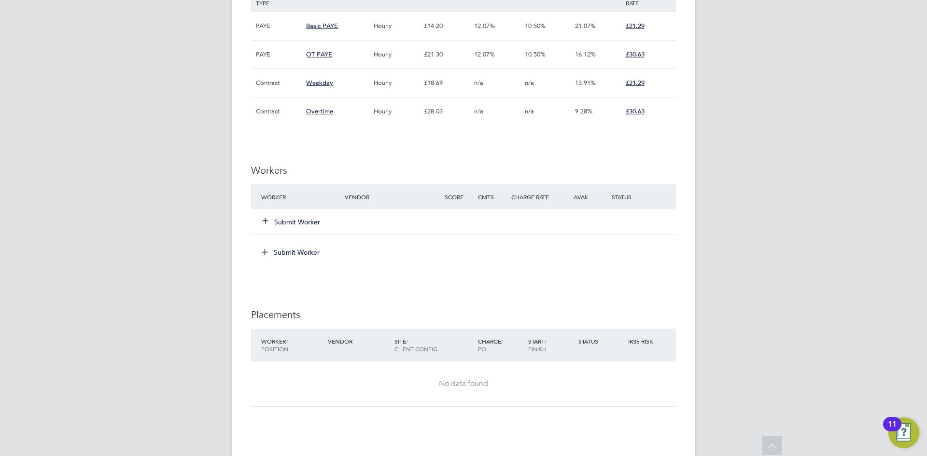
click at [282, 221] on button "Submit Worker" at bounding box center [292, 222] width 58 height 10
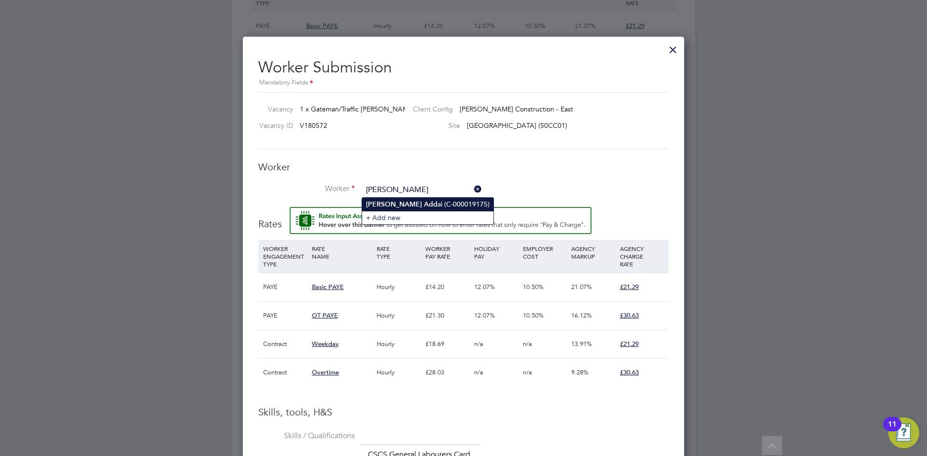
click at [424, 202] on b "Add" at bounding box center [431, 204] width 14 height 8
type input "Emmanuel Addai (C-000019175)"
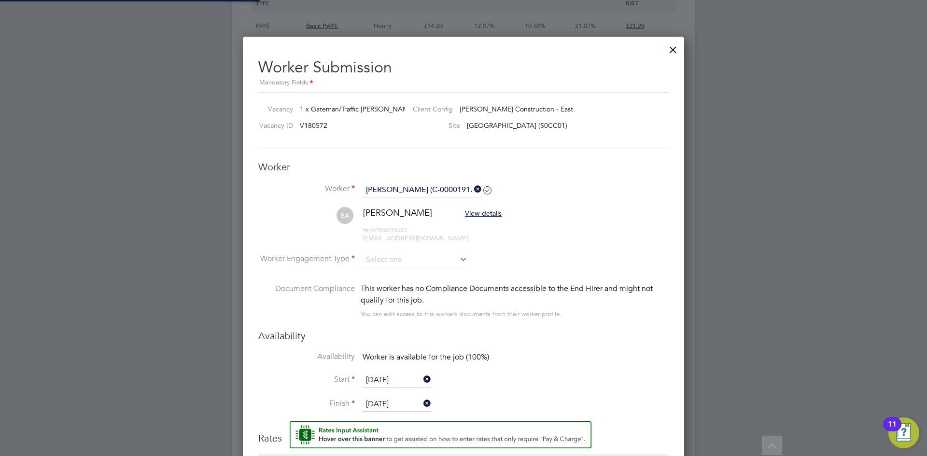
type input "01 Oct 2025"
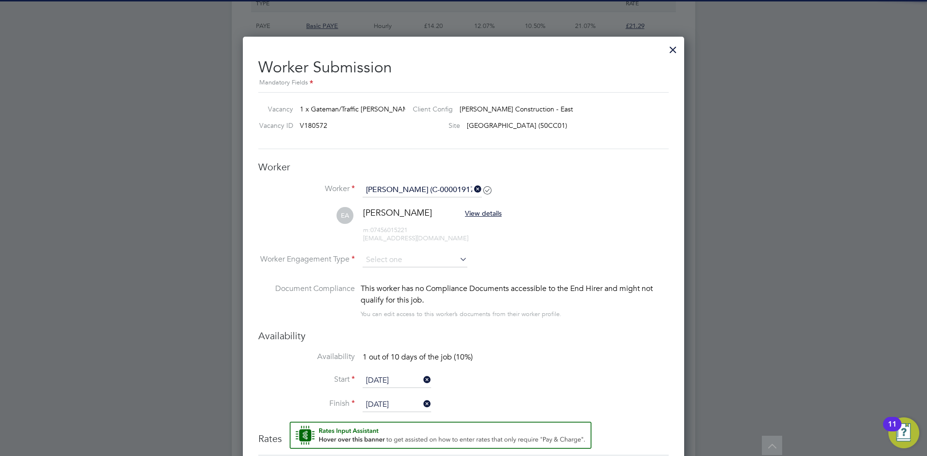
click at [389, 268] on li "Worker Engagement Type" at bounding box center [463, 268] width 411 height 30
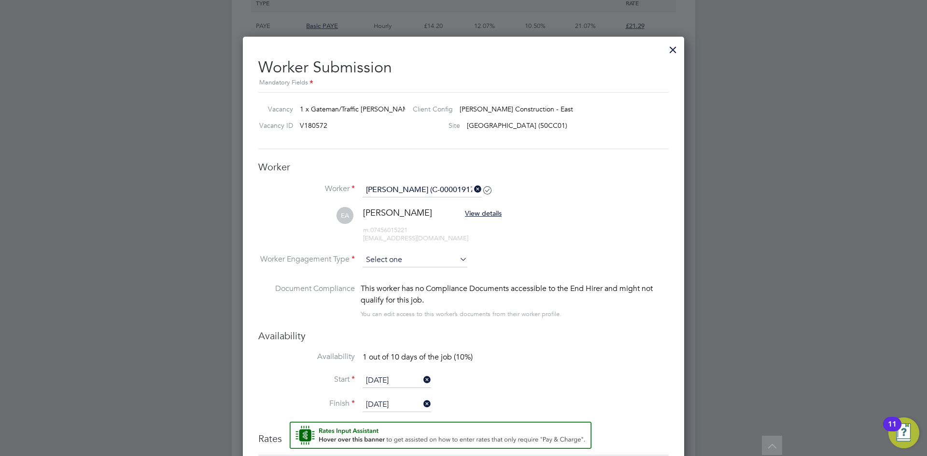
click at [389, 260] on input at bounding box center [415, 260] width 105 height 14
click at [384, 291] on li "PAYE" at bounding box center [415, 287] width 106 height 13
type input "PAYE"
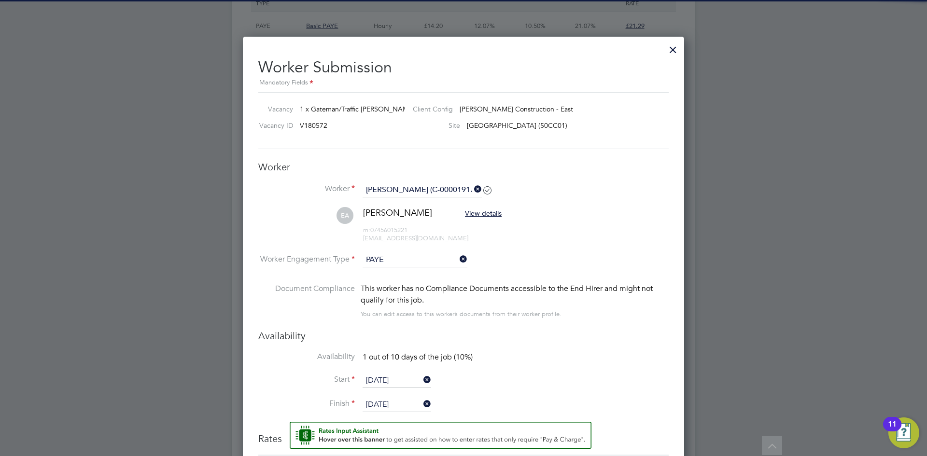
click at [514, 268] on li "Worker Engagement Type PAYE" at bounding box center [463, 268] width 411 height 30
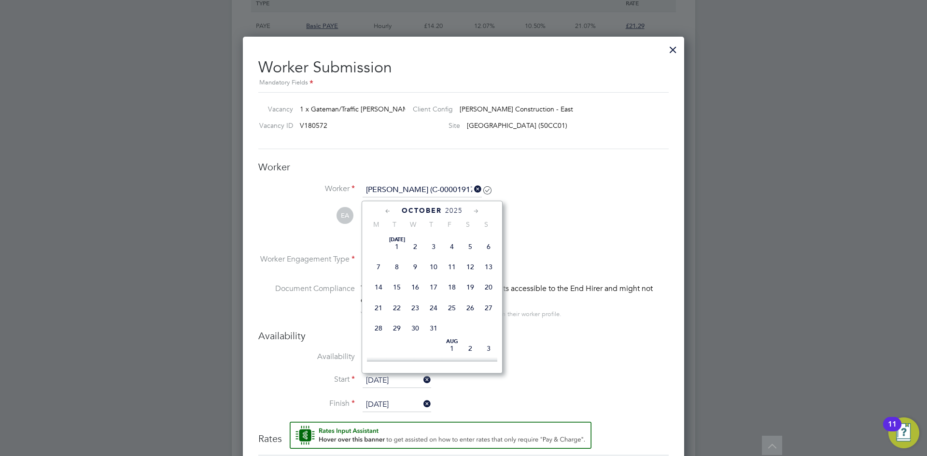
click at [384, 384] on input "01 Oct 2025" at bounding box center [397, 381] width 69 height 14
click at [380, 242] on span "22" at bounding box center [379, 232] width 18 height 18
type input "22 Sep 2025"
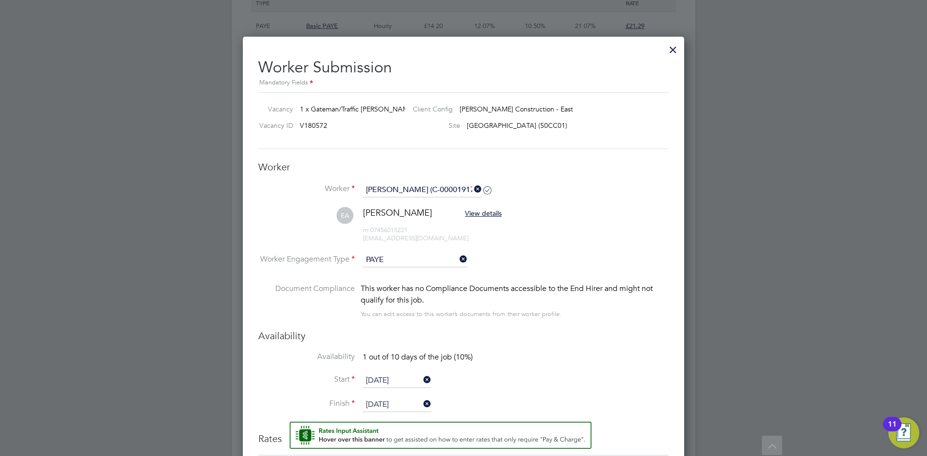
click at [543, 329] on li "Document Compliance This worker has no Compliance Documents accessible to the E…" at bounding box center [463, 306] width 411 height 47
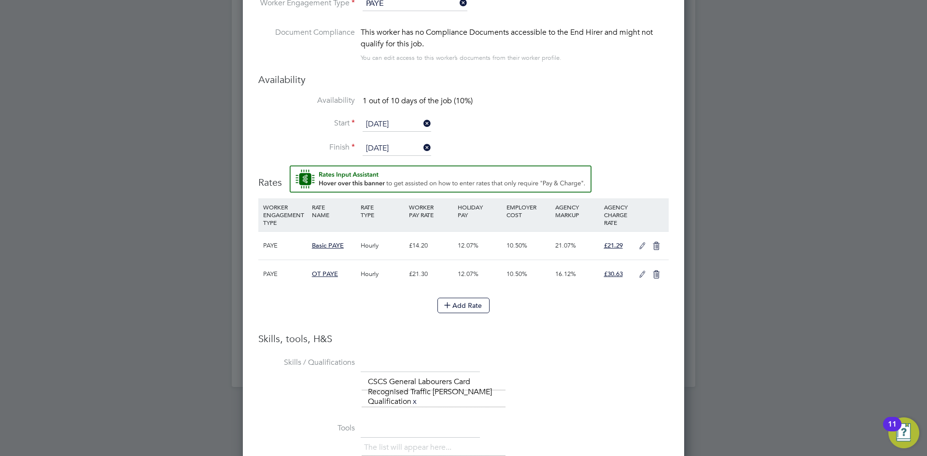
drag, startPoint x: 644, startPoint y: 245, endPoint x: 583, endPoint y: 251, distance: 61.6
click at [644, 244] on icon at bounding box center [643, 246] width 12 height 8
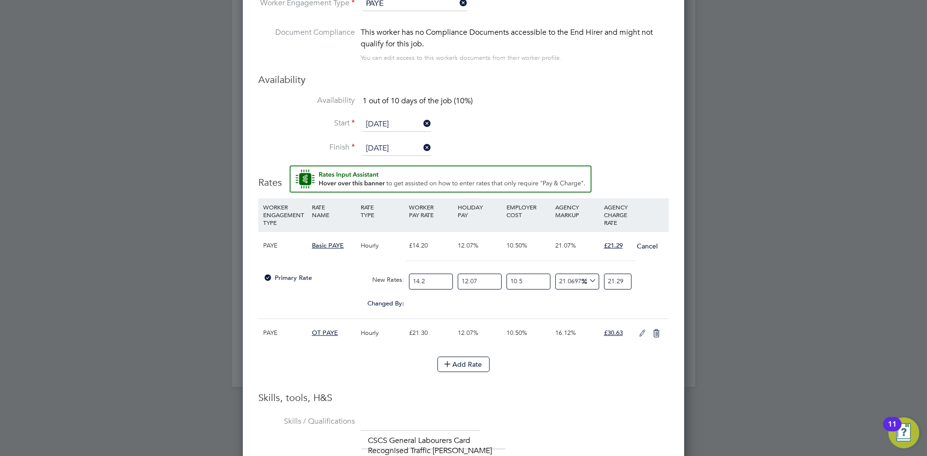
drag, startPoint x: 439, startPoint y: 284, endPoint x: 346, endPoint y: 272, distance: 92.9
click at [337, 284] on div "Primary Rate New Rates: 14.2 12.07 n/a 10.5 n/a 21.069755986209923 0 % 21.29" at bounding box center [463, 282] width 411 height 26
type input "1"
type input "1.4992957746478874"
type input "15"
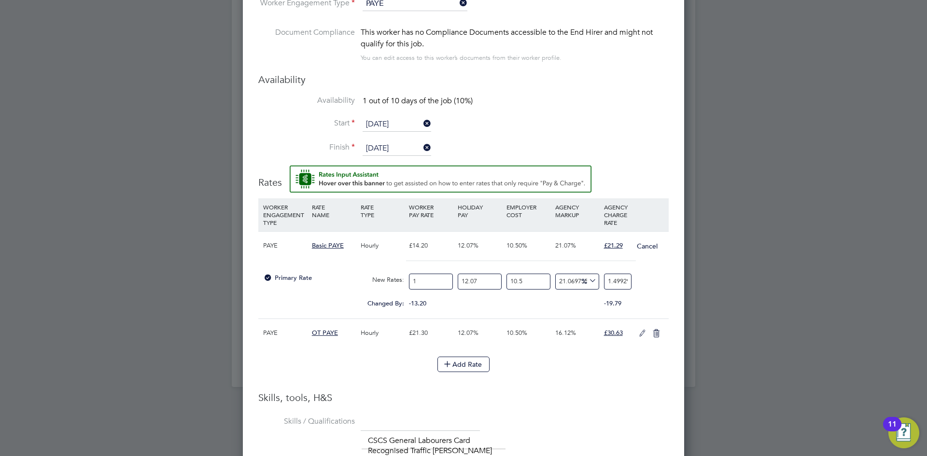
type input "22.48943661971831"
type input "15.9"
type input "23.83880281690141"
type input "15.91"
type input "23.85379577464789"
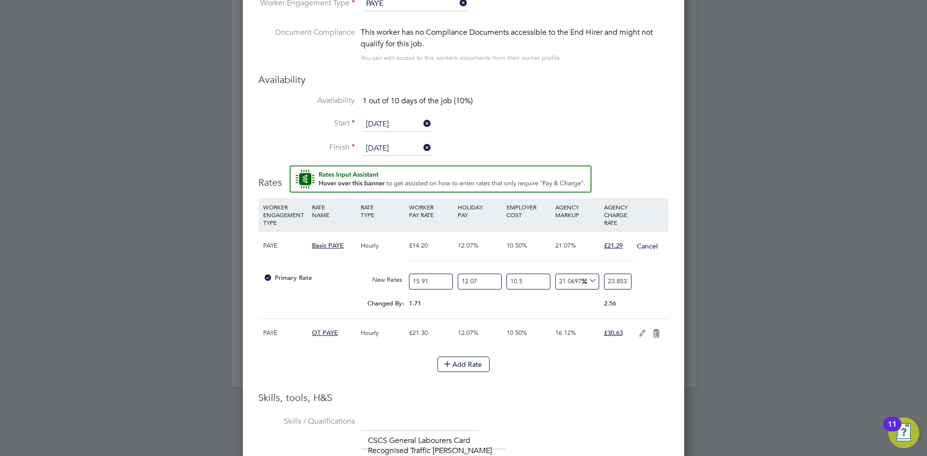
type input "15.91"
type input "0"
type input "21.284728986033628"
drag, startPoint x: 653, startPoint y: 295, endPoint x: 610, endPoint y: 286, distance: 43.3
click at [648, 293] on div "Primary Rate New Rates: 15.91 0 n/a 10.5 n/a 21.069755986209923 3.7041789860336…" at bounding box center [463, 282] width 411 height 26
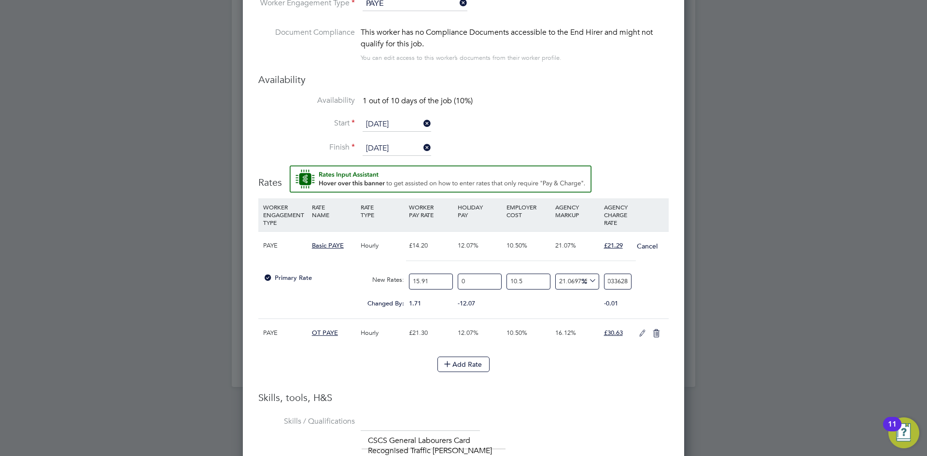
drag, startPoint x: 607, startPoint y: 286, endPoint x: 671, endPoint y: 292, distance: 64.1
click at [670, 293] on div "Worker Submission Mandatory Fields Vacancy 1 x Gateman/Traffic Marshall 2025 Cl…" at bounding box center [463, 263] width 441 height 966
type input "-88.62379163336756"
type input "2"
type input "19.450187849640653"
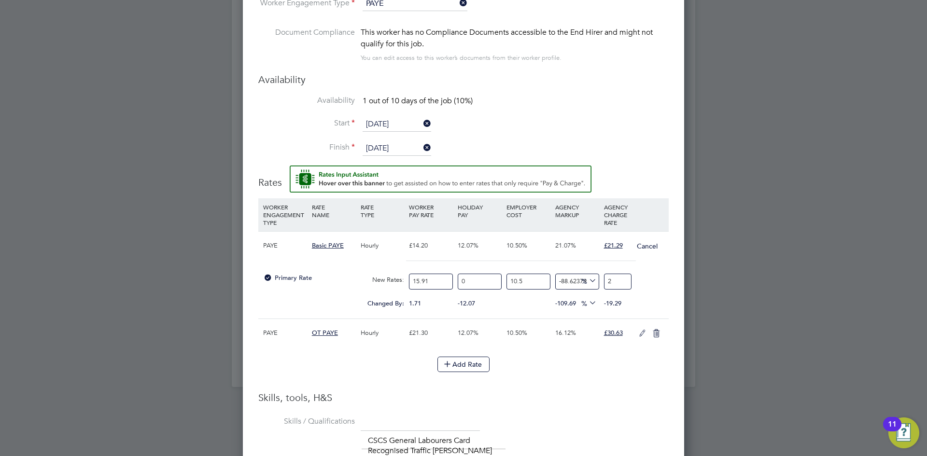
type input "21"
type input "20.587808686303898"
type input "21.2"
type input "21.09973806280236"
type input "21.29"
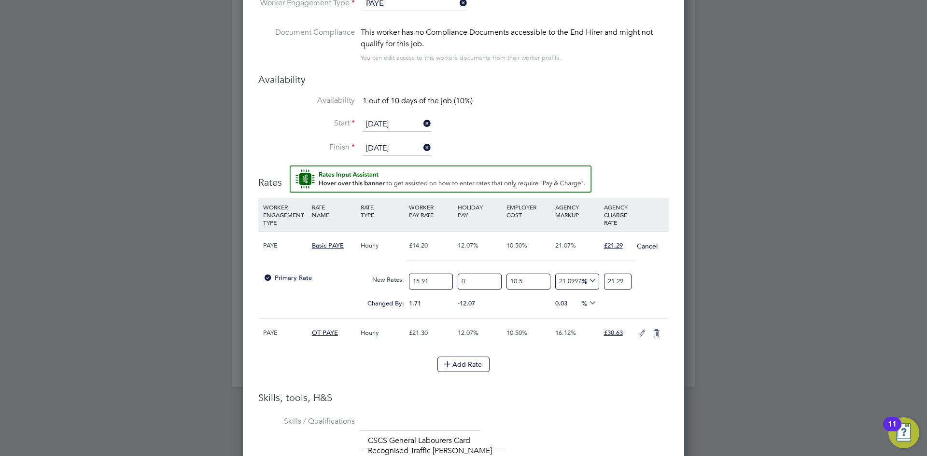
click at [640, 337] on icon at bounding box center [643, 334] width 12 height 8
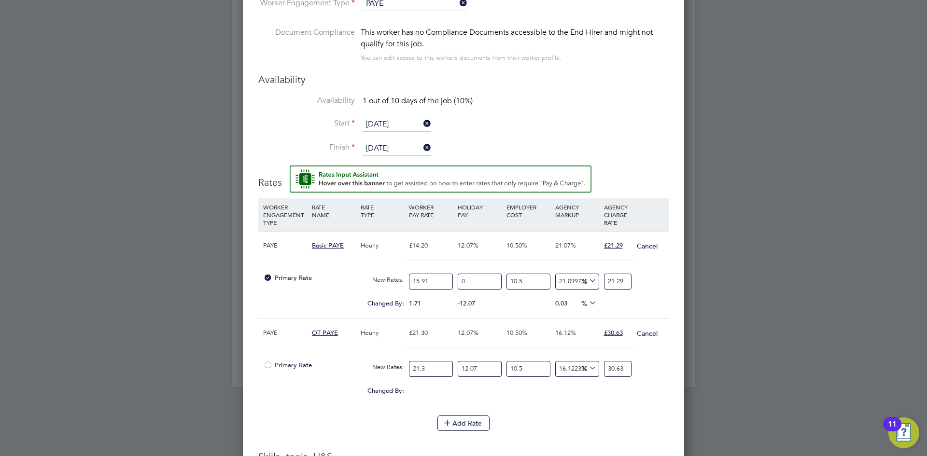
drag, startPoint x: 438, startPoint y: 369, endPoint x: 321, endPoint y: 343, distance: 119.1
click at [323, 358] on div "Primary Rate New Rates: 21.3 12.07 n/a 10.5 n/a 16.122330541963674 0 % 30.63" at bounding box center [463, 369] width 411 height 26
type input "2"
type input "2.876056338028169"
type input "23"
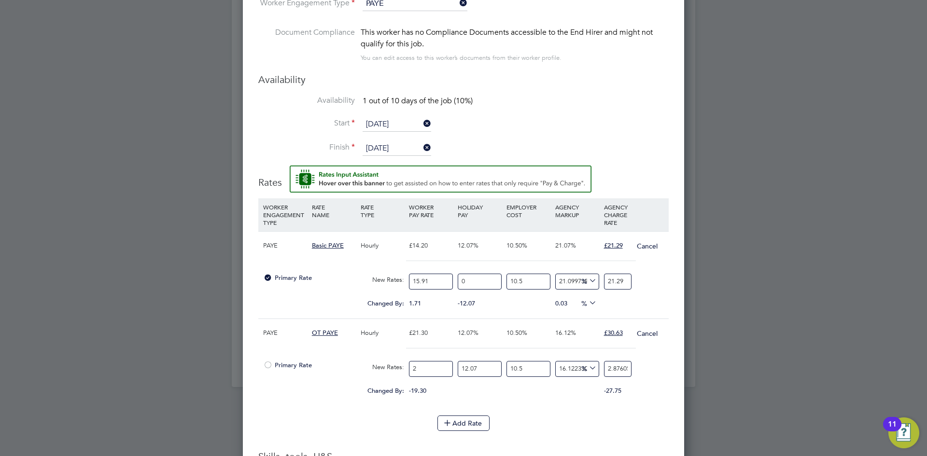
type input "33.07464788732394"
type input "238"
type input "342.25070422535214"
type input "23"
type input "33.07464788732394"
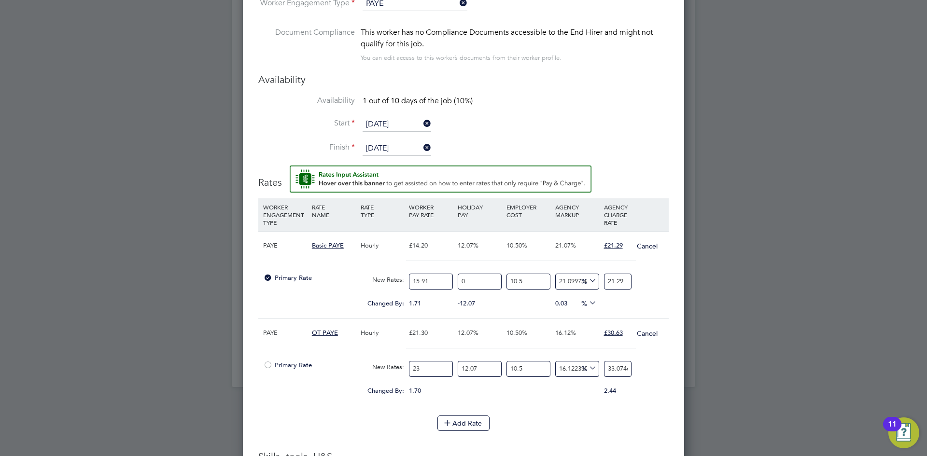
type input "23.8"
type input "34.22507042253521"
type input "23.87"
type input "34.3257323943662"
type input "23.87"
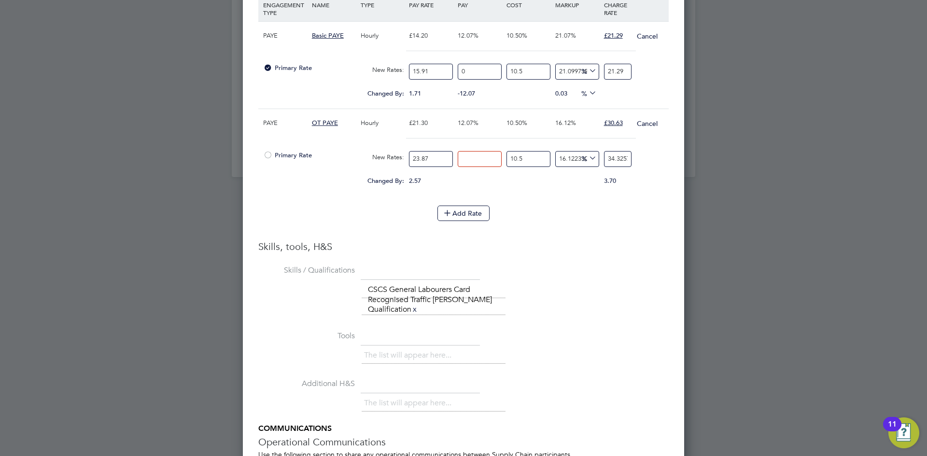
type input "0"
type input "30.628832331905237"
click at [639, 189] on div "3.70" at bounding box center [626, 181] width 49 height 18
drag, startPoint x: 606, startPoint y: 161, endPoint x: 705, endPoint y: 182, distance: 101.1
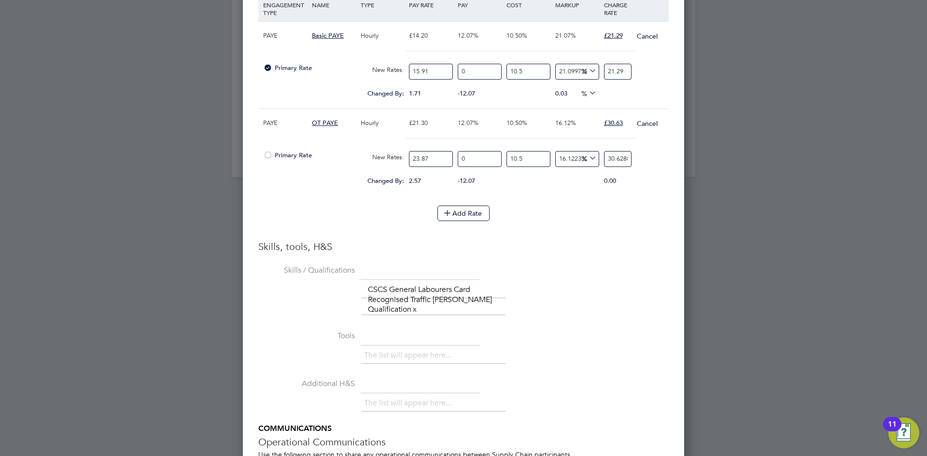
type input "-88.62617458442885"
type input "3"
type input "13.738254155711461"
type input "30"
type input "16.01301923882569"
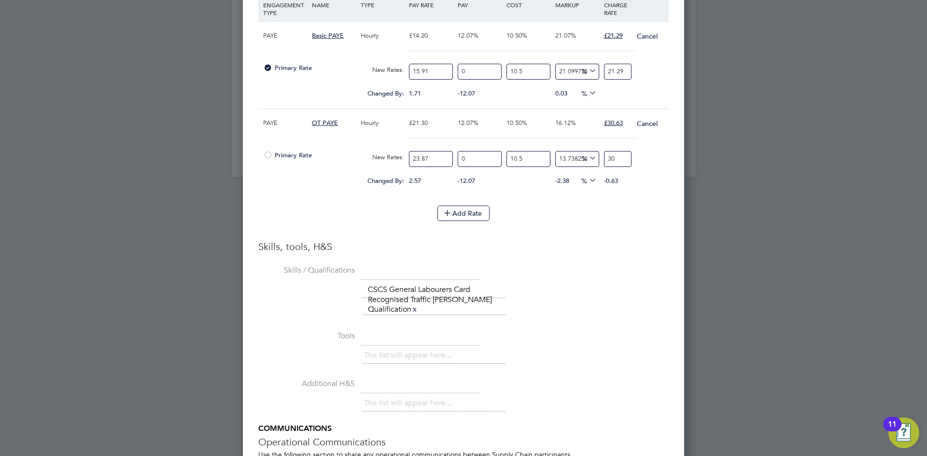
type input "30.6"
type input "16.1267574929814"
type input "30.63"
click at [581, 224] on li "Add Rate" at bounding box center [463, 218] width 411 height 25
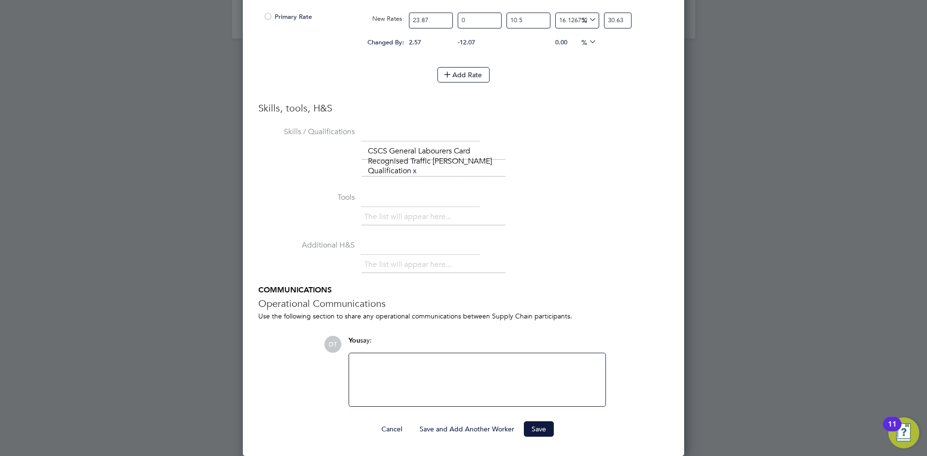
drag, startPoint x: 535, startPoint y: 429, endPoint x: 526, endPoint y: 417, distance: 14.5
click at [533, 429] on button "Save" at bounding box center [539, 429] width 30 height 15
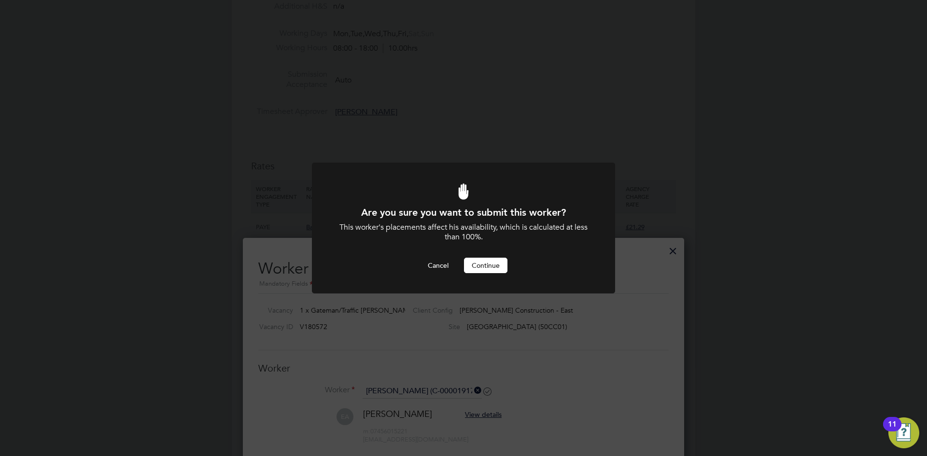
click at [496, 262] on button "Continue" at bounding box center [485, 265] width 43 height 15
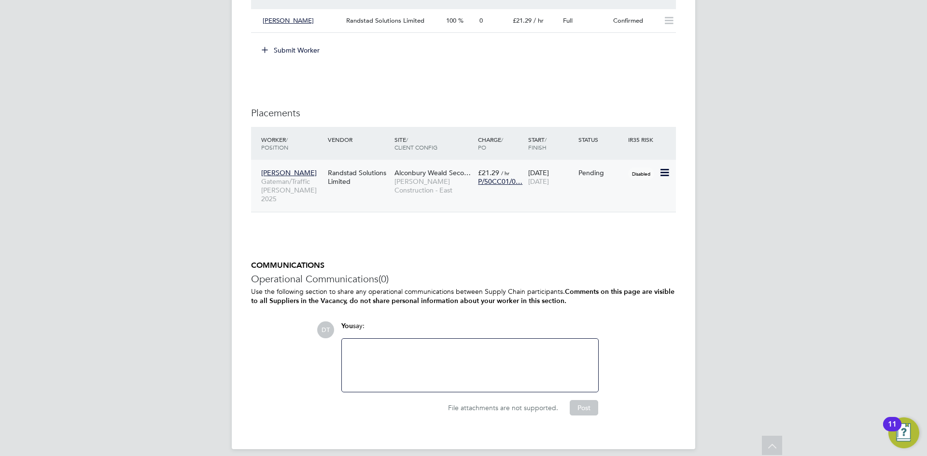
click at [666, 173] on icon at bounding box center [664, 173] width 10 height 12
click at [612, 232] on li "Start" at bounding box center [635, 233] width 69 height 14
type input "Gareth Harris"
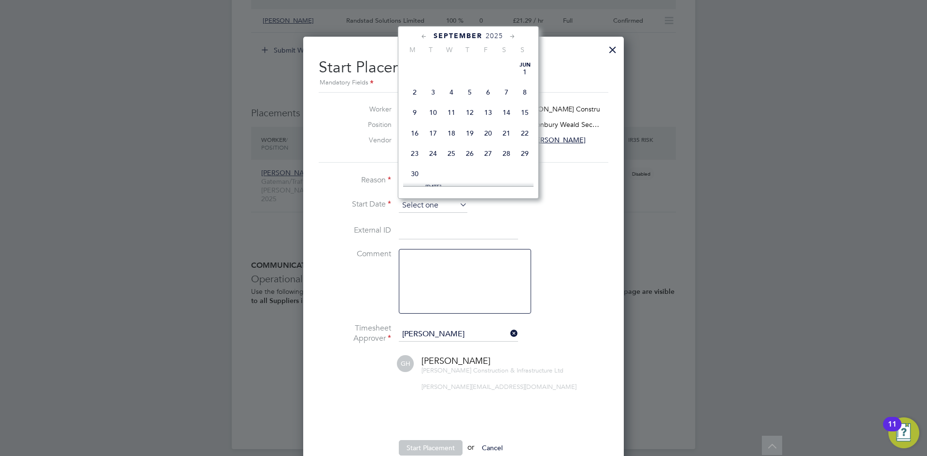
click at [413, 208] on input at bounding box center [433, 206] width 69 height 14
click at [413, 104] on span "22" at bounding box center [415, 94] width 18 height 18
type input "[DATE]"
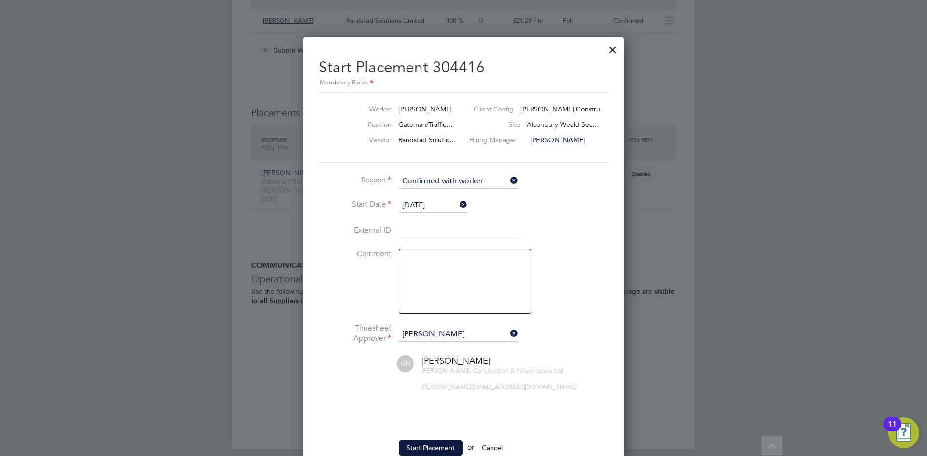
click at [332, 212] on li "Start Date 22 Sep 2025" at bounding box center [464, 211] width 290 height 24
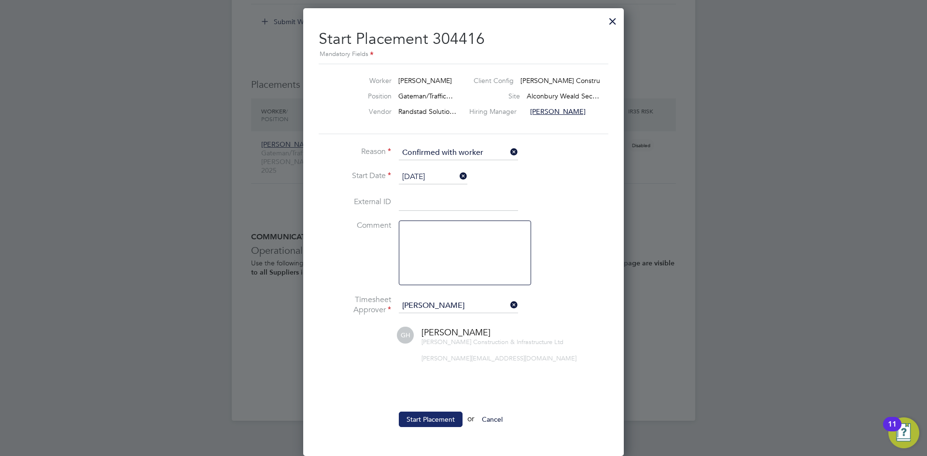
click at [417, 421] on button "Start Placement" at bounding box center [431, 419] width 64 height 15
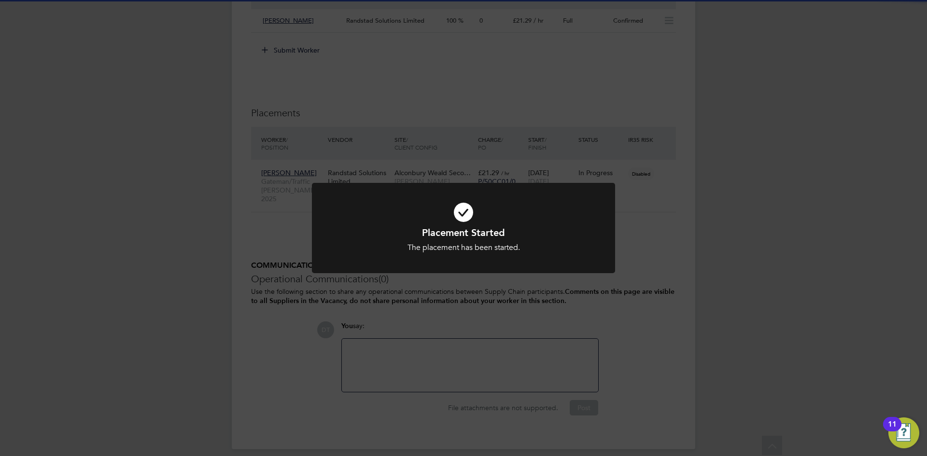
click at [261, 85] on div "Placement Started The placement has been started. Cancel Okay" at bounding box center [463, 228] width 927 height 456
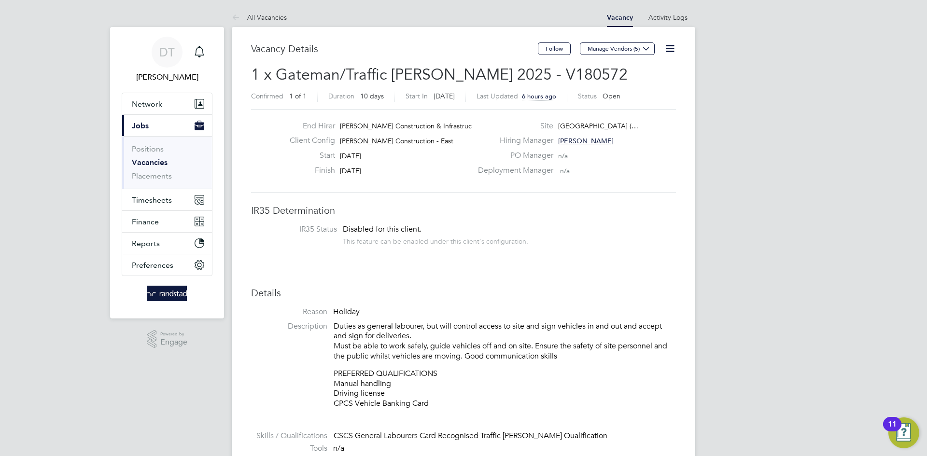
click at [145, 161] on link "Vacancies" at bounding box center [150, 162] width 36 height 9
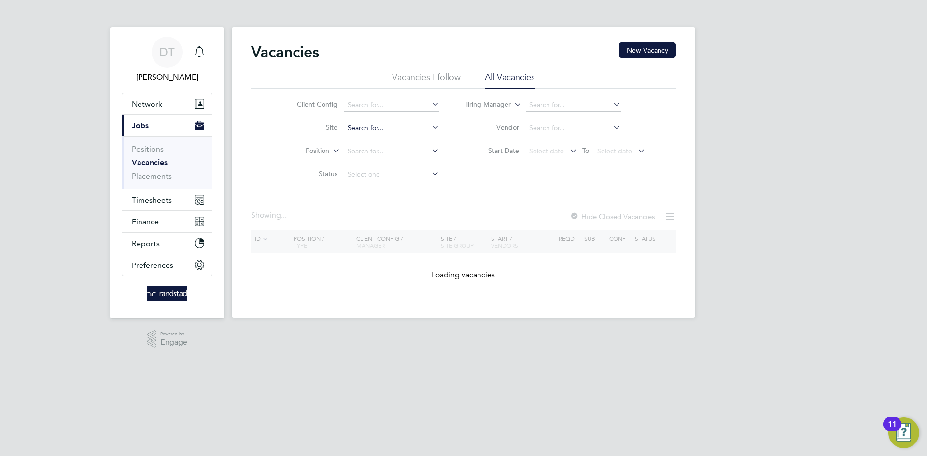
click at [371, 126] on input at bounding box center [391, 129] width 95 height 14
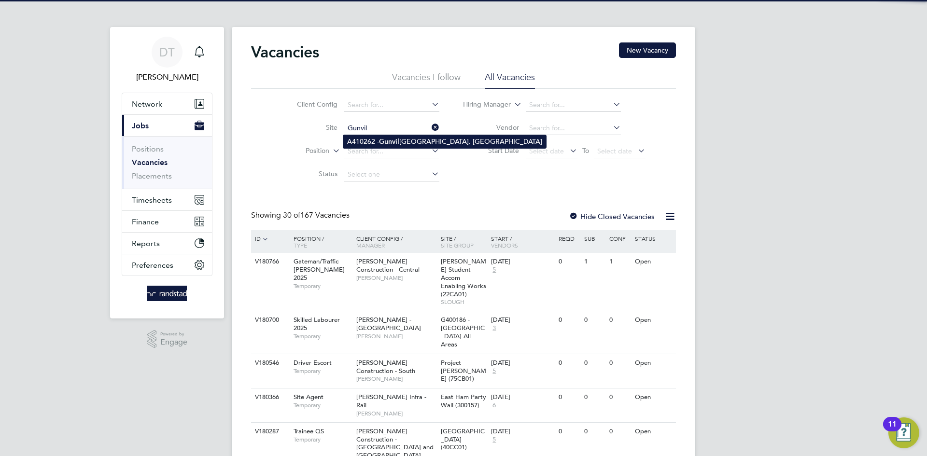
click at [411, 144] on li "A410262 - Gunvil Hall Farm, Wymondham" at bounding box center [444, 141] width 203 height 13
type input "A410262 - Gunvil Hall Farm, Wymondham"
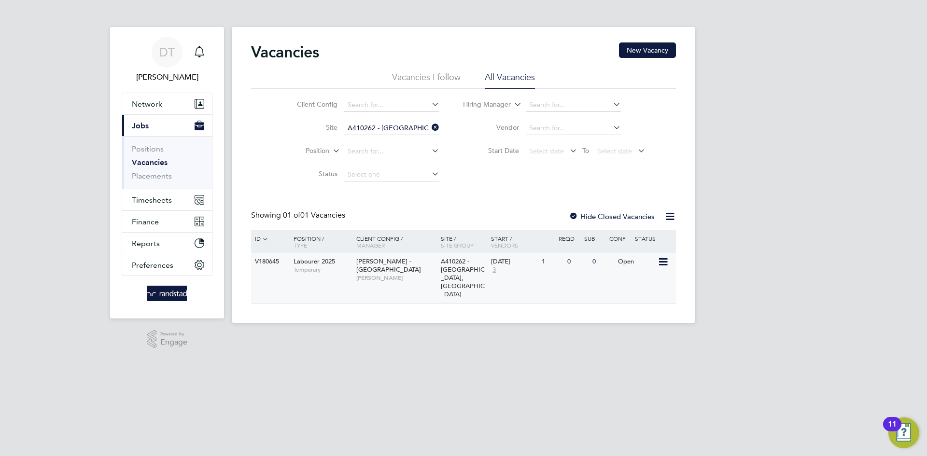
click at [534, 271] on div "17 Sep 2025 3" at bounding box center [514, 266] width 51 height 26
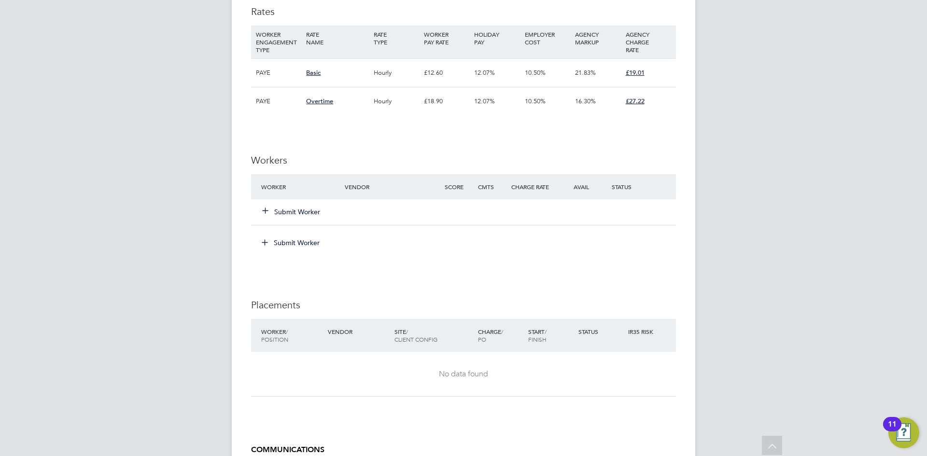
scroll to position [632, 0]
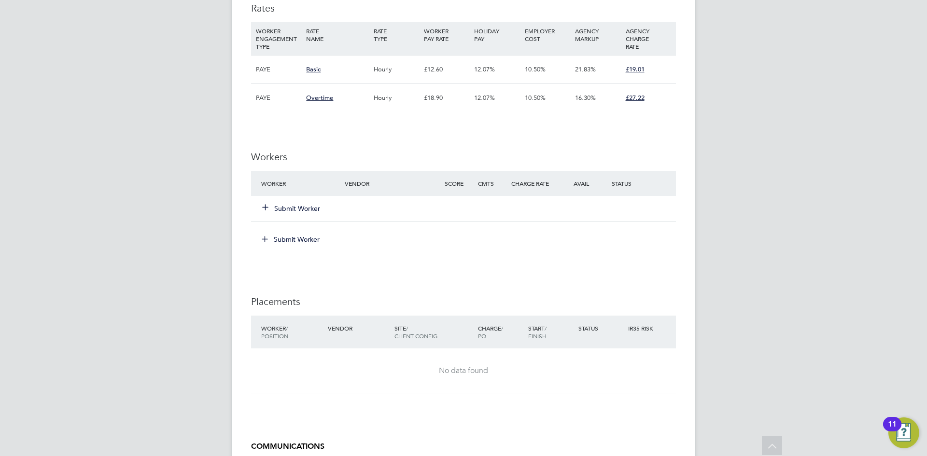
click at [295, 210] on button "Submit Worker" at bounding box center [292, 209] width 58 height 10
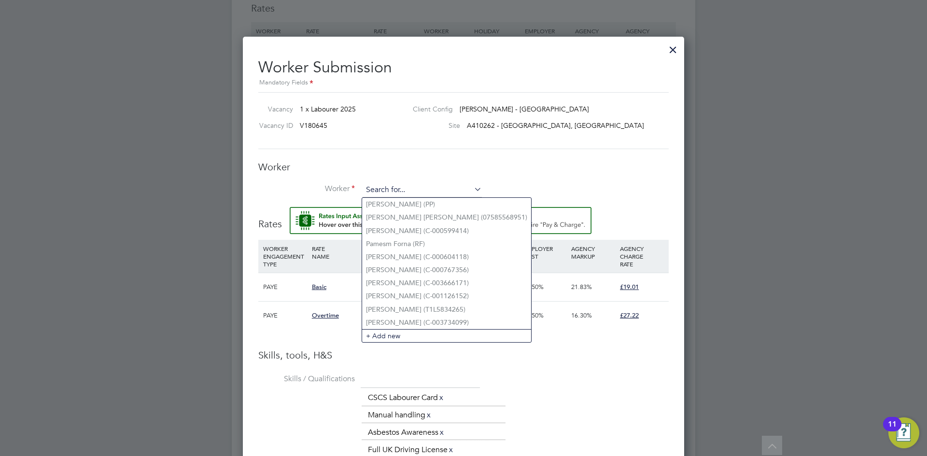
click at [405, 188] on input at bounding box center [422, 190] width 119 height 14
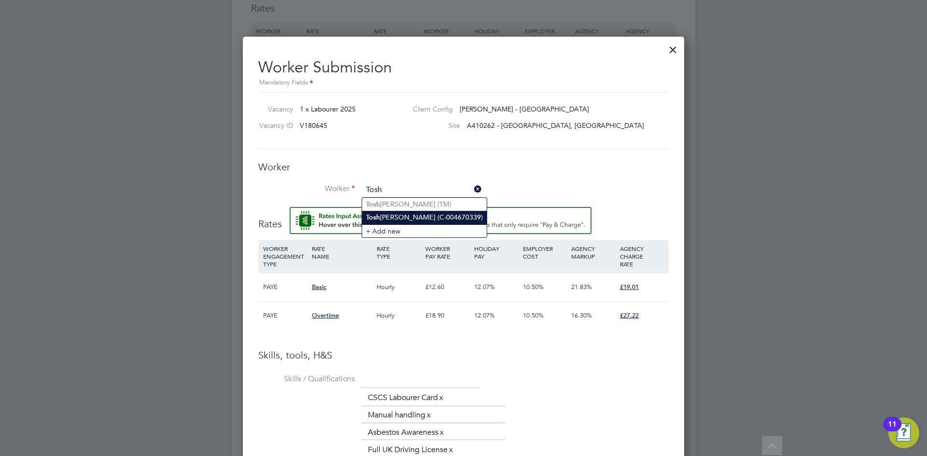
click at [425, 213] on li "Tosh Cockwell-Walsh (C-004670339)" at bounding box center [424, 217] width 125 height 13
type input "Tosh Cockwell-Walsh (C-004670339)"
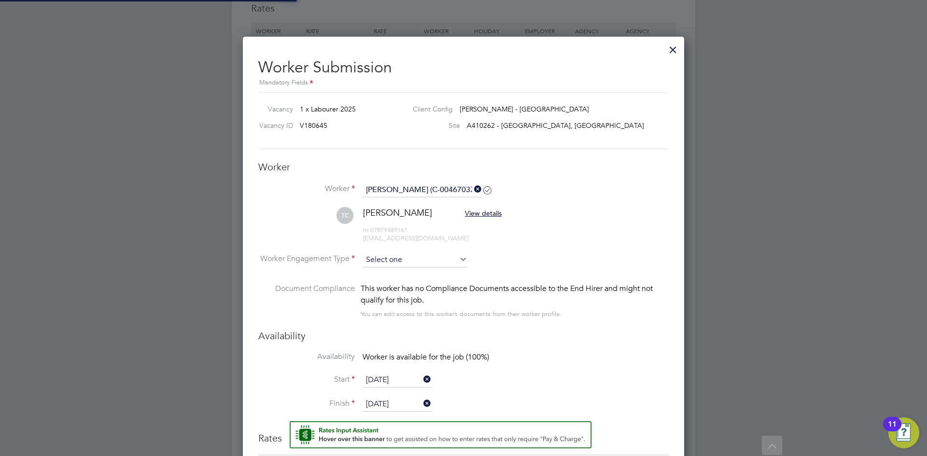
scroll to position [914, 442]
click at [384, 256] on input at bounding box center [415, 260] width 105 height 14
click at [393, 274] on li "Contract" at bounding box center [415, 274] width 106 height 13
type input "Contract"
click at [471, 241] on div "m: 07879489161 mr.toshwalsh1987@gmail.com" at bounding box center [432, 230] width 139 height 25
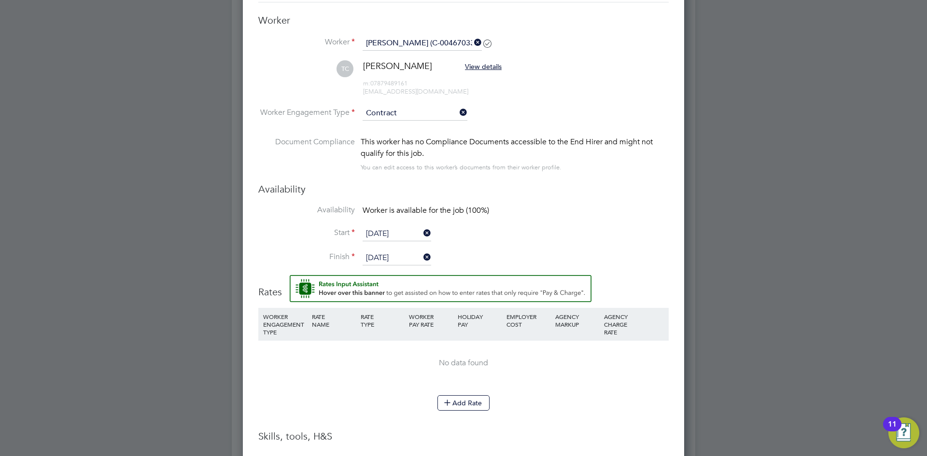
click at [348, 153] on label "Document Compliance" at bounding box center [306, 153] width 97 height 35
click at [452, 411] on button "Add Rate" at bounding box center [464, 403] width 52 height 15
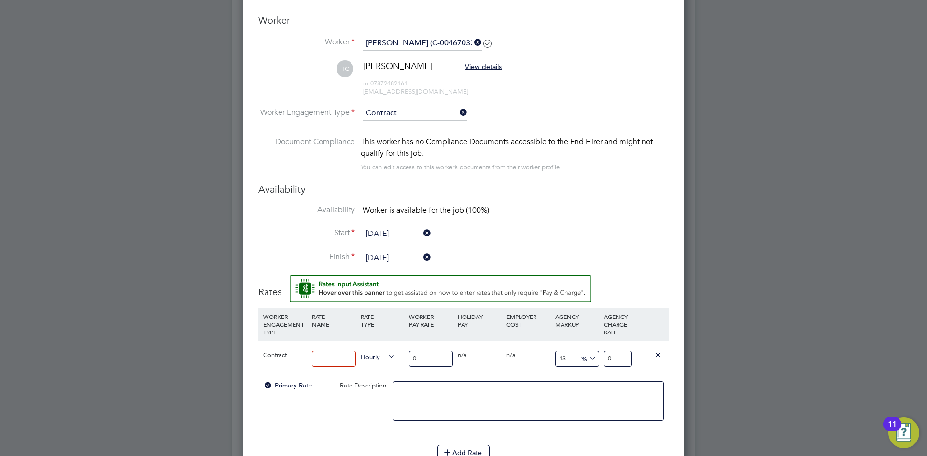
click at [324, 358] on input at bounding box center [334, 359] width 44 height 16
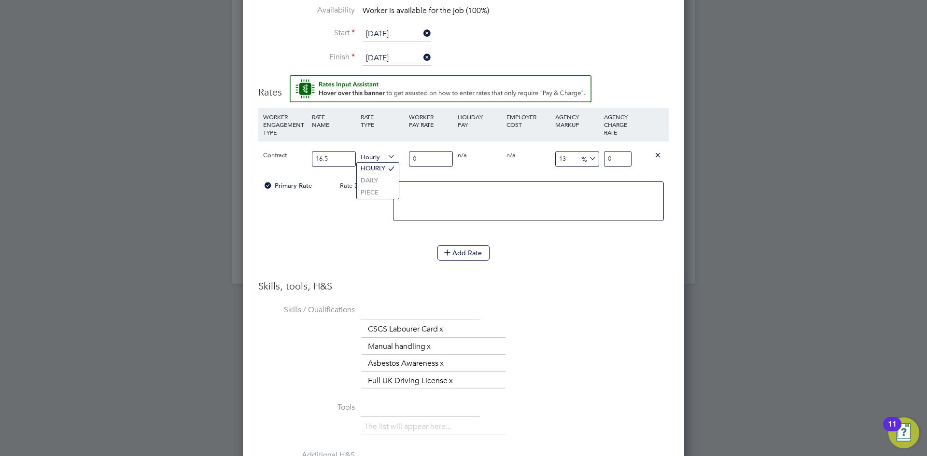
click at [341, 237] on li "WORKER ENGAGEMENT TYPE RATE NAME RATE TYPE WORKER PAY RATE HOLIDAY PAY EMPLOYER…" at bounding box center [463, 176] width 411 height 137
click at [335, 156] on input "16.5" at bounding box center [334, 159] width 44 height 16
type input "16.51"
click at [318, 217] on div "Primary Rate Rate Description:" at bounding box center [463, 206] width 411 height 59
drag, startPoint x: 617, startPoint y: 159, endPoint x: 549, endPoint y: 144, distance: 69.7
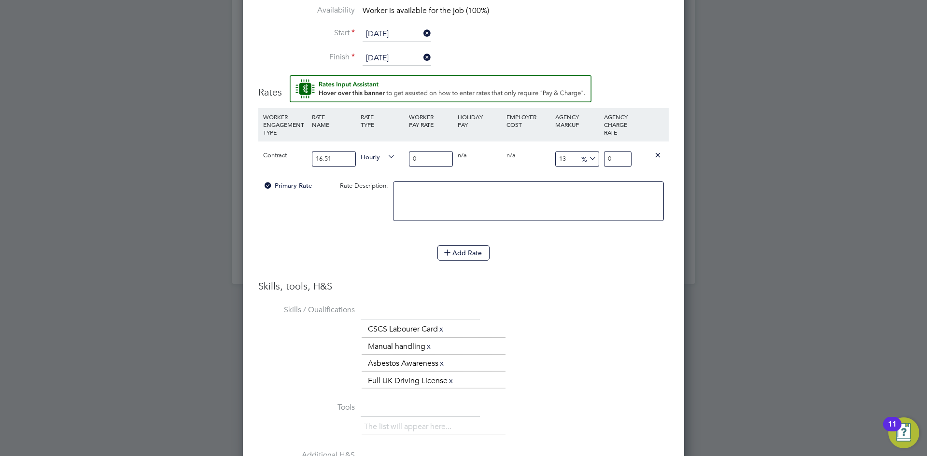
click at [548, 144] on div "Contract 16.51 Hourly 0 0 n/a 0 n/a 13 0 % 0" at bounding box center [463, 159] width 411 height 36
type input "1"
type input "0"
type input "1"
type input "1800"
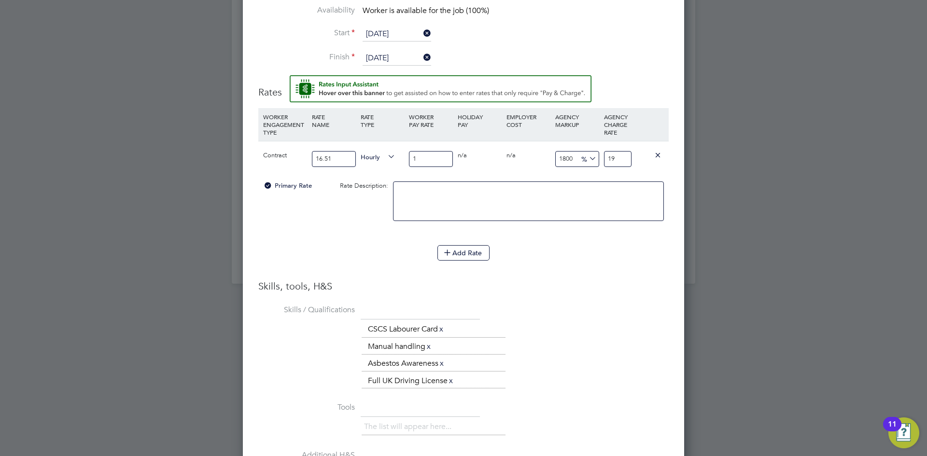
type input "19.0"
type input "1801"
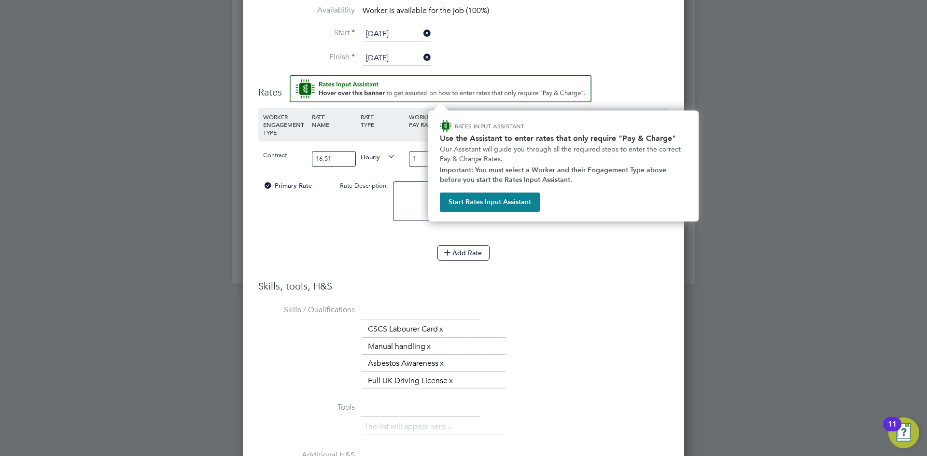
type input "19.01"
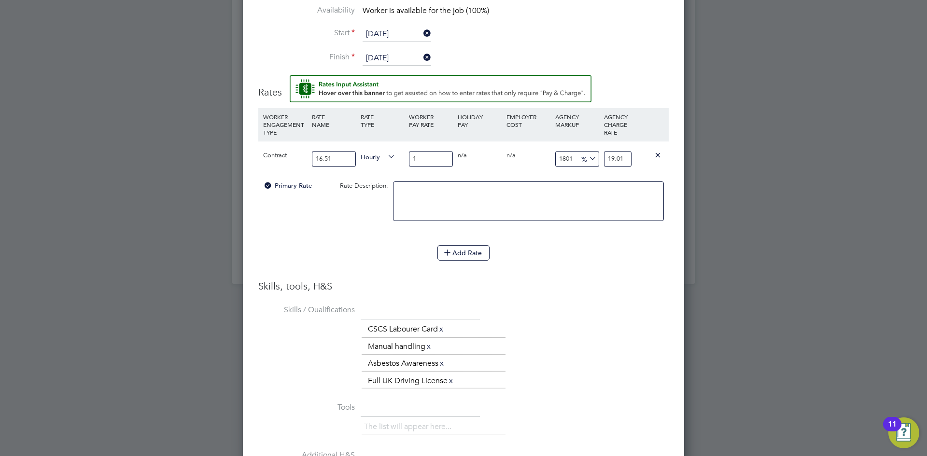
click at [557, 275] on li "WORKER ENGAGEMENT TYPE RATE NAME RATE TYPE WORKER PAY RATE HOLIDAY PAY EMPLOYER…" at bounding box center [463, 194] width 411 height 172
click at [484, 149] on div "0 n/a" at bounding box center [479, 156] width 49 height 28
click at [451, 252] on icon at bounding box center [447, 252] width 7 height 7
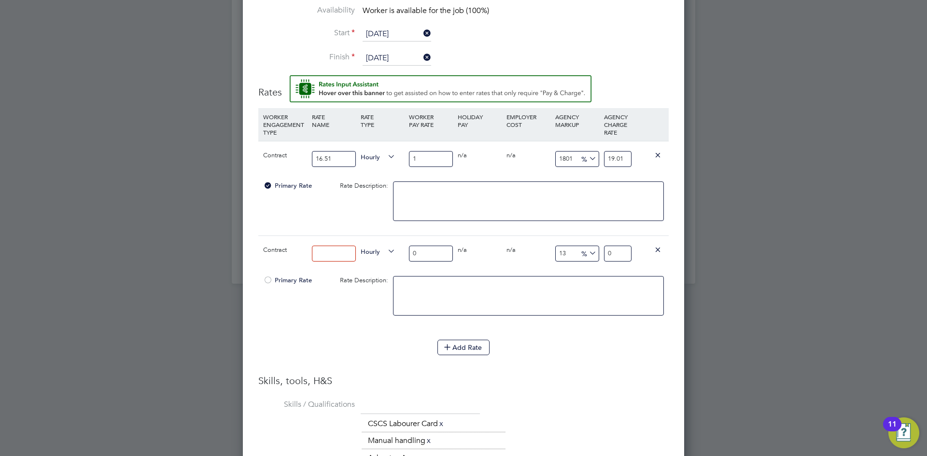
click at [323, 252] on input at bounding box center [334, 254] width 44 height 16
click at [283, 251] on span "Contract" at bounding box center [275, 250] width 24 height 8
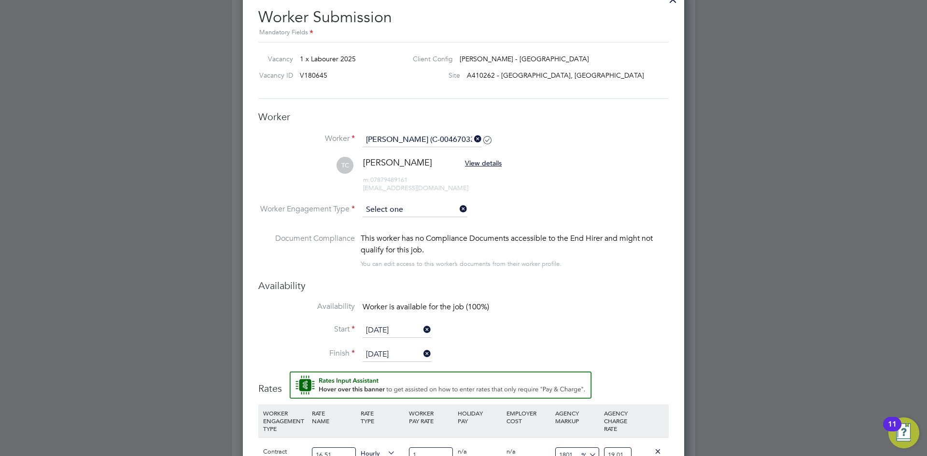
click at [395, 211] on input at bounding box center [415, 210] width 105 height 14
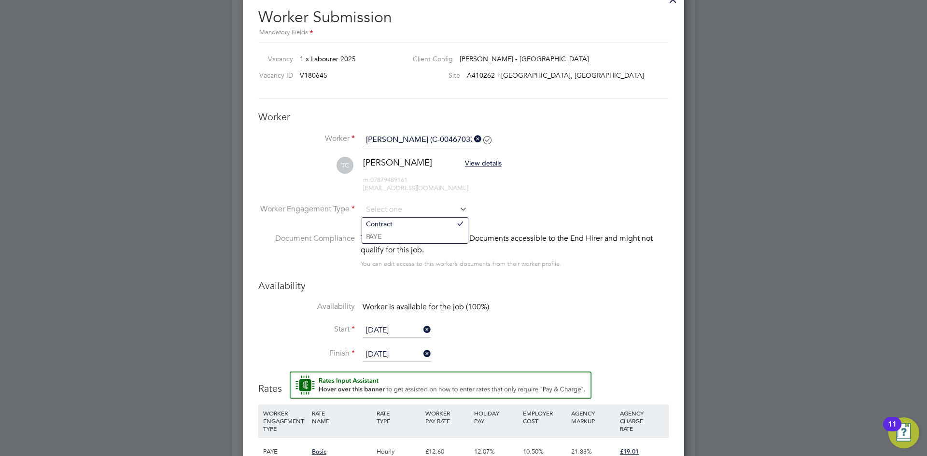
click at [512, 203] on li "Worker Engagement Type" at bounding box center [463, 218] width 411 height 30
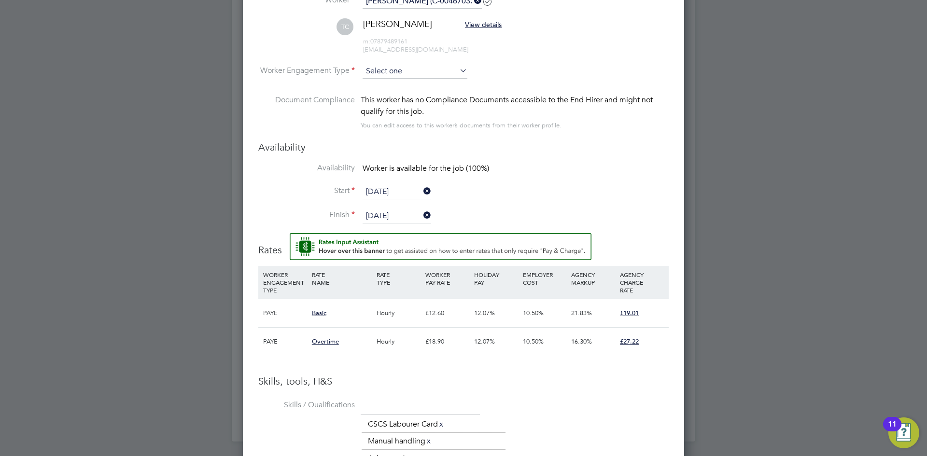
click at [390, 66] on input at bounding box center [415, 71] width 105 height 14
click at [387, 85] on li "Contract" at bounding box center [415, 85] width 106 height 13
type input "Contract"
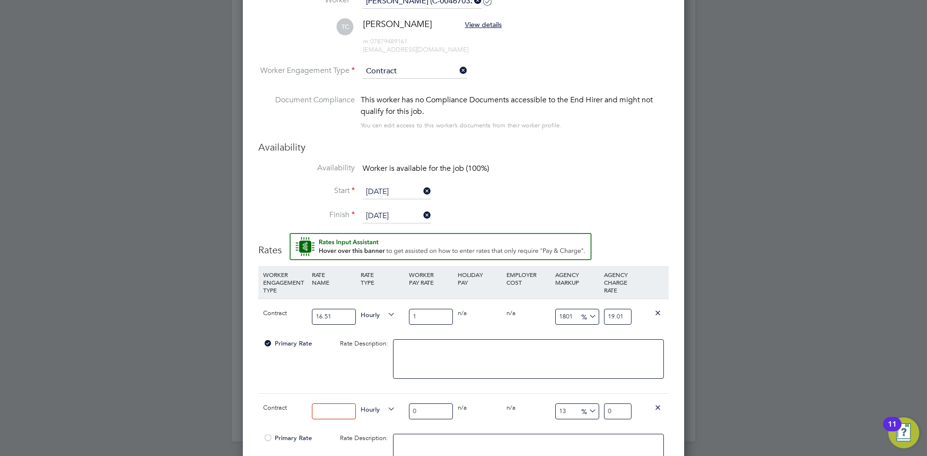
click at [293, 202] on li "Start 17 Sep 2025" at bounding box center [463, 197] width 411 height 24
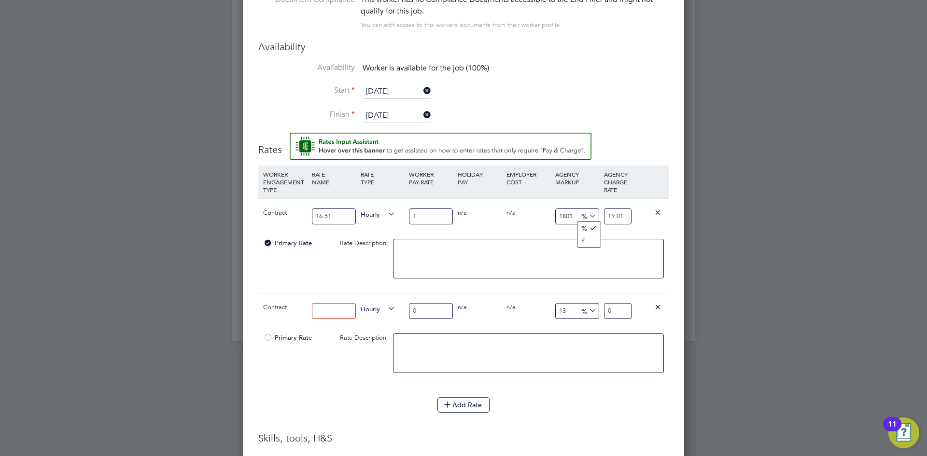
drag, startPoint x: 578, startPoint y: 215, endPoint x: 570, endPoint y: 215, distance: 7.7
click at [570, 215] on div "1801 0 %" at bounding box center [577, 216] width 49 height 35
drag, startPoint x: 575, startPoint y: 215, endPoint x: 499, endPoint y: 208, distance: 76.2
click at [499, 208] on div "Contract 16.51 Hourly 1 0 n/a 0 n/a 1801 0 % 19.01" at bounding box center [463, 217] width 411 height 36
type input "0"
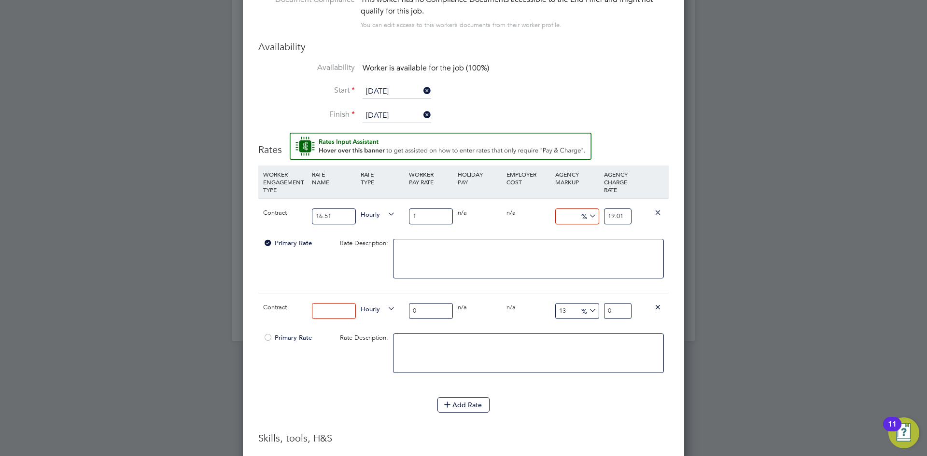
type input "1"
click at [522, 227] on div "0 n/a" at bounding box center [528, 213] width 49 height 28
drag, startPoint x: 625, startPoint y: 219, endPoint x: 551, endPoint y: 218, distance: 73.4
click at [551, 218] on div "Contract 16.51 Hourly 1 0 n/a 0 n/a 0 0 % 1" at bounding box center [463, 217] width 411 height 36
type input "1800"
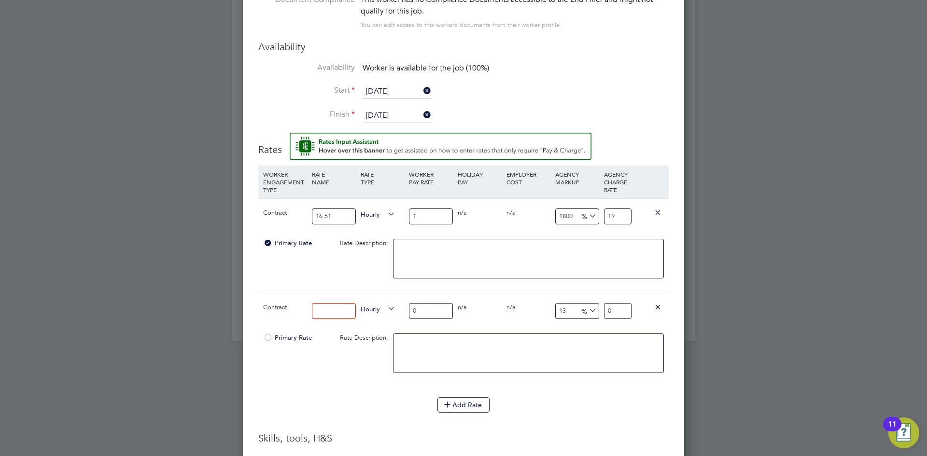
type input "19.0"
type input "1801"
type input "19.01"
click at [528, 230] on div "Contract 16.51 Hourly 1 0 n/a 0 n/a 1801 18.01 % 19.01" at bounding box center [463, 217] width 411 height 36
click at [328, 312] on input at bounding box center [334, 311] width 44 height 16
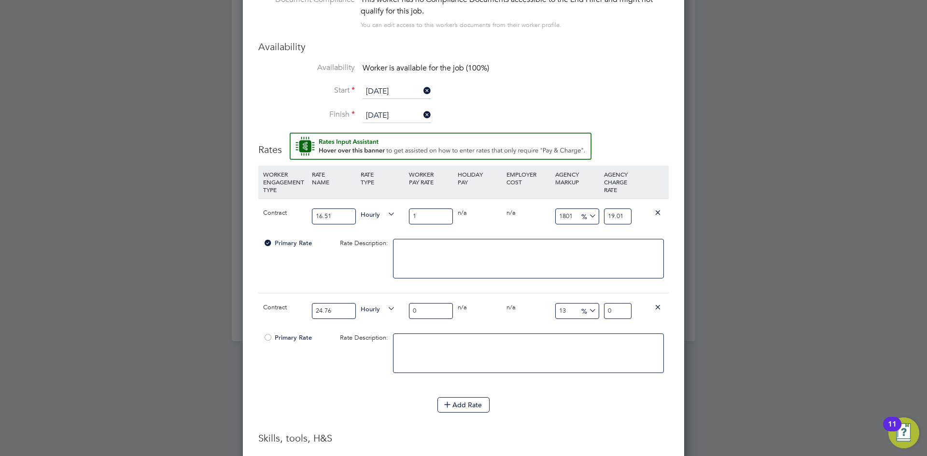
type input "24.76"
drag, startPoint x: 622, startPoint y: 314, endPoint x: 548, endPoint y: 300, distance: 75.6
click at [548, 300] on div "Contract 24.76 Hourly 0 0 n/a 0 n/a 13 0 % 0" at bounding box center [463, 311] width 411 height 36
type input "2"
type input "0"
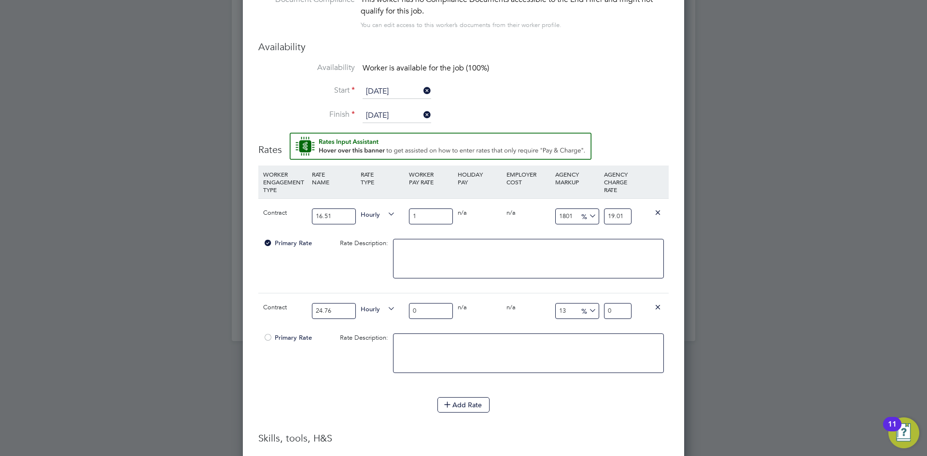
type input "2"
type input "1250"
type input "27"
type input "1260"
type input "27.2"
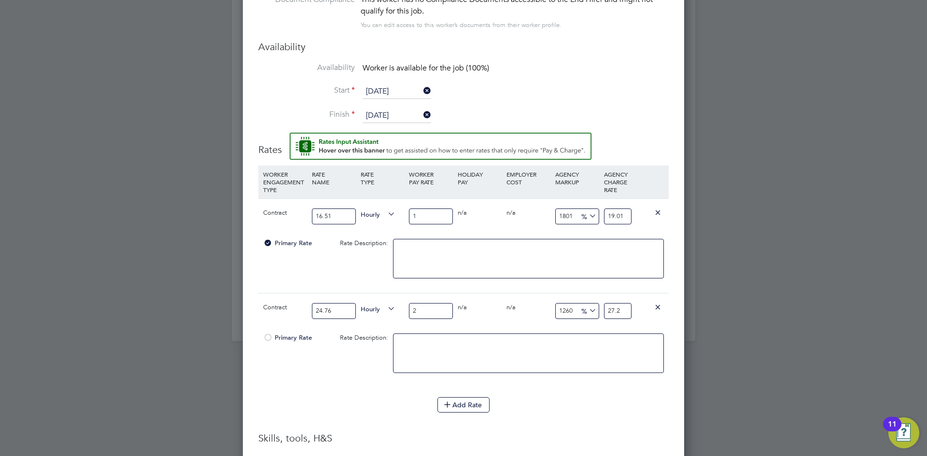
type input "1261"
type input "27.22"
click at [510, 316] on div "0 n/a" at bounding box center [528, 308] width 49 height 28
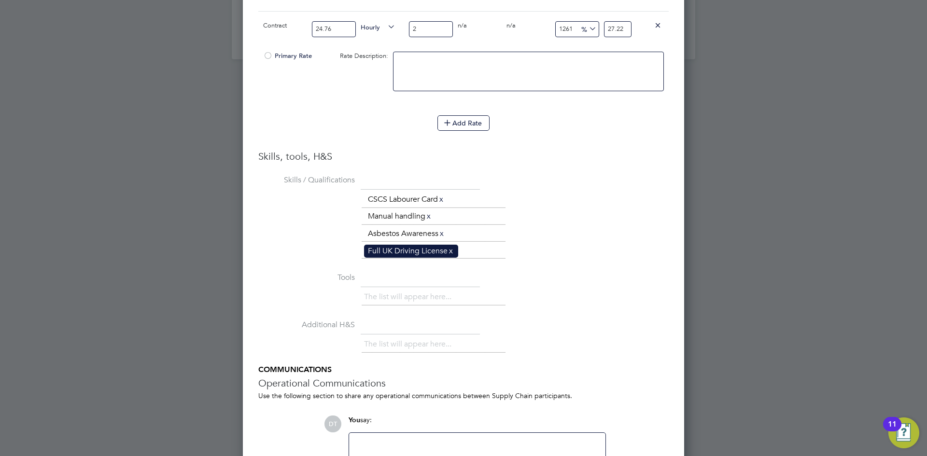
scroll to position [1284, 0]
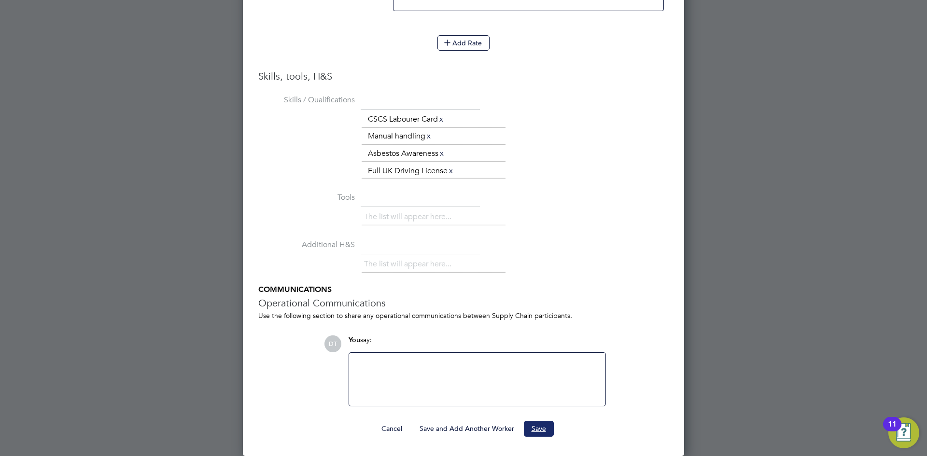
click at [539, 424] on button "Save" at bounding box center [539, 428] width 30 height 15
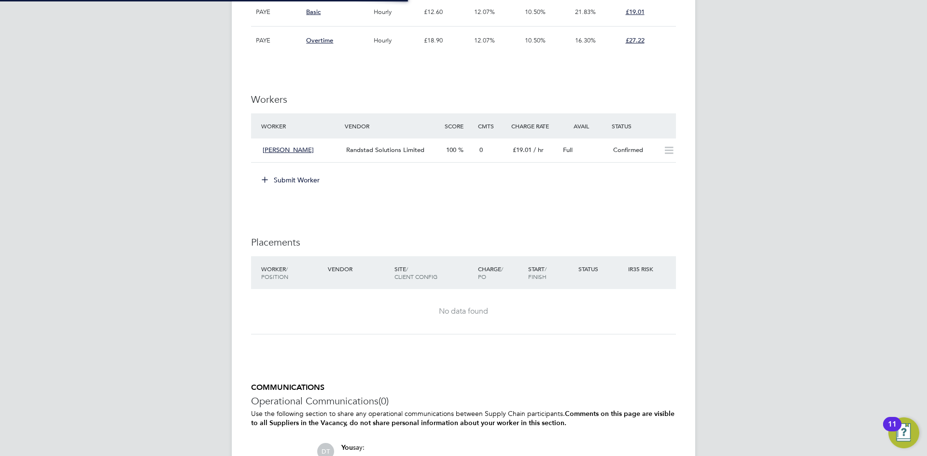
scroll to position [632, 0]
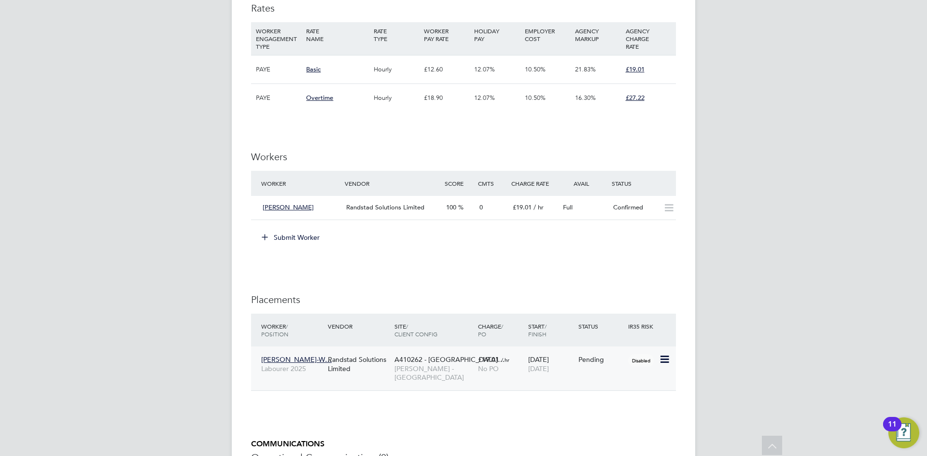
click at [666, 356] on icon at bounding box center [664, 360] width 10 height 12
click at [611, 421] on li "Start" at bounding box center [635, 420] width 69 height 14
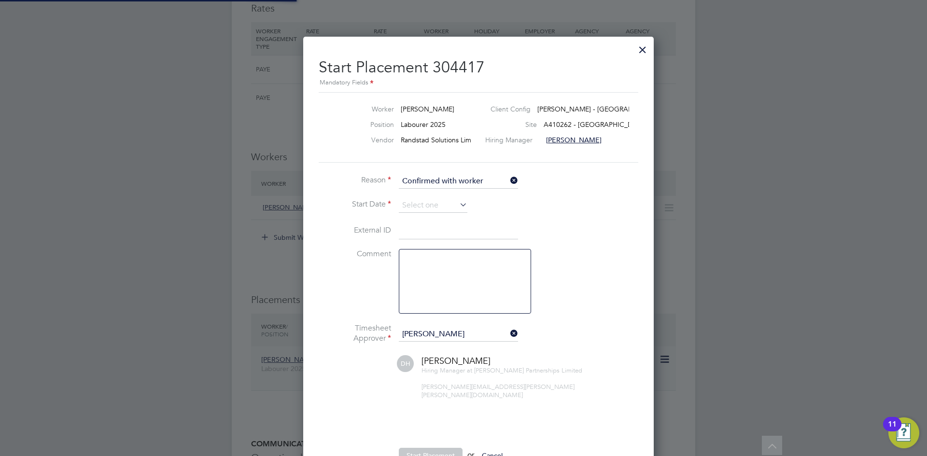
scroll to position [9, 120]
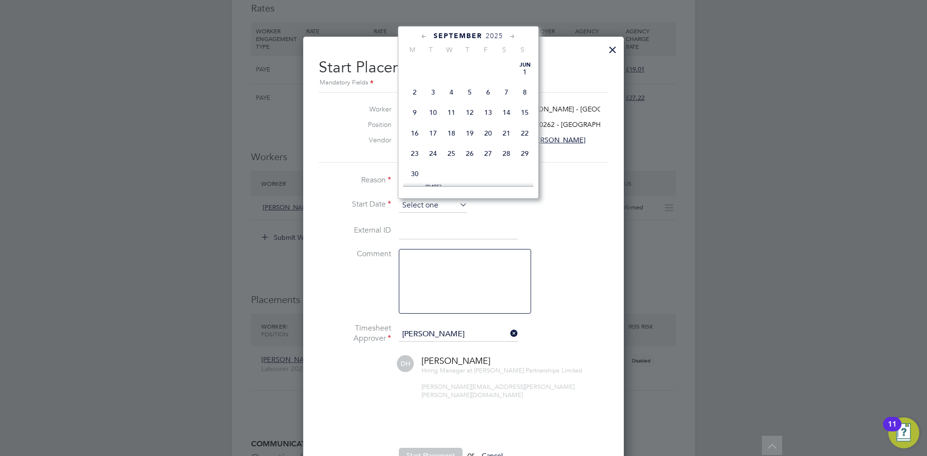
click at [407, 205] on input at bounding box center [433, 206] width 69 height 14
click at [449, 83] on span "17" at bounding box center [451, 74] width 18 height 18
type input "[DATE]"
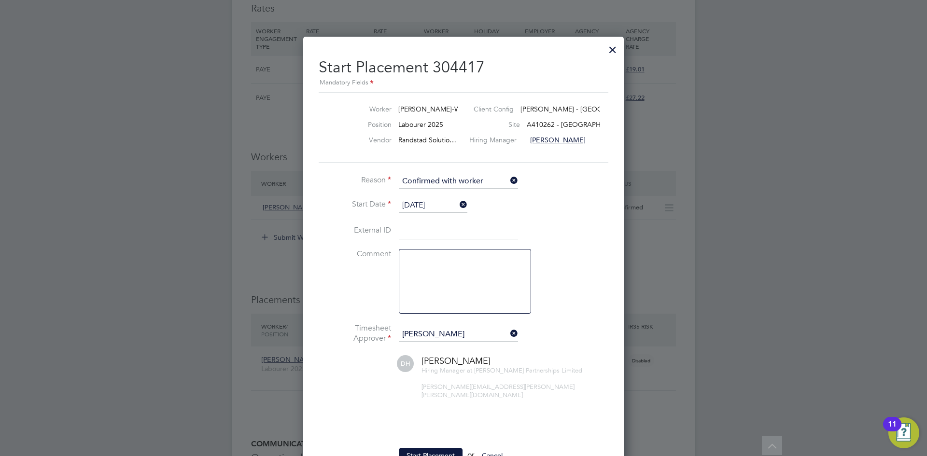
click at [322, 319] on li "Comment" at bounding box center [464, 286] width 290 height 74
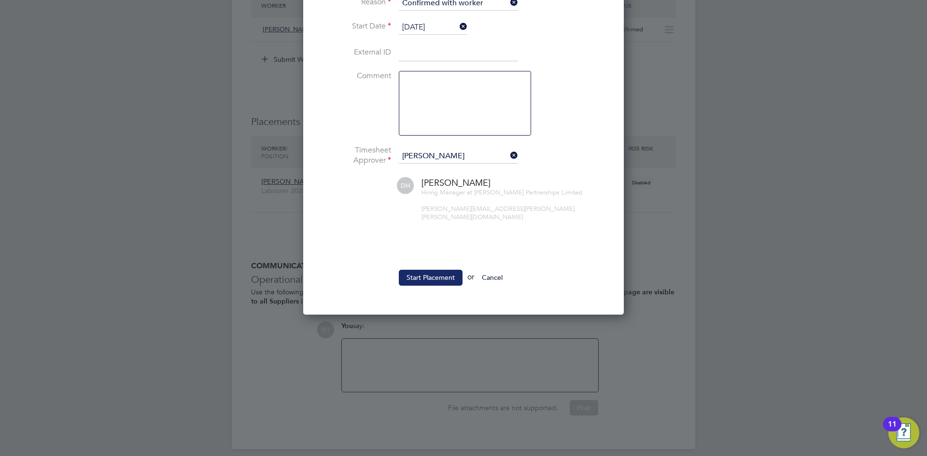
click at [412, 271] on button "Start Placement" at bounding box center [431, 277] width 64 height 15
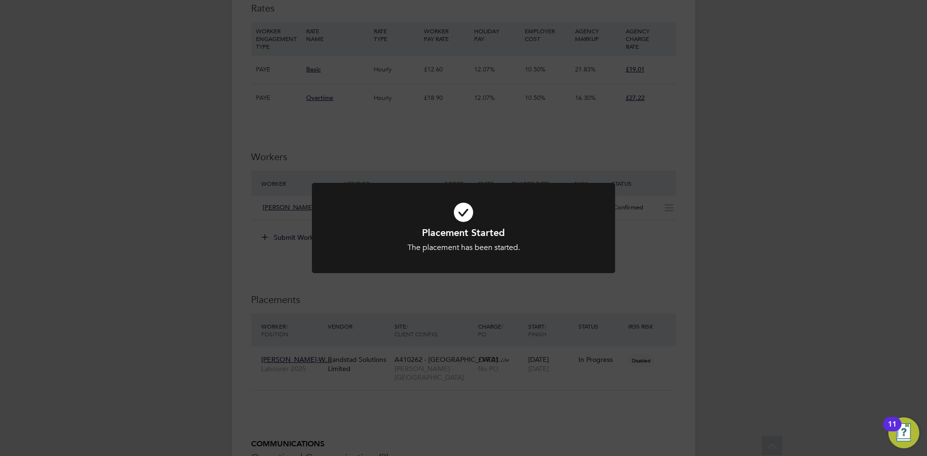
click at [429, 163] on div "Placement Started The placement has been started. Cancel Okay" at bounding box center [463, 228] width 927 height 456
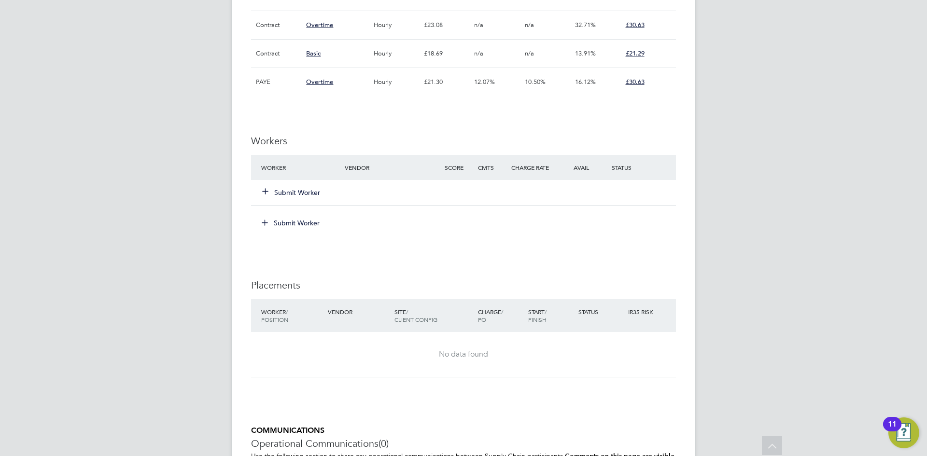
click at [285, 188] on button "Submit Worker" at bounding box center [292, 193] width 58 height 10
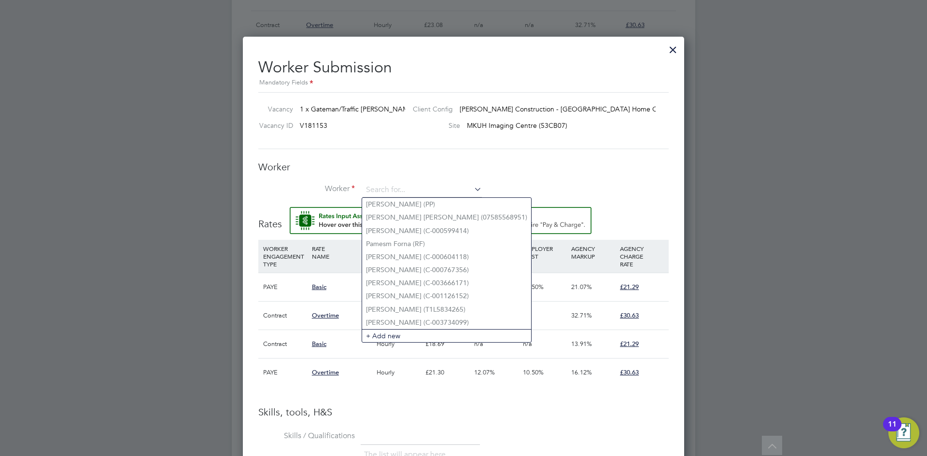
type input "E"
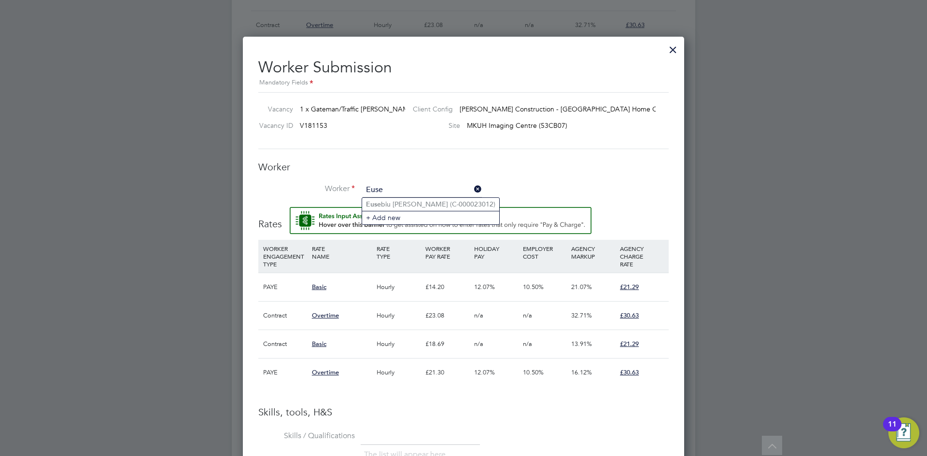
type input "Euse"
click at [407, 204] on li "Joseph Ab oah (C-004295003)" at bounding box center [428, 204] width 133 height 13
type input "Joseph Aboah (C-004295003)"
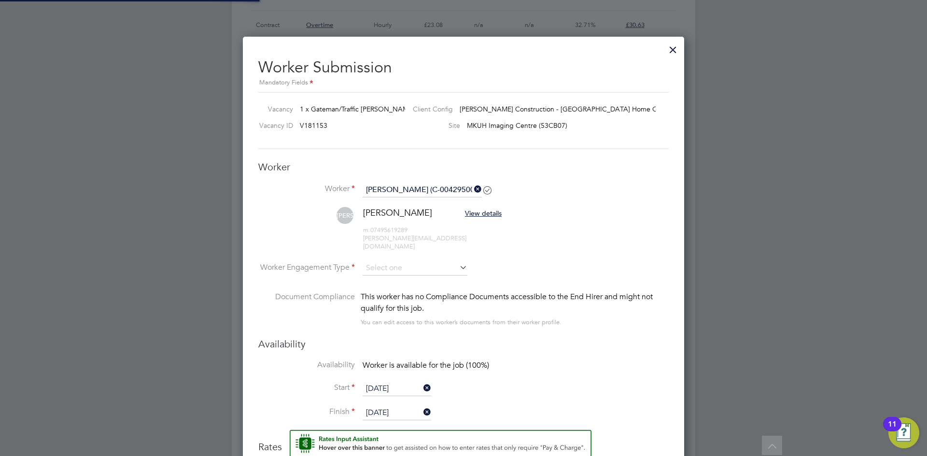
click at [394, 149] on div "Vacancy 1 x Gateman/Traffic Marshall - S… Client Config Morgan Sindall Construc…" at bounding box center [463, 120] width 411 height 57
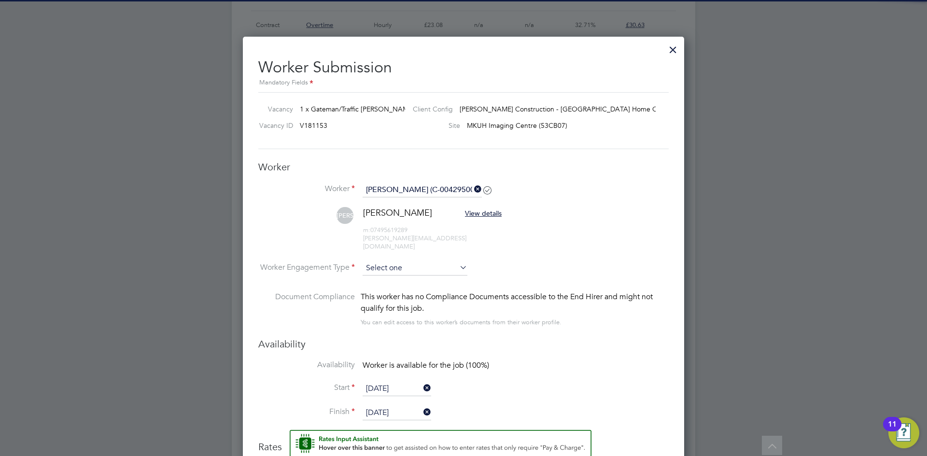
click at [397, 261] on input at bounding box center [415, 268] width 105 height 14
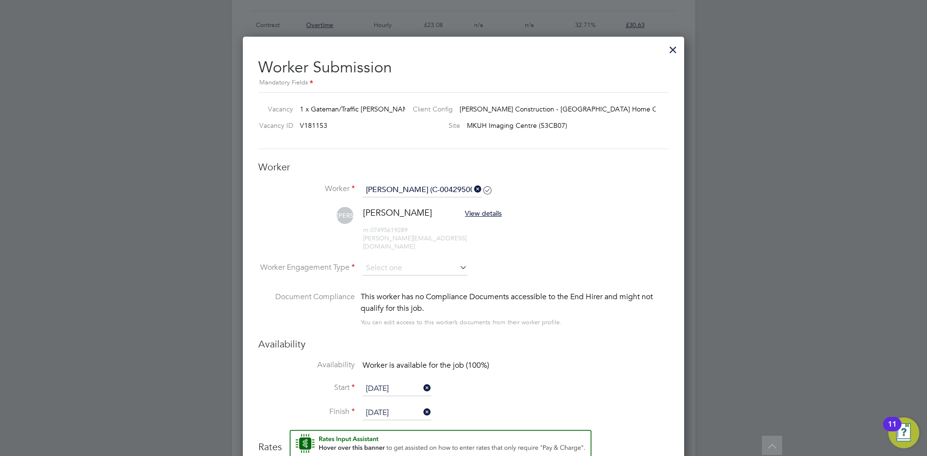
click at [391, 286] on li "PAYE" at bounding box center [415, 287] width 106 height 13
type input "PAYE"
click at [536, 261] on li "Worker Engagement Type PAYE" at bounding box center [463, 276] width 411 height 30
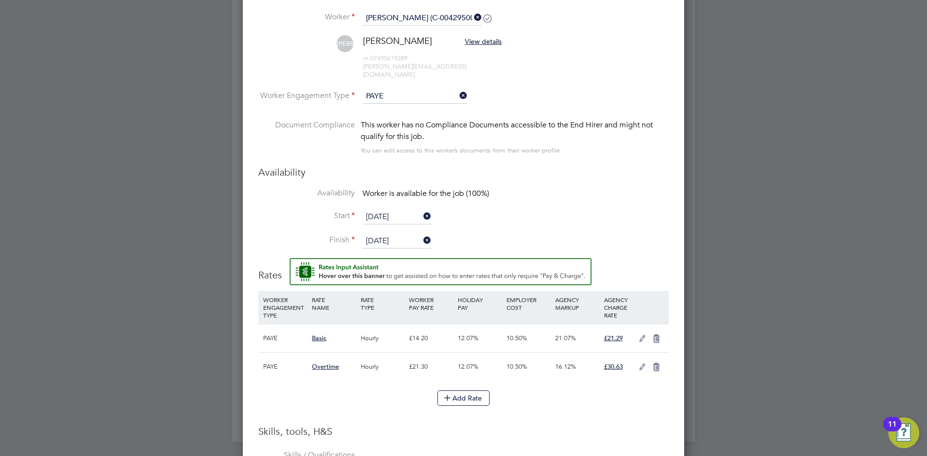
click at [642, 335] on icon at bounding box center [643, 339] width 12 height 8
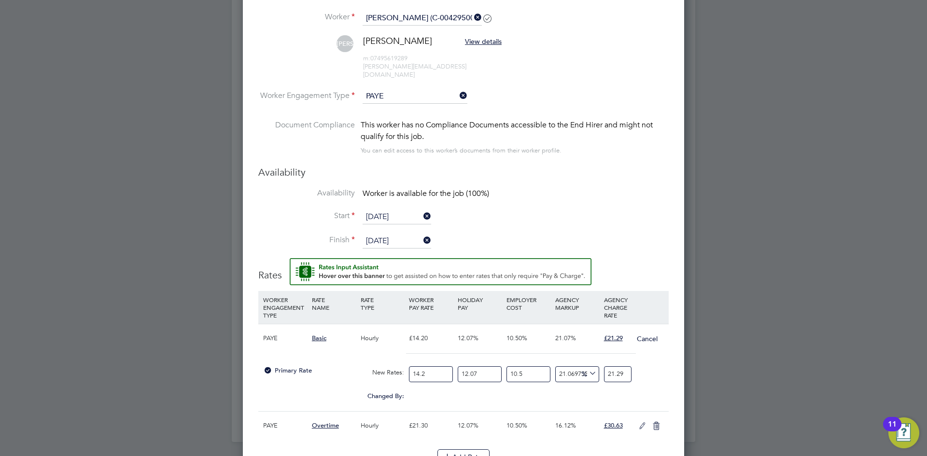
drag, startPoint x: 434, startPoint y: 366, endPoint x: 361, endPoint y: 320, distance: 85.9
click at [366, 351] on div "PAYE Basic Hourly £14.20 12.07% 10.50% 21.07% £21.29 Cancel Primary Rate New Ra…" at bounding box center [463, 367] width 411 height 87
type input "1"
type input "1.4992957746478874"
type input "15"
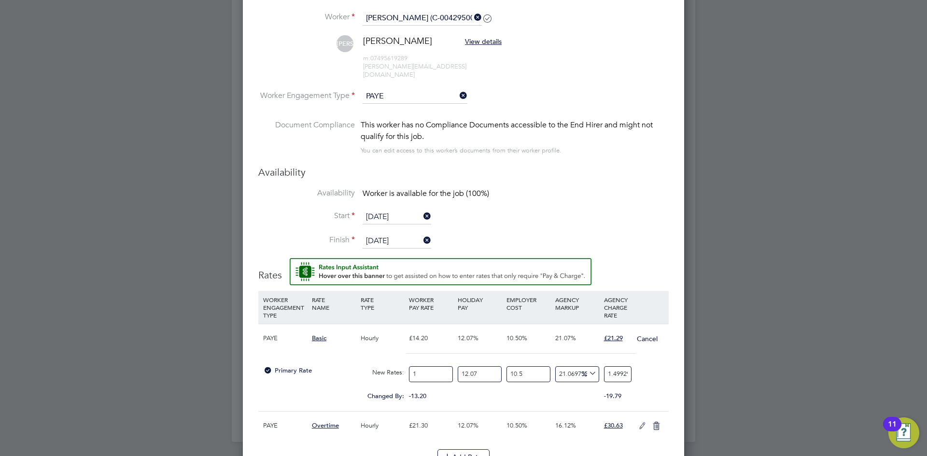
type input "22.48943661971831"
type input "15.9"
type input "23.83880281690141"
type input "15.91"
type input "23.85379577464789"
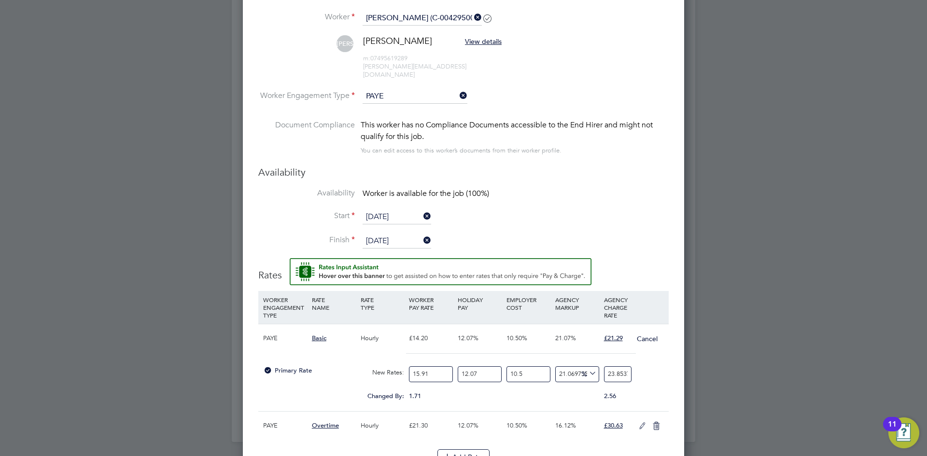
type input "15.91"
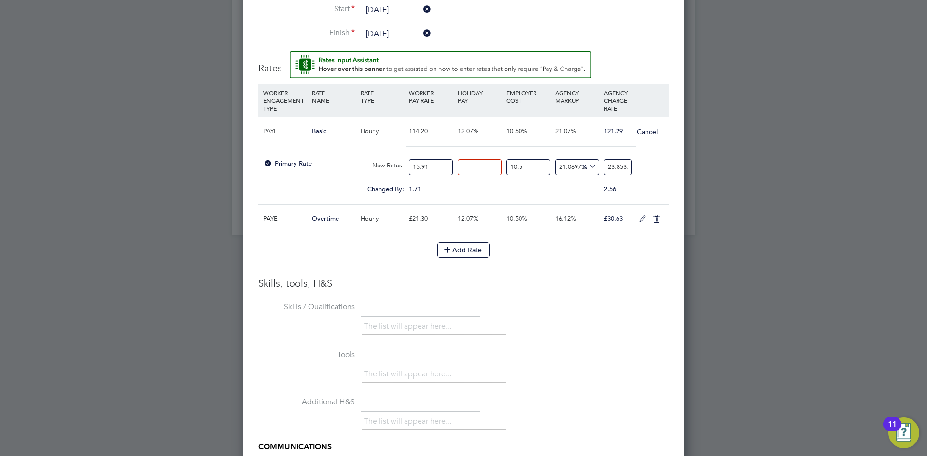
type input "0"
type input "21.284728986033628"
click at [654, 155] on div "Primary Rate New Rates: 15.91 0 n/a 10.5 n/a 21.069755986209923 3.7041789860336…" at bounding box center [463, 168] width 411 height 26
drag, startPoint x: 606, startPoint y: 162, endPoint x: 698, endPoint y: 152, distance: 92.8
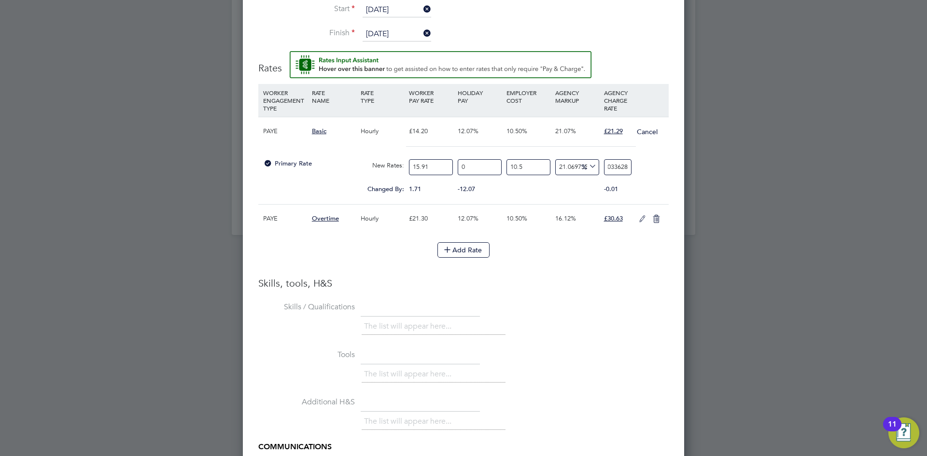
type input "-88.62379163336756"
type input "2"
type input "19.450187849640653"
type input "21"
type input "20.587808686303898"
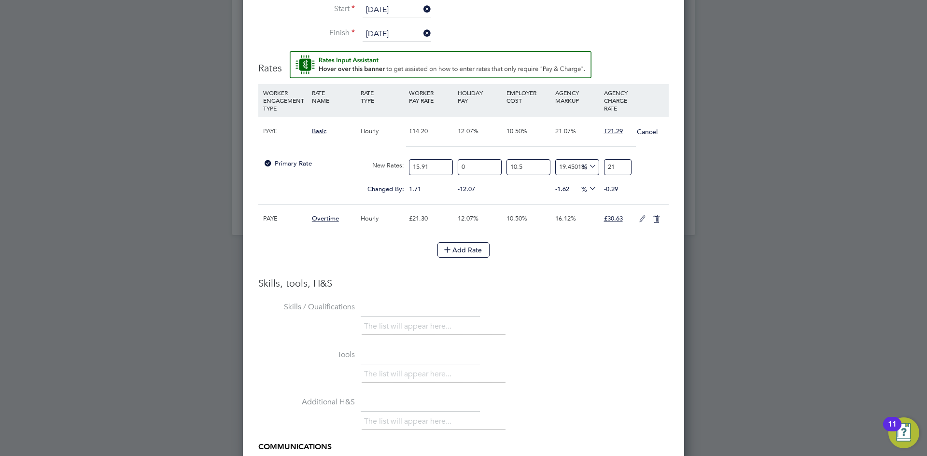
type input "21.2"
type input "21.09973806280236"
type input "21.29"
click at [641, 215] on icon at bounding box center [643, 219] width 12 height 8
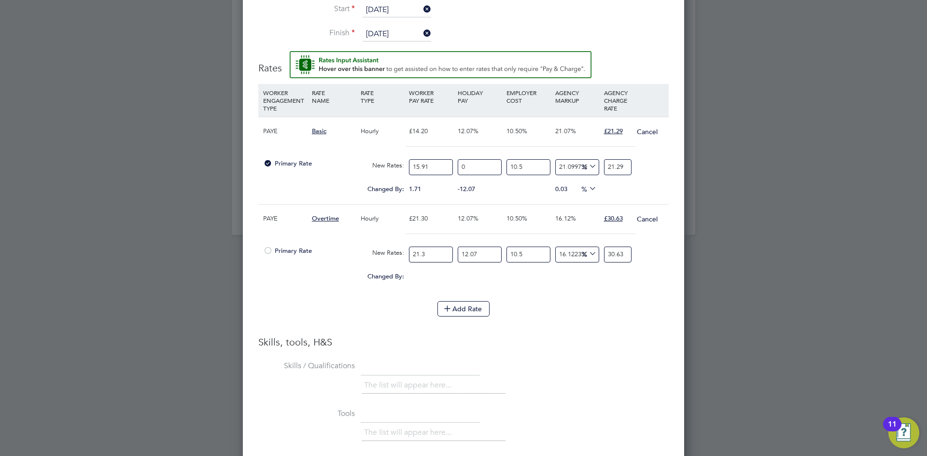
drag, startPoint x: 431, startPoint y: 247, endPoint x: 341, endPoint y: 211, distance: 96.7
click at [345, 231] on div "PAYE Overtime Hourly £21.30 12.07% 10.50% 16.12% £30.63 Cancel Primary Rate New…" at bounding box center [463, 247] width 411 height 87
type input "2"
type input "2.876056338028169"
type input "23"
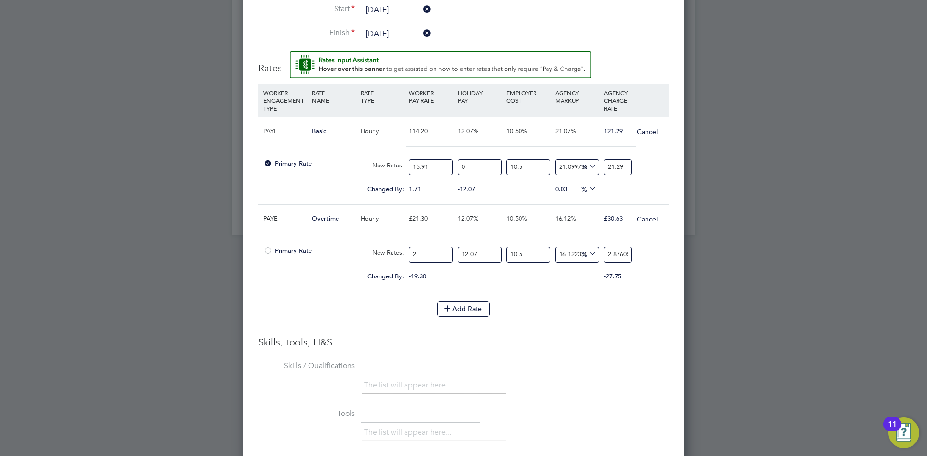
type input "33.07464788732394"
type input "23.8"
type input "34.22507042253521"
type input "23.87"
type input "34.3257323943662"
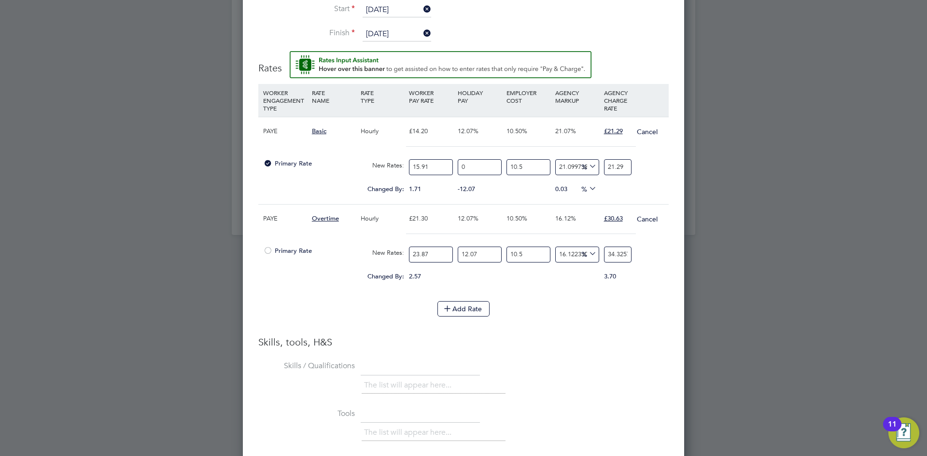
type input "23.87"
type input "0"
type input "30.628832331905237"
drag, startPoint x: 651, startPoint y: 231, endPoint x: 648, endPoint y: 236, distance: 5.5
click at [651, 234] on div at bounding box center [463, 238] width 411 height 8
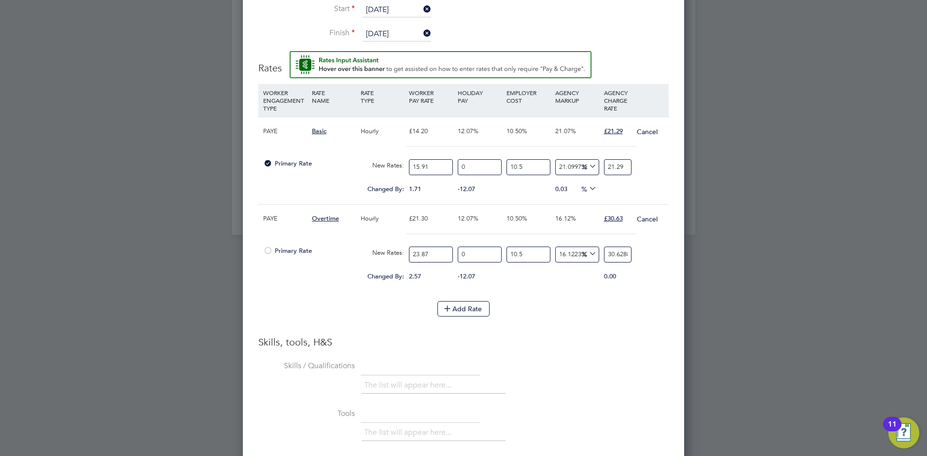
click at [603, 247] on div "30.628832331905237" at bounding box center [618, 255] width 32 height 26
drag, startPoint x: 607, startPoint y: 245, endPoint x: 695, endPoint y: 218, distance: 92.3
type input "-88.62617458442885"
type input "3"
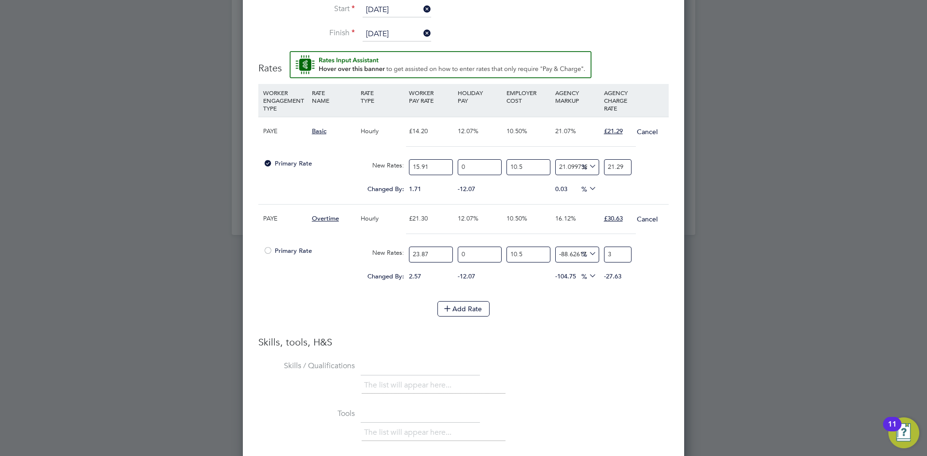
type input "13.738254155711461"
type input "30"
type input "16.01301923882569"
type input "30.6"
type input "16.1267574929814"
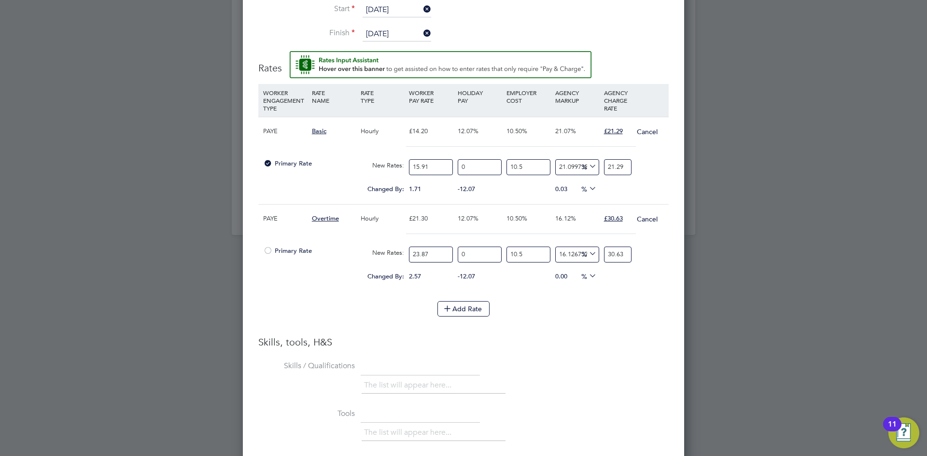
type input "30.63"
click at [593, 310] on div "Add Rate" at bounding box center [463, 308] width 411 height 15
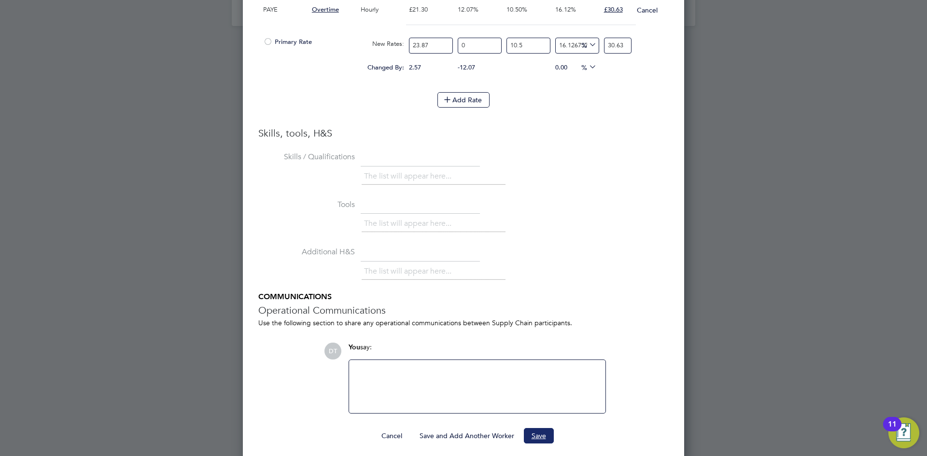
click at [536, 428] on button "Save" at bounding box center [539, 435] width 30 height 15
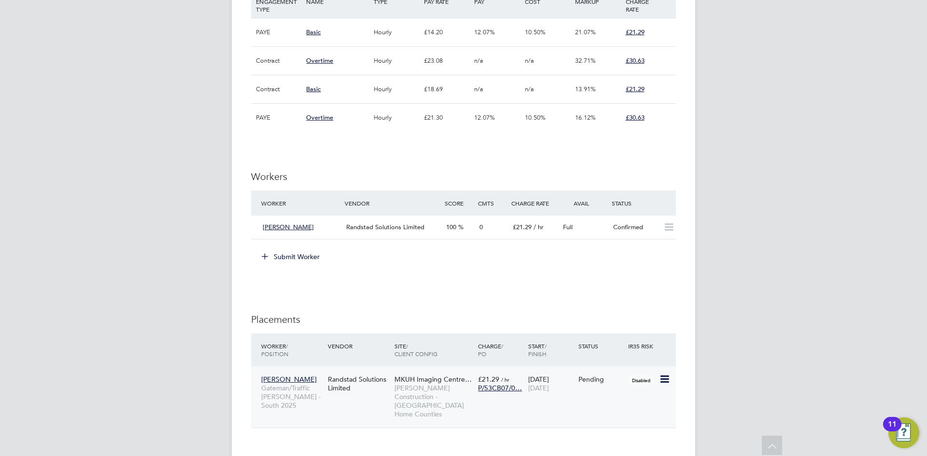
click at [661, 374] on icon at bounding box center [664, 380] width 10 height 12
click at [613, 417] on li "Start" at bounding box center [635, 420] width 69 height 14
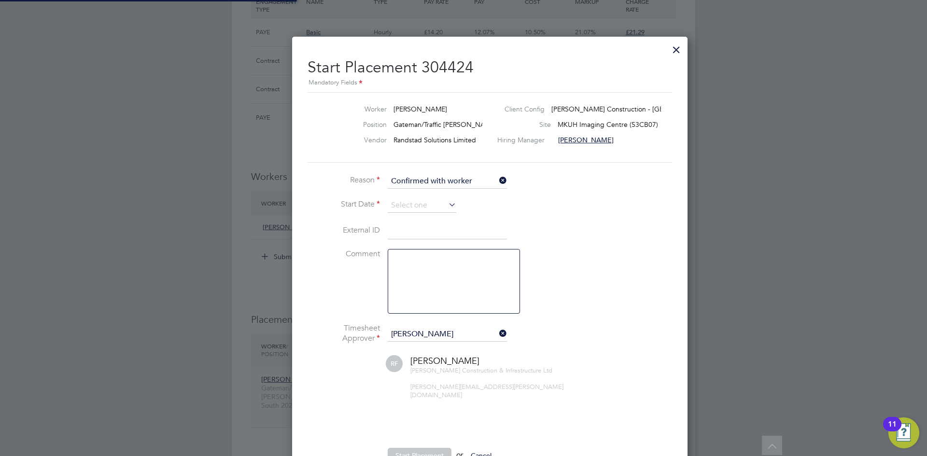
scroll to position [9, 120]
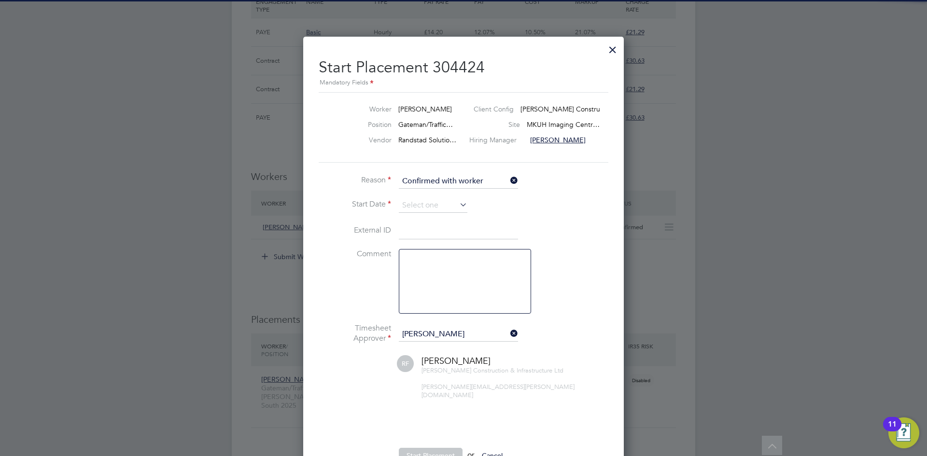
click at [413, 195] on li "Reason Confirmed with worker" at bounding box center [464, 186] width 290 height 24
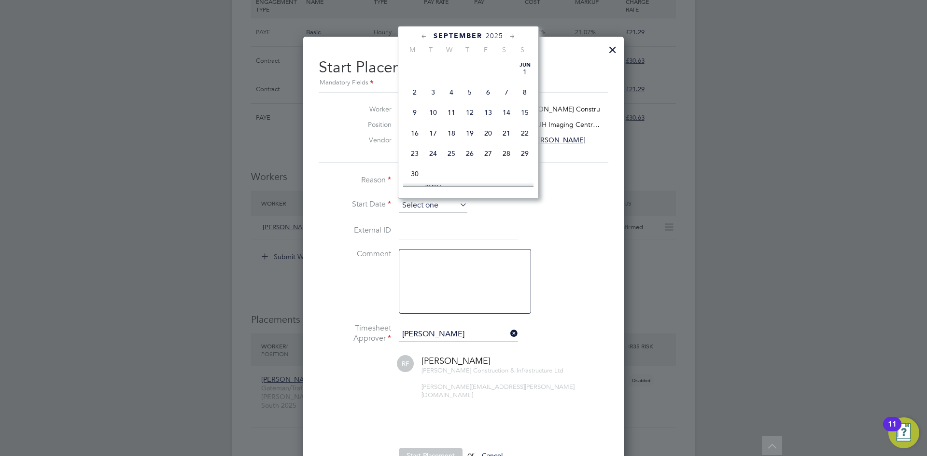
click at [412, 202] on input at bounding box center [433, 206] width 69 height 14
click at [413, 83] on span "15" at bounding box center [415, 74] width 18 height 18
type input "[DATE]"
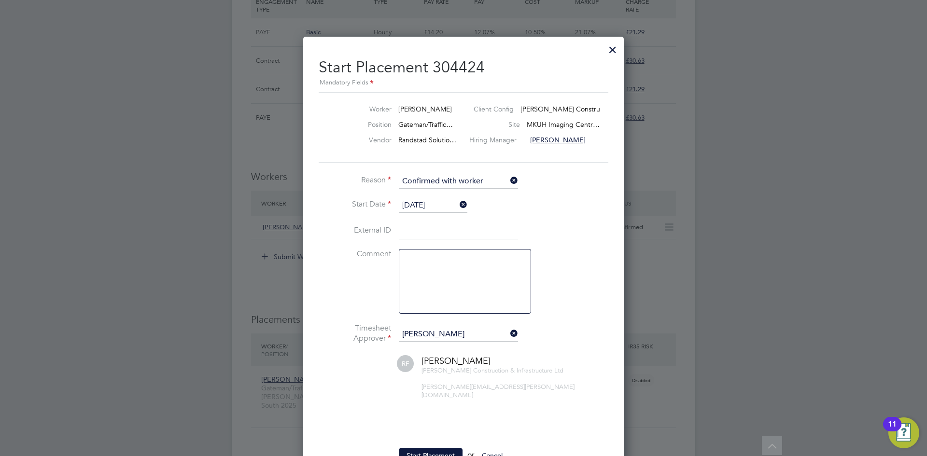
click at [341, 230] on label "External ID" at bounding box center [355, 231] width 72 height 10
click at [509, 339] on icon at bounding box center [509, 334] width 0 height 14
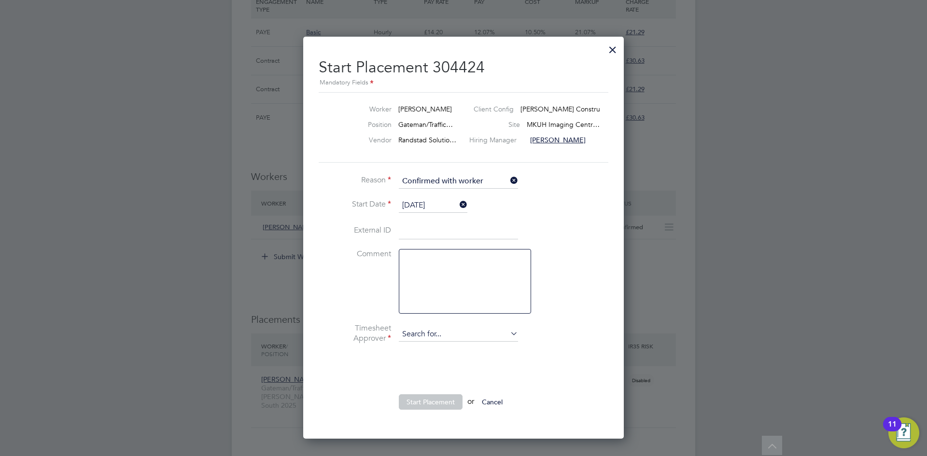
click at [441, 333] on input at bounding box center [458, 334] width 119 height 14
click at [415, 335] on input "[PERSON_NAME]" at bounding box center [458, 334] width 119 height 14
type input "[PERSON_NAME]"
click at [460, 347] on b "Green" at bounding box center [469, 350] width 19 height 8
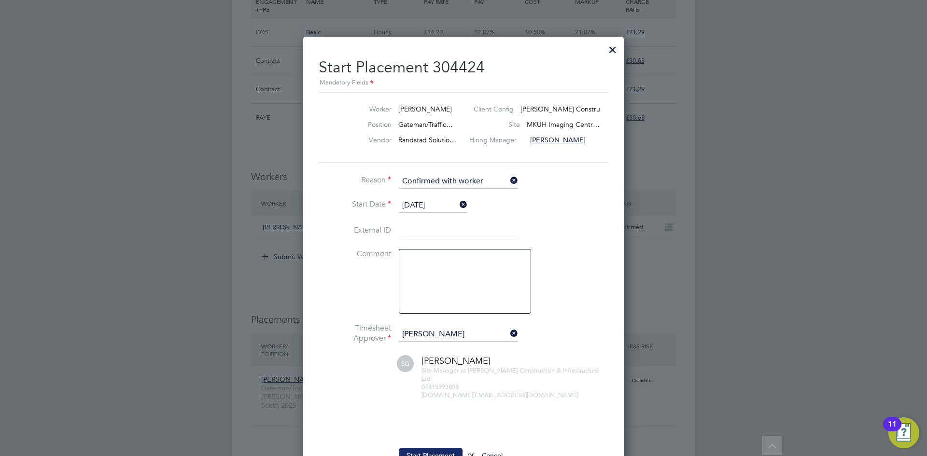
click at [417, 453] on button "Start Placement" at bounding box center [431, 455] width 64 height 15
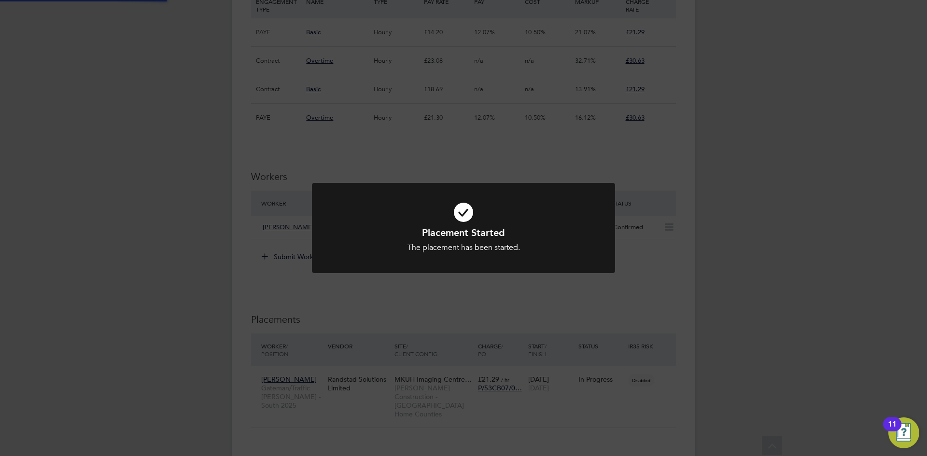
click at [289, 108] on div "Placement Started The placement has been started. Cancel Okay" at bounding box center [463, 228] width 927 height 456
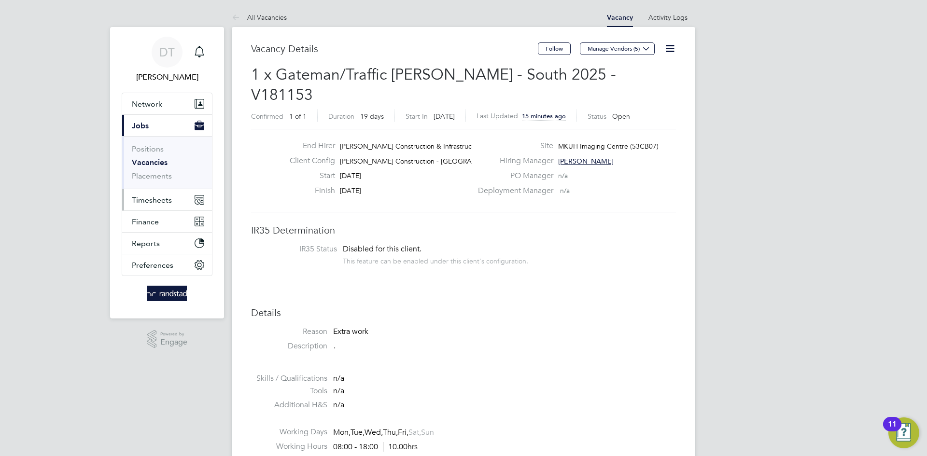
click at [148, 206] on button "Timesheets" at bounding box center [167, 199] width 90 height 21
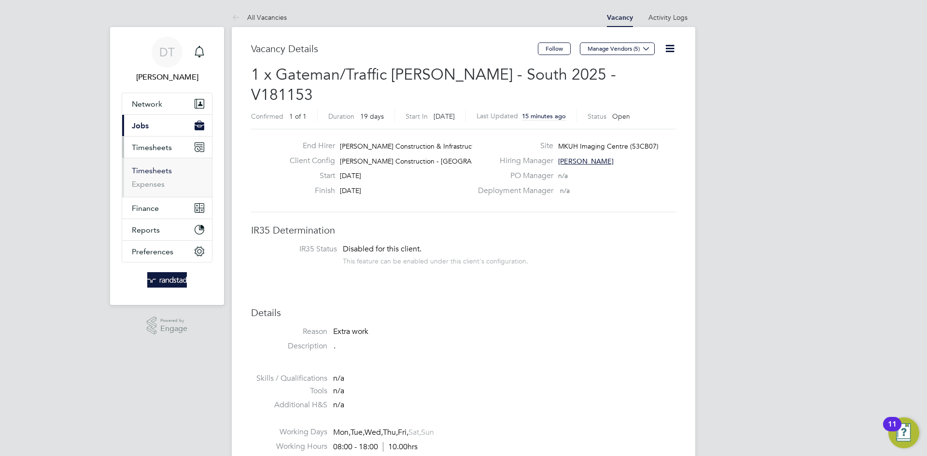
click at [154, 166] on link "Timesheets" at bounding box center [152, 170] width 40 height 9
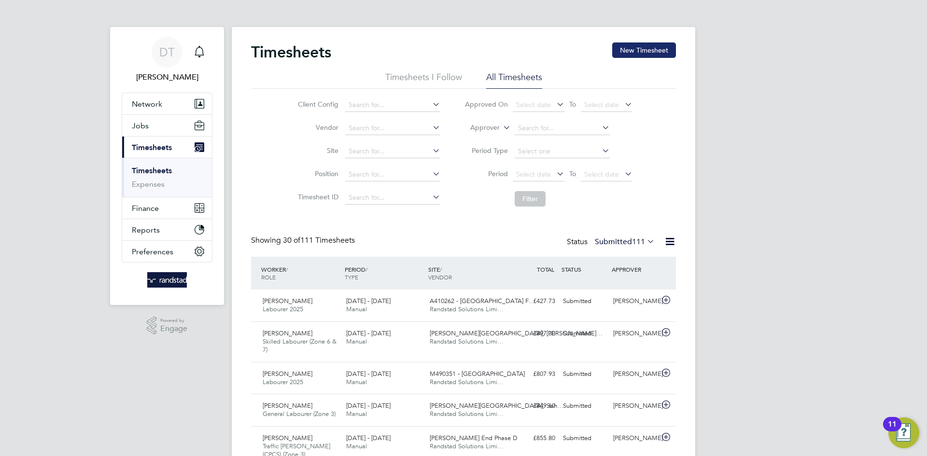
click at [639, 53] on button "New Timesheet" at bounding box center [644, 50] width 64 height 15
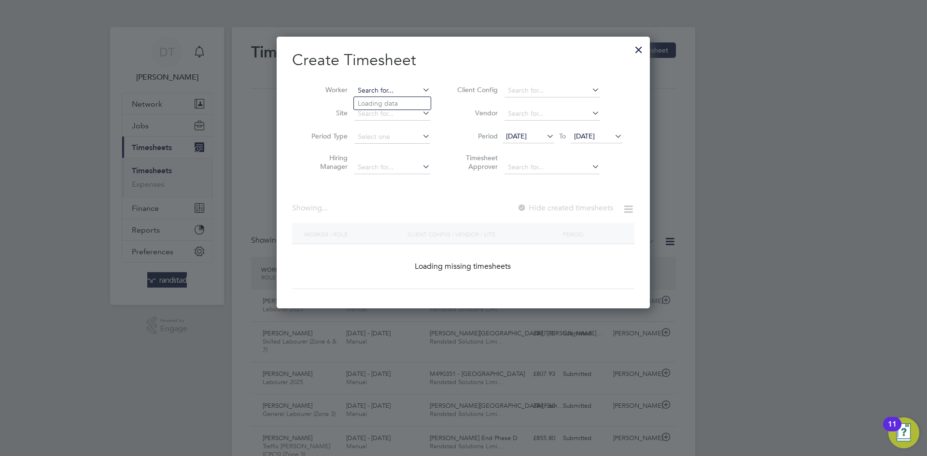
drag, startPoint x: 376, startPoint y: 93, endPoint x: 376, endPoint y: 82, distance: 11.1
click at [377, 93] on input at bounding box center [393, 91] width 76 height 14
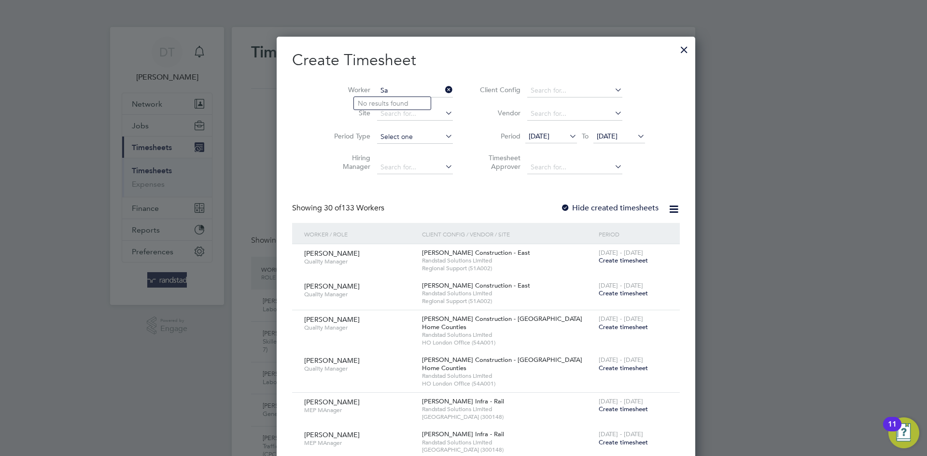
type input "S"
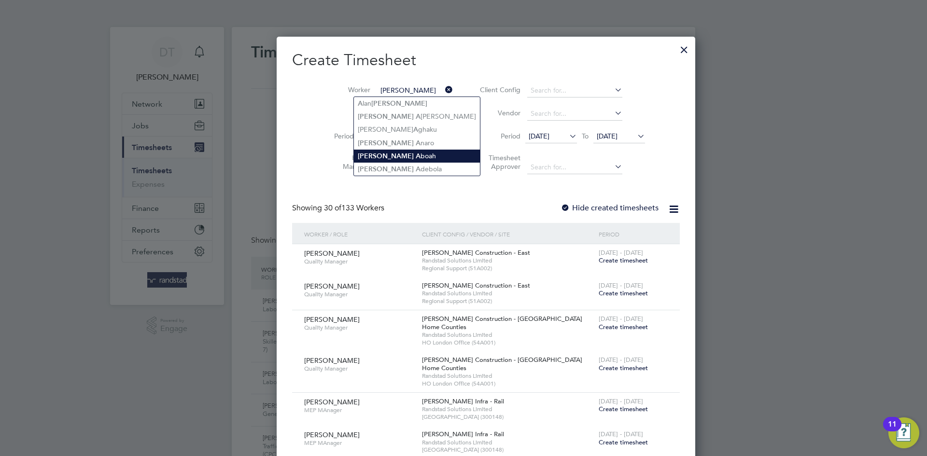
click at [416, 152] on b "A" at bounding box center [418, 156] width 5 height 8
type input "[PERSON_NAME]"
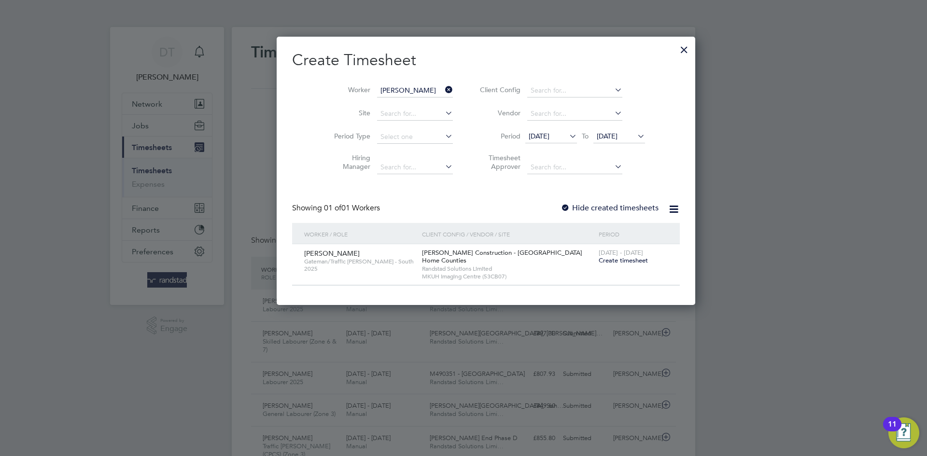
click at [599, 253] on span "[DATE] - [DATE]" at bounding box center [621, 253] width 44 height 8
click at [599, 259] on span "Create timesheet" at bounding box center [623, 260] width 49 height 8
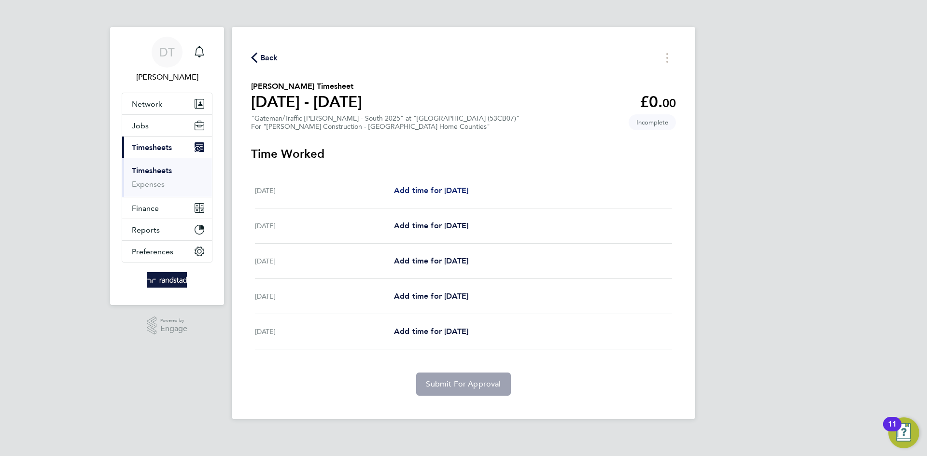
click at [447, 191] on span "Add time for [DATE]" at bounding box center [431, 190] width 74 height 9
select select "30"
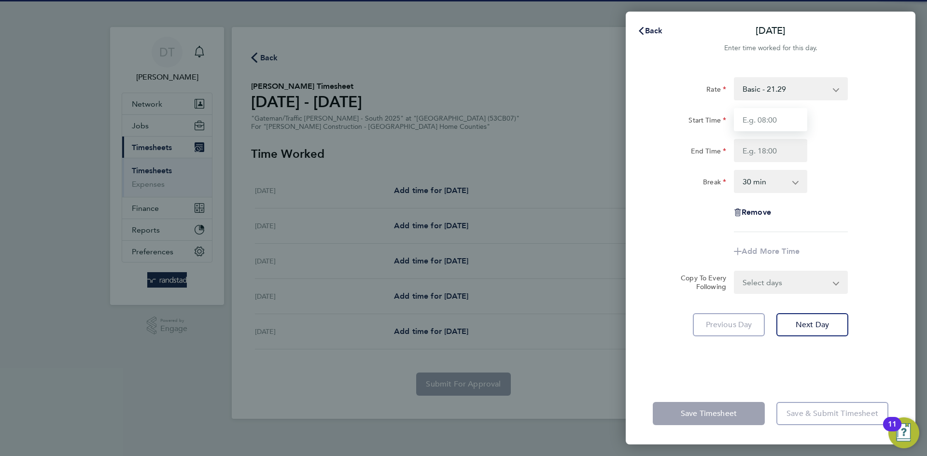
click at [779, 128] on input "Start Time" at bounding box center [770, 119] width 73 height 23
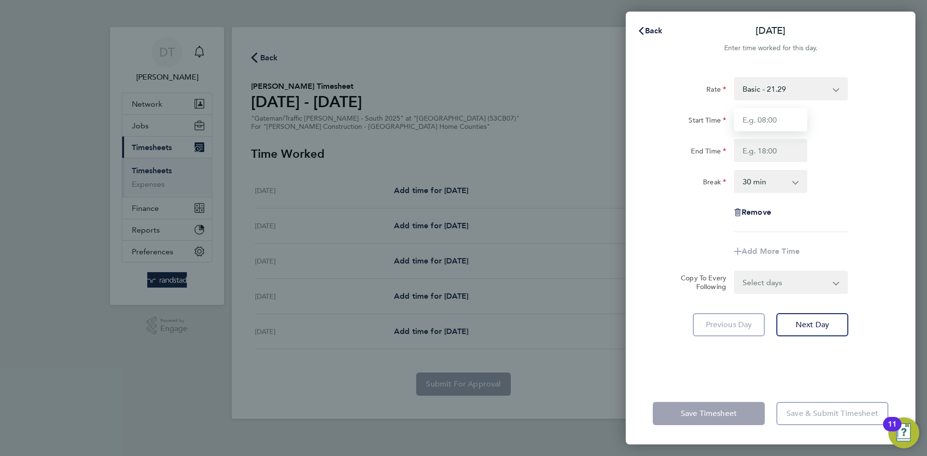
type input "07:30"
click at [744, 150] on input "End Time" at bounding box center [770, 150] width 73 height 23
type input "17:00"
click at [769, 123] on input "07:30" at bounding box center [770, 119] width 73 height 23
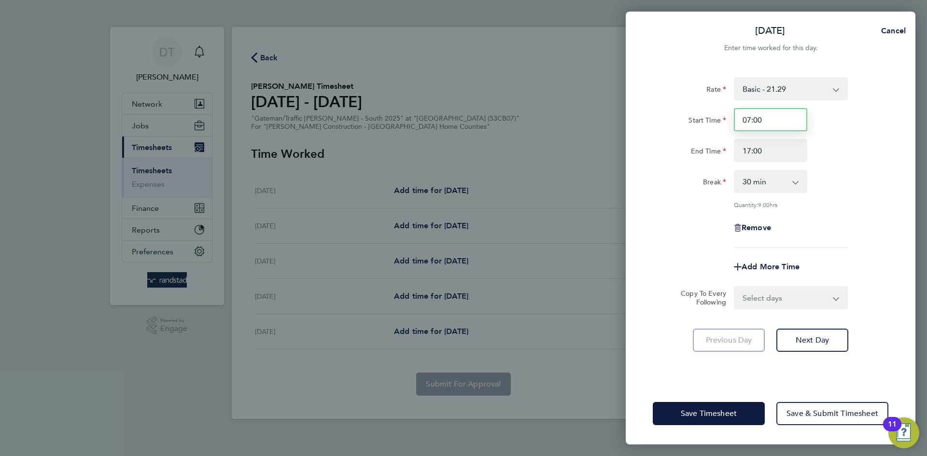
type input "07:00"
click at [667, 103] on div "Rate Basic - 21.29 Overtime - 30.63 Start Time 07:00 End Time 17:00 Break 0 min…" at bounding box center [771, 162] width 236 height 171
click at [751, 295] on select "Select days Day [DATE] [DATE] [DATE] [DATE]" at bounding box center [785, 297] width 101 height 21
select select "DAY"
click at [735, 287] on select "Select days Day [DATE] [DATE] [DATE] [DATE]" at bounding box center [785, 297] width 101 height 21
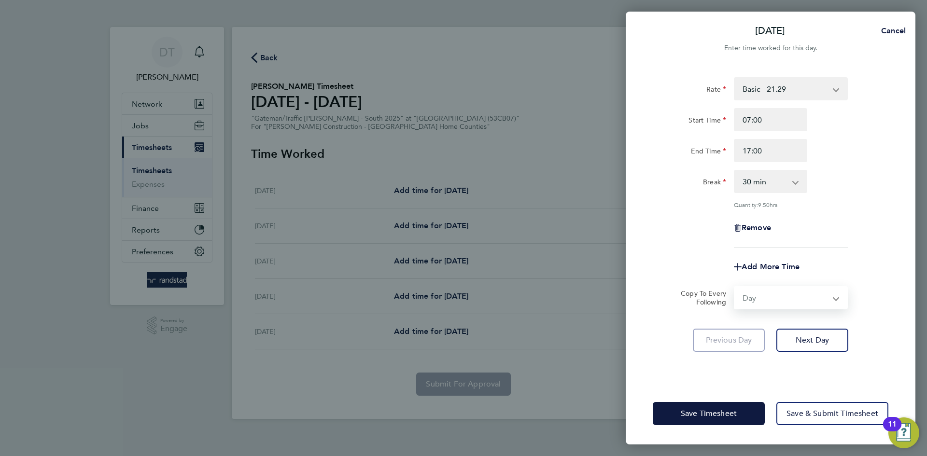
select select "[DATE]"
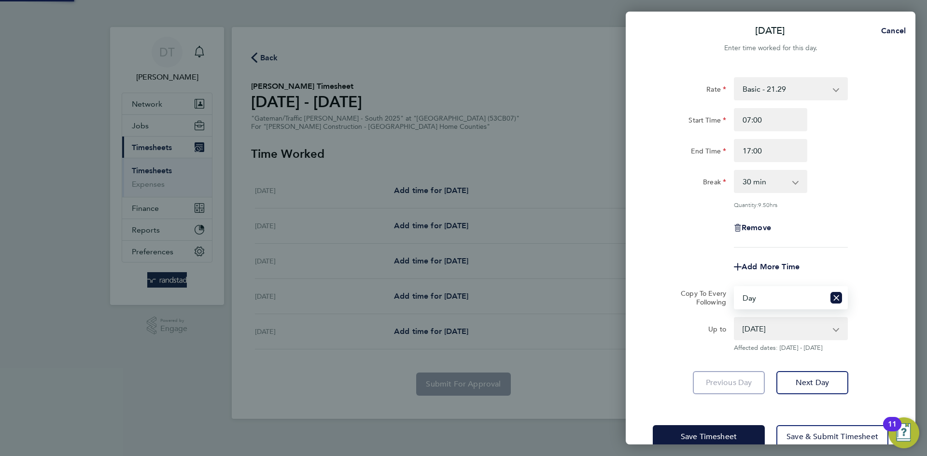
click at [685, 234] on div "Remove" at bounding box center [770, 227] width 243 height 23
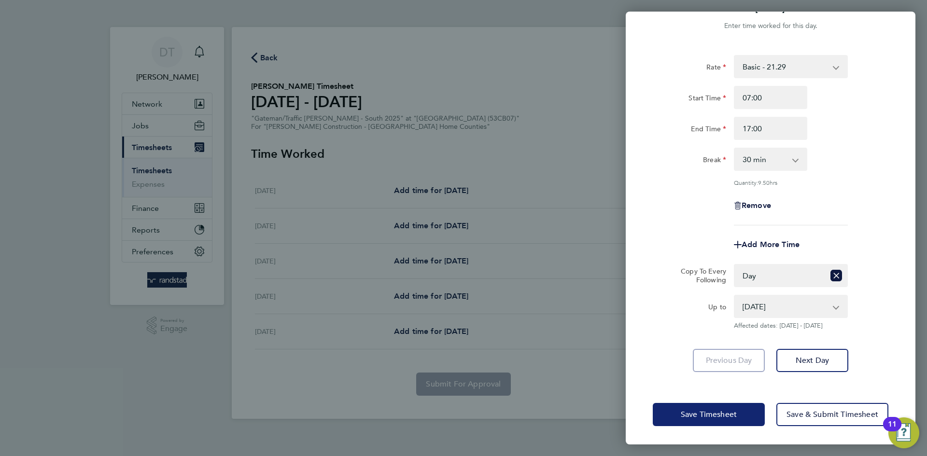
click at [699, 414] on span "Save Timesheet" at bounding box center [709, 415] width 56 height 10
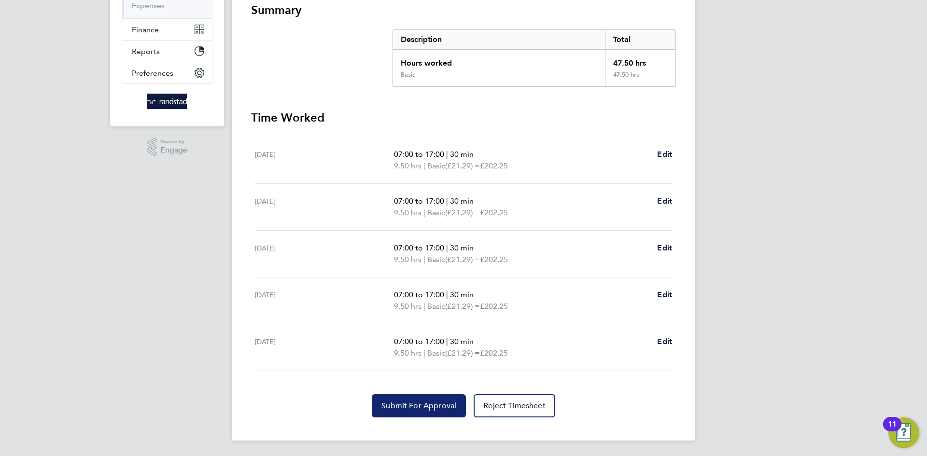
click at [396, 413] on button "Submit For Approval" at bounding box center [419, 406] width 94 height 23
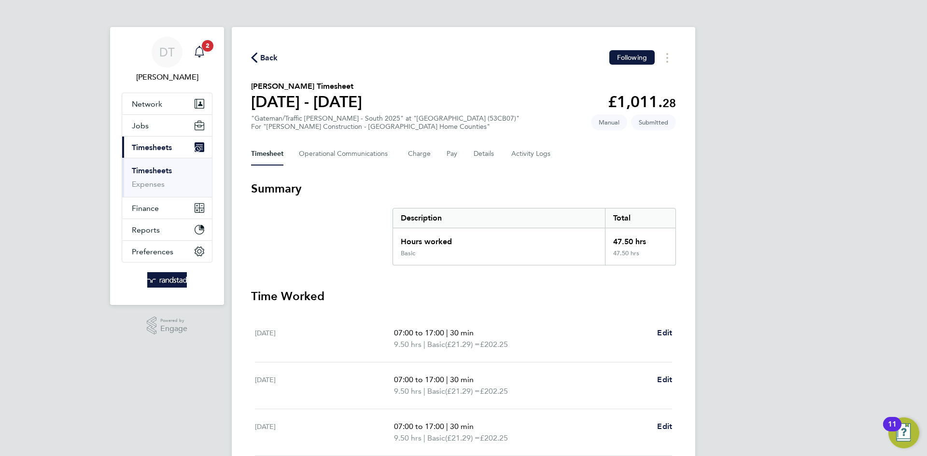
click at [204, 46] on span "2" at bounding box center [208, 46] width 12 height 12
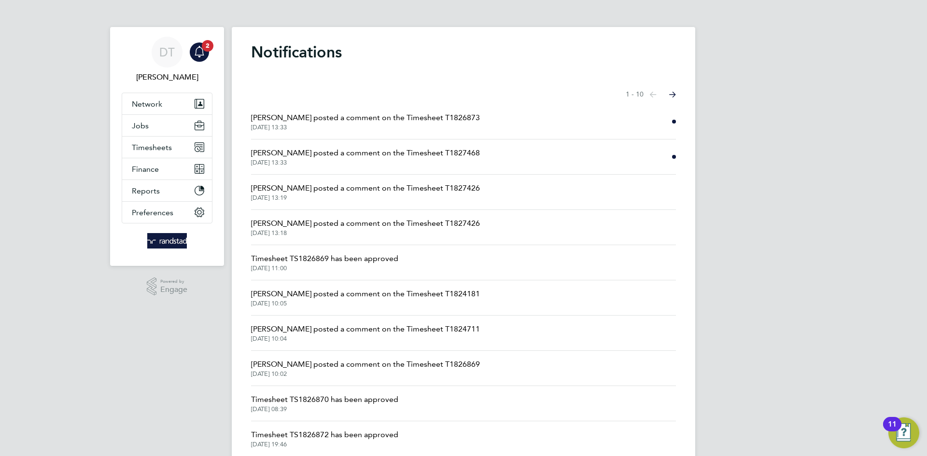
click at [348, 148] on span "[PERSON_NAME] posted a comment on the Timesheet T1827468" at bounding box center [365, 153] width 229 height 12
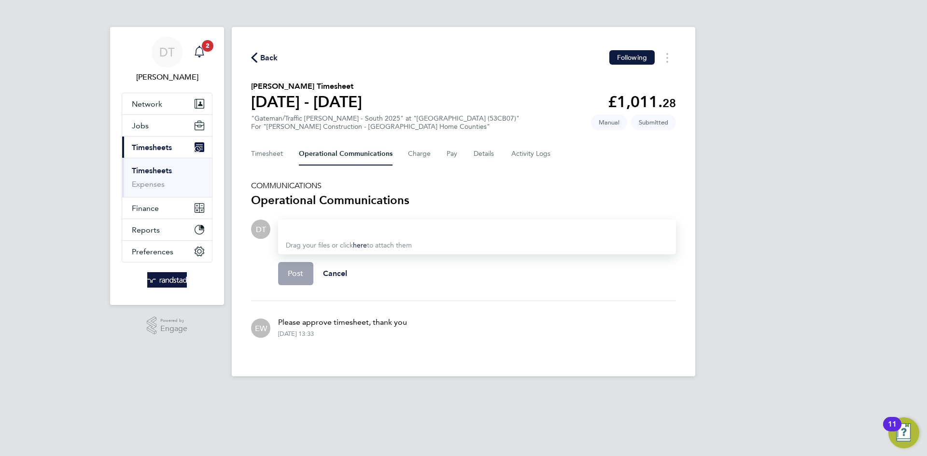
click at [206, 42] on span "2" at bounding box center [208, 46] width 12 height 12
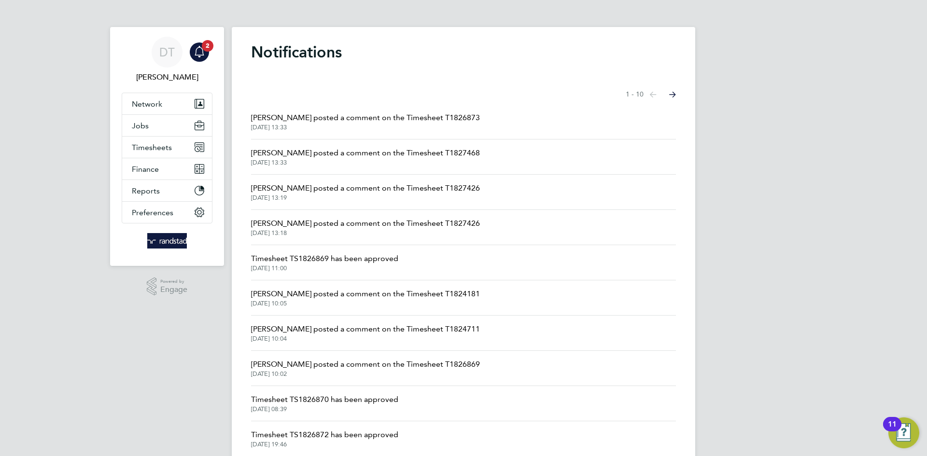
click at [347, 119] on span "[PERSON_NAME] posted a comment on the Timesheet T1826873" at bounding box center [365, 118] width 229 height 12
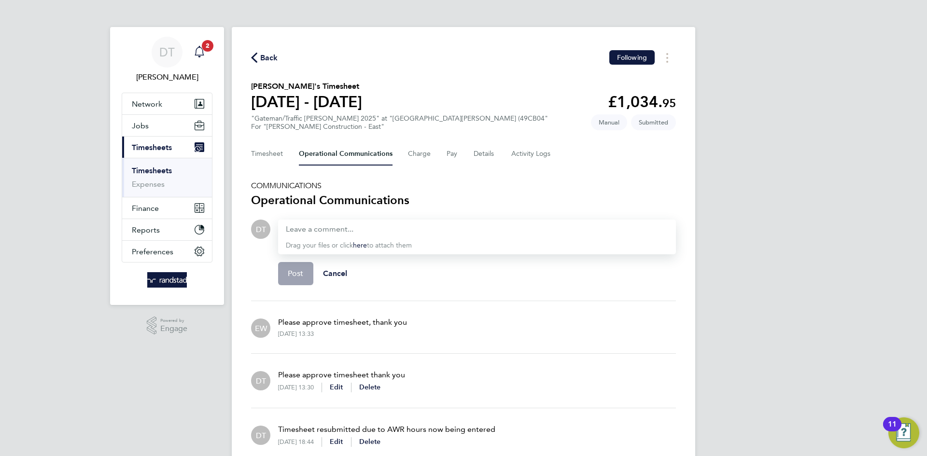
click at [199, 46] on icon "Main navigation" at bounding box center [199, 51] width 9 height 10
